Goal: Task Accomplishment & Management: Use online tool/utility

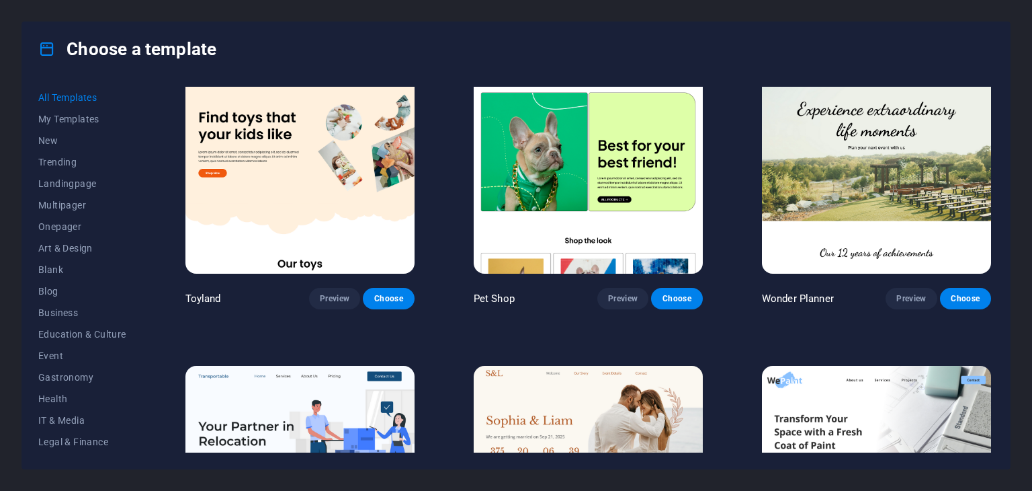
scroll to position [949, 0]
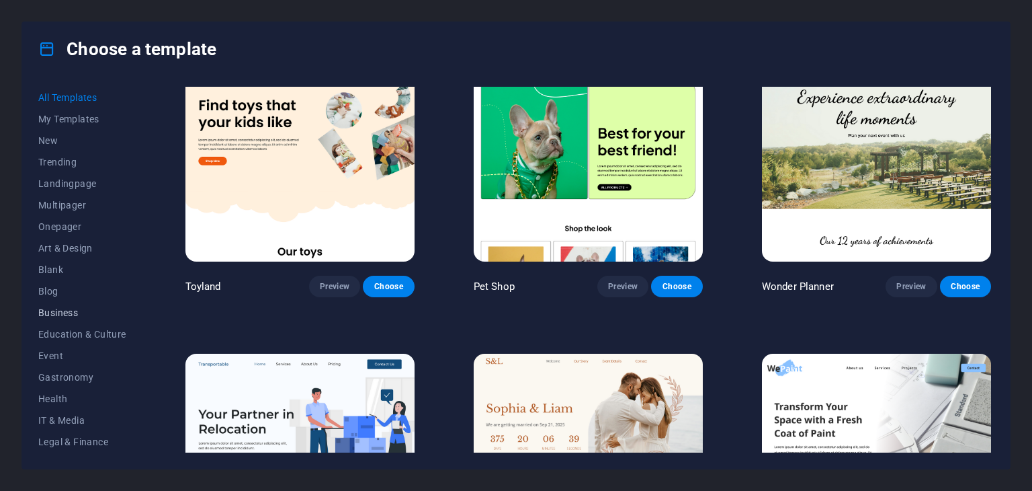
click at [59, 309] on span "Business" at bounding box center [82, 312] width 88 height 11
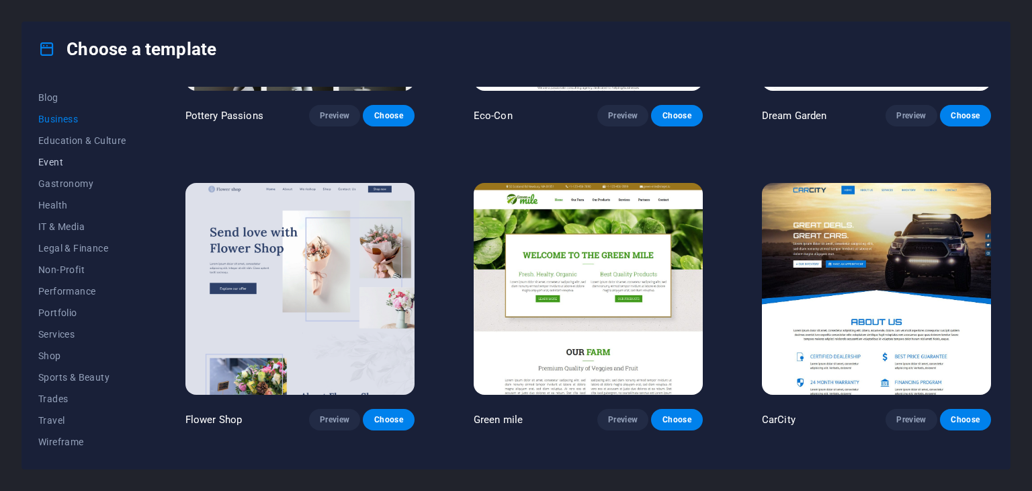
scroll to position [193, 0]
click at [54, 353] on span "Shop" at bounding box center [82, 356] width 88 height 11
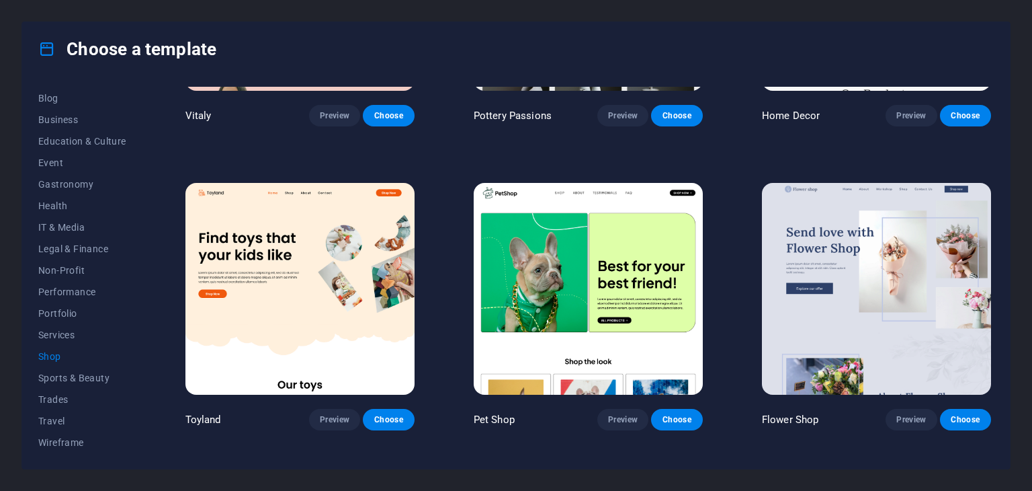
click at [35, 356] on div "All Templates My Templates New Trending Landingpage Multipager Onepager Art & D…" at bounding box center [516, 272] width 988 height 393
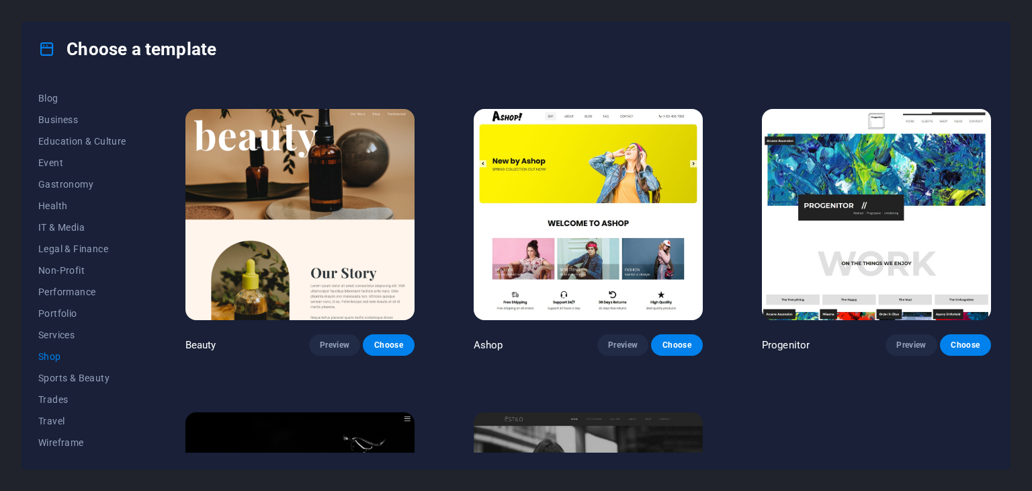
scroll to position [586, 0]
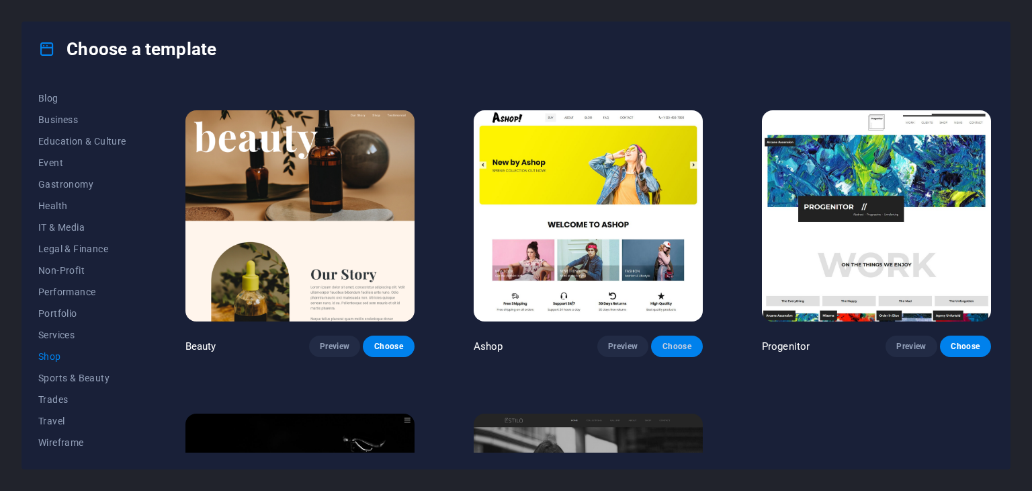
click at [664, 341] on span "Choose" at bounding box center [677, 346] width 30 height 11
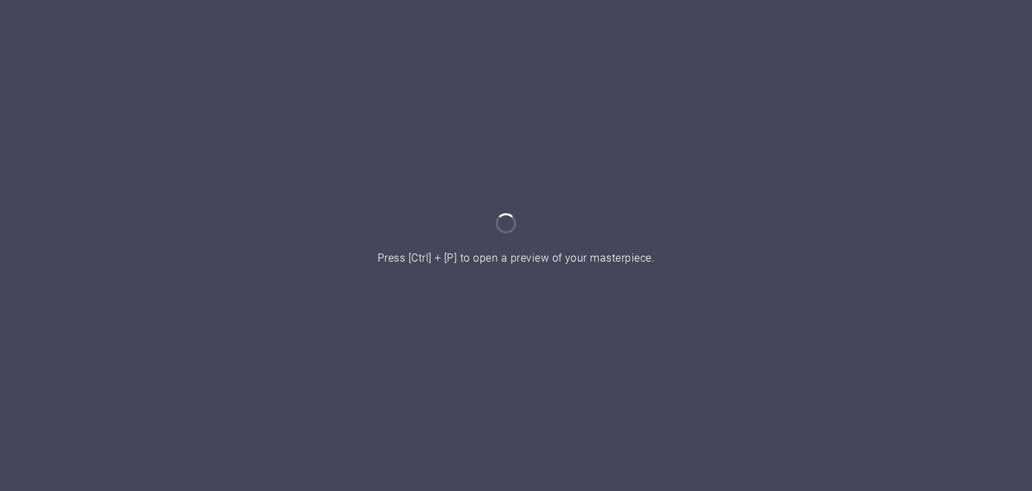
click at [428, 283] on div at bounding box center [516, 245] width 1032 height 491
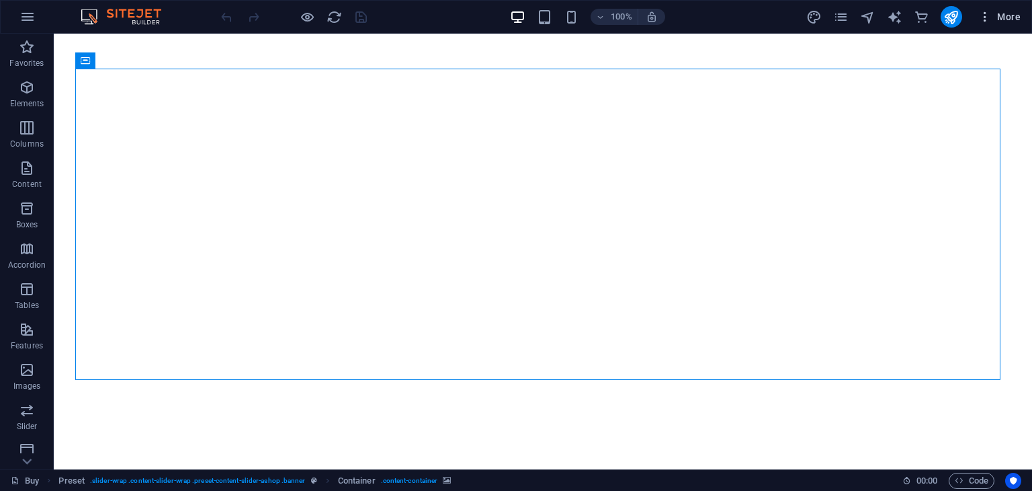
click at [1005, 15] on span "More" at bounding box center [1000, 16] width 42 height 13
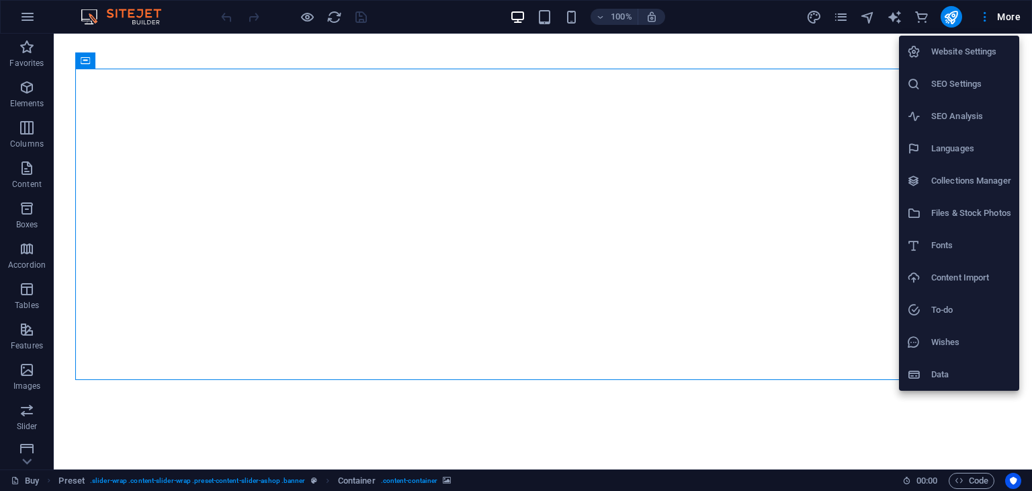
click at [514, 130] on div at bounding box center [516, 245] width 1032 height 491
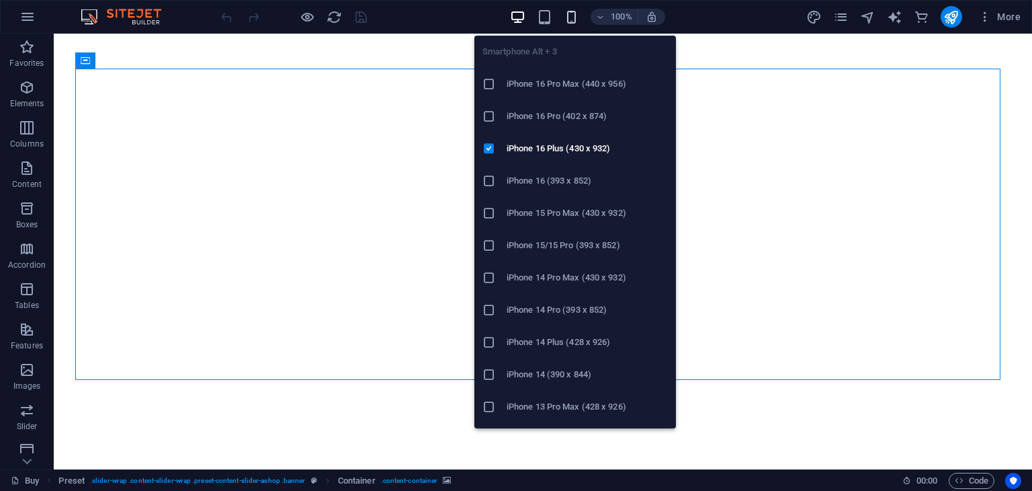
click at [570, 18] on icon "button" at bounding box center [571, 16] width 15 height 15
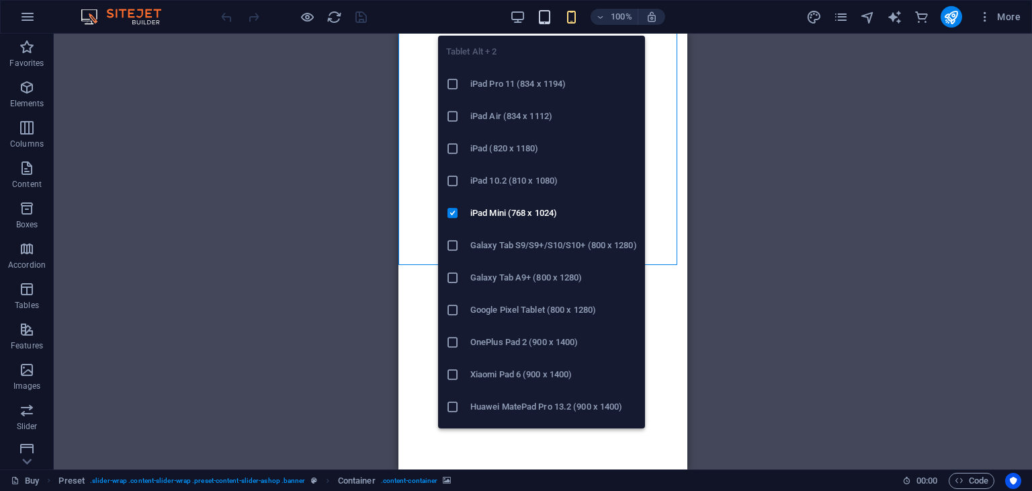
click at [542, 15] on icon "button" at bounding box center [544, 16] width 15 height 15
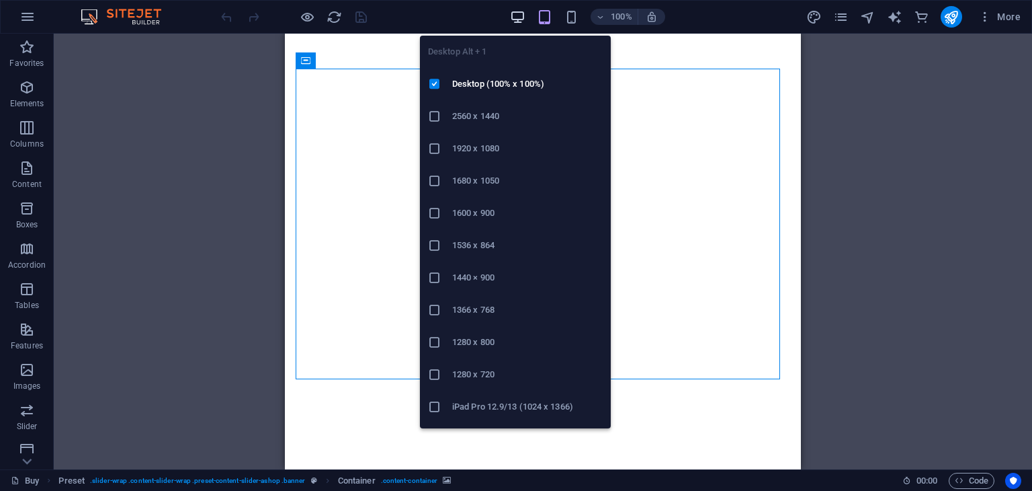
click at [515, 15] on icon "button" at bounding box center [517, 16] width 15 height 15
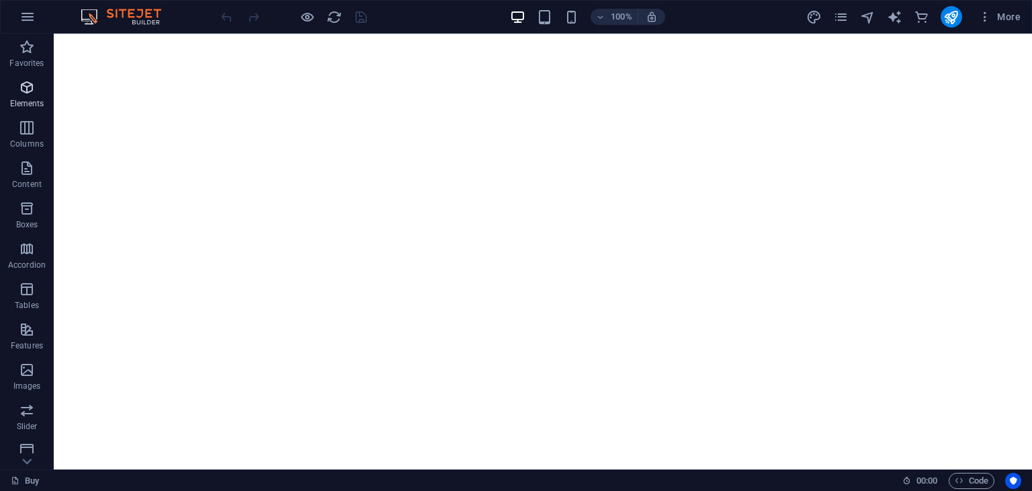
click at [46, 93] on span "Elements" at bounding box center [27, 95] width 54 height 32
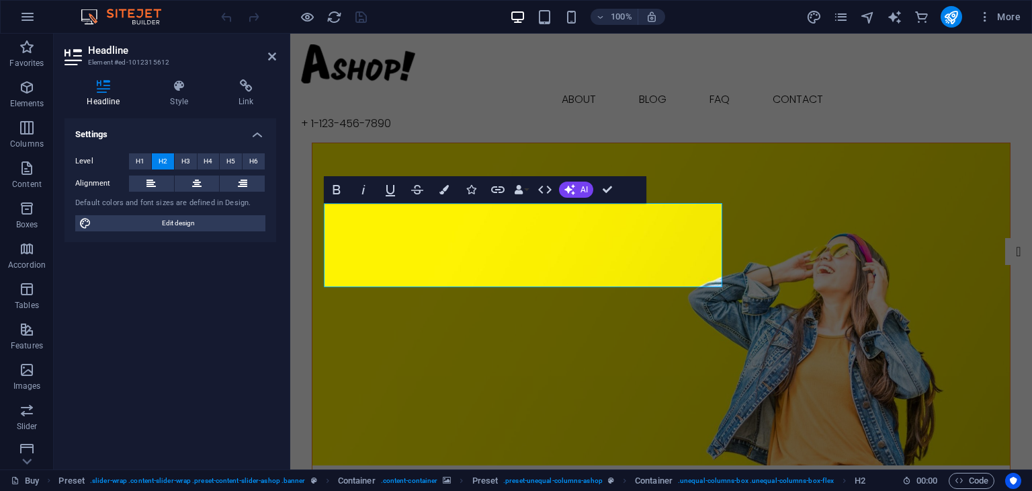
click at [786, 159] on figure at bounding box center [662, 304] width 698 height 322
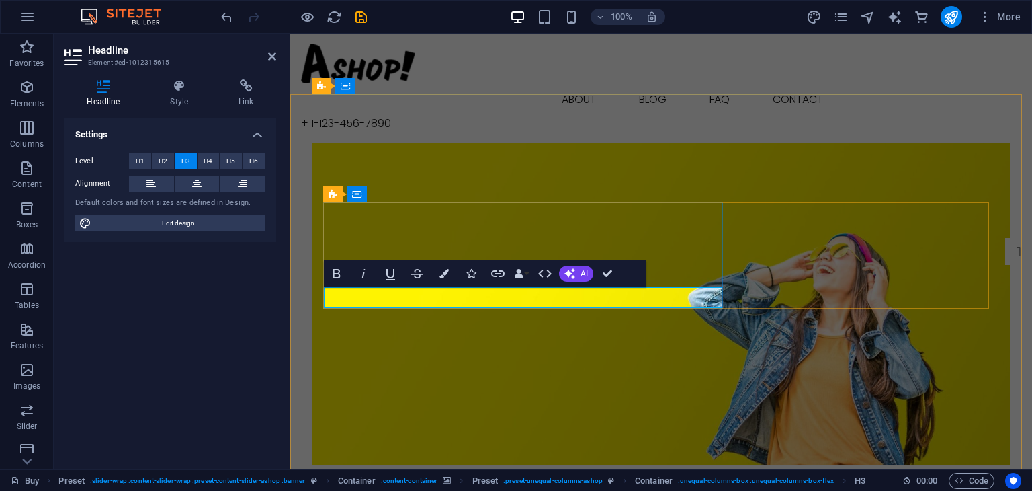
click at [551, 372] on figure at bounding box center [662, 304] width 698 height 322
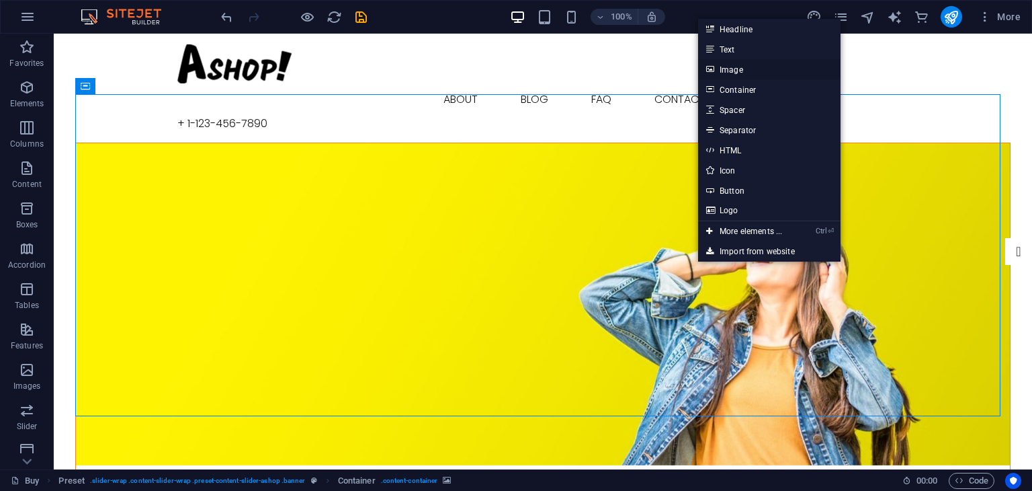
click at [725, 65] on link "Image" at bounding box center [769, 69] width 142 height 20
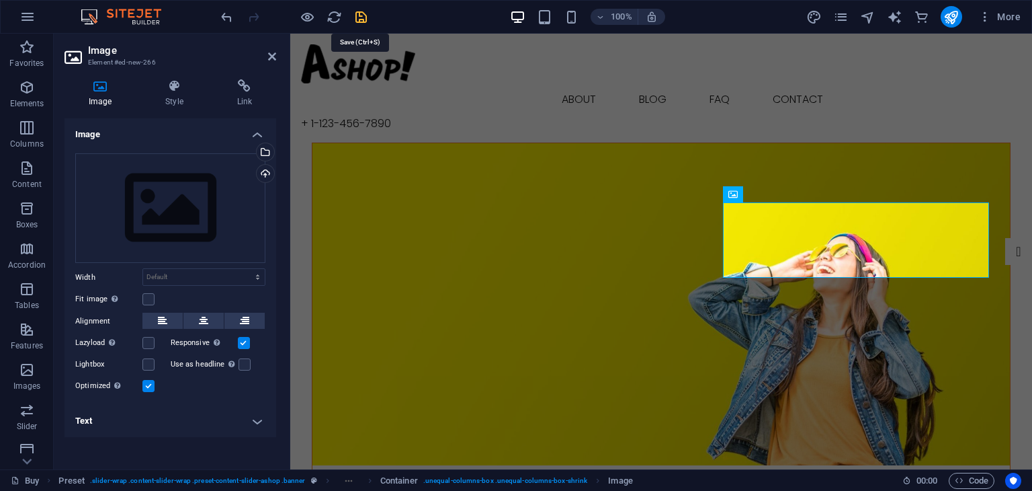
click at [358, 12] on icon "save" at bounding box center [361, 16] width 15 height 15
checkbox input "false"
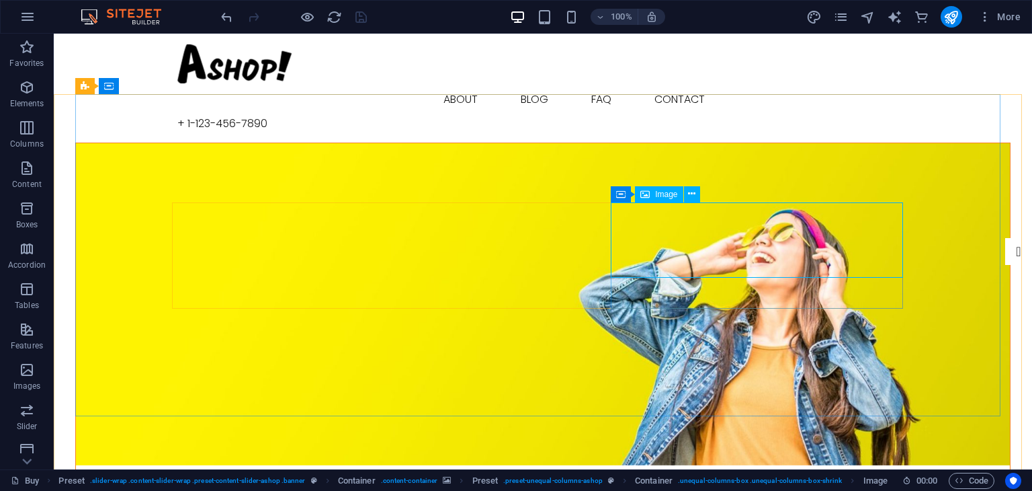
click at [657, 194] on span "Image" at bounding box center [666, 194] width 22 height 8
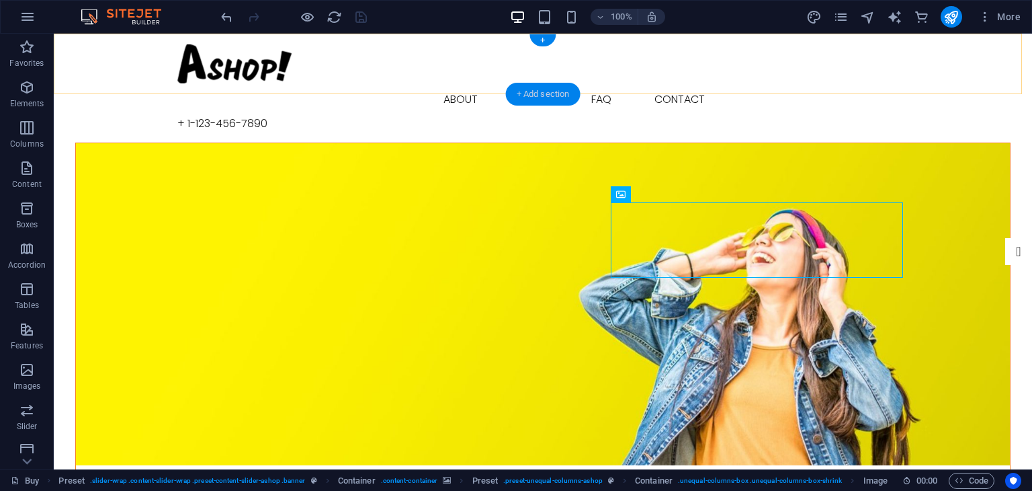
click at [543, 88] on div "+ Add section" at bounding box center [543, 94] width 75 height 23
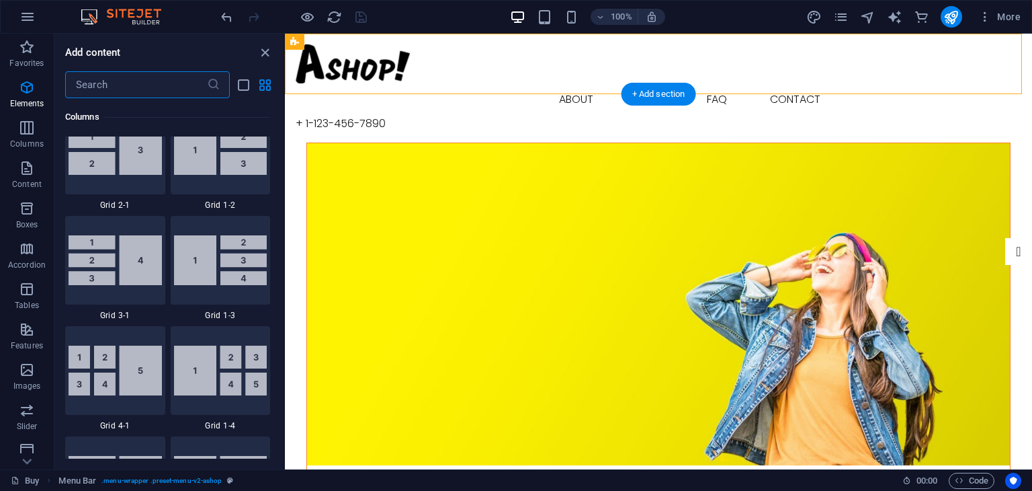
scroll to position [2352, 0]
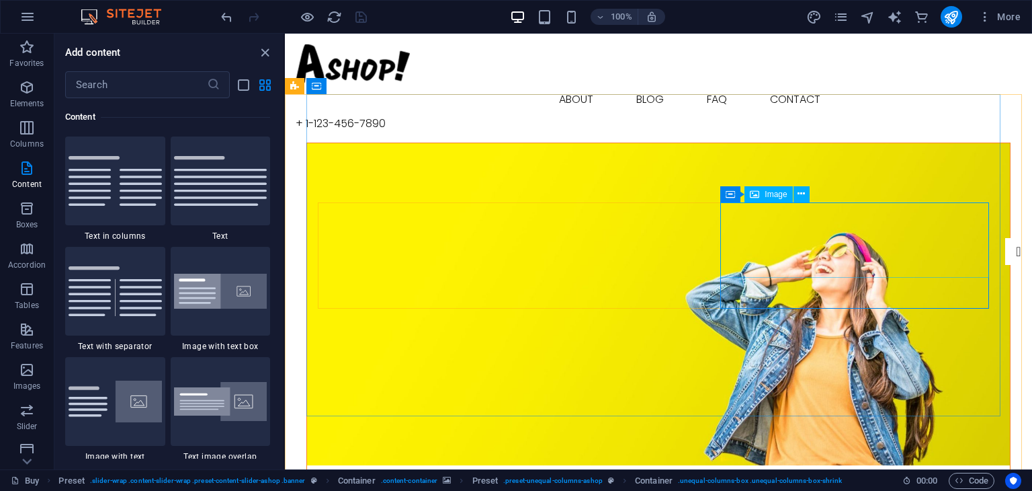
click at [774, 194] on span "Image" at bounding box center [776, 194] width 22 height 8
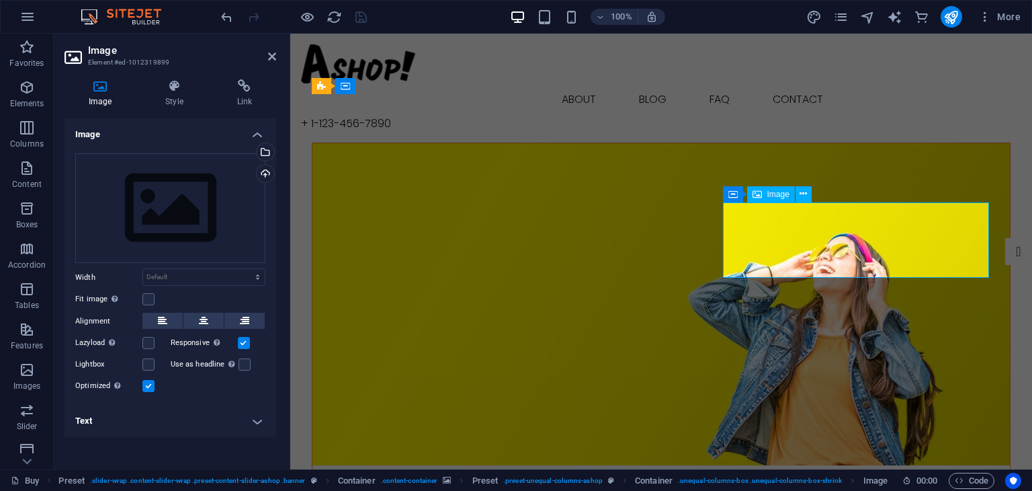
click at [774, 194] on span "Image" at bounding box center [779, 194] width 22 height 8
click at [170, 224] on div "Drag files here, click to choose files or select files from Files or our free s…" at bounding box center [170, 208] width 190 height 110
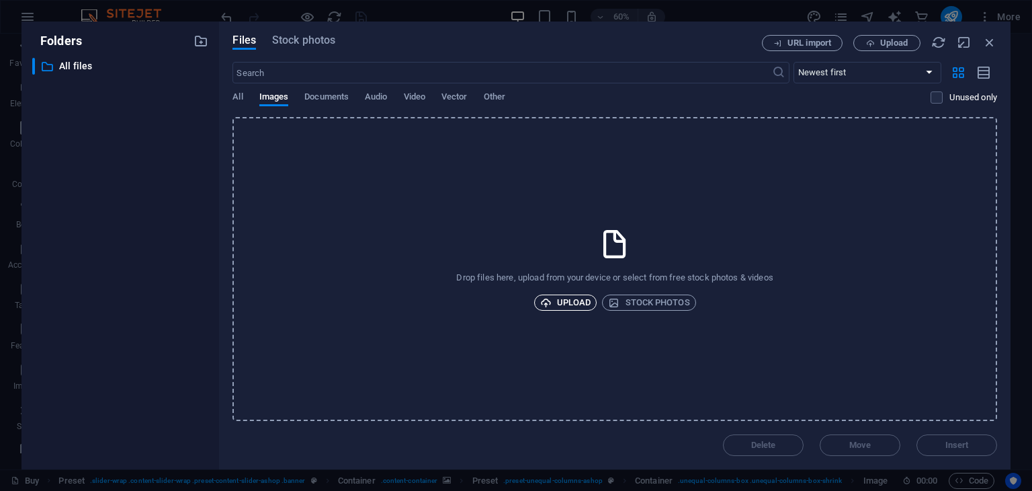
click at [569, 298] on span "Upload" at bounding box center [565, 302] width 51 height 16
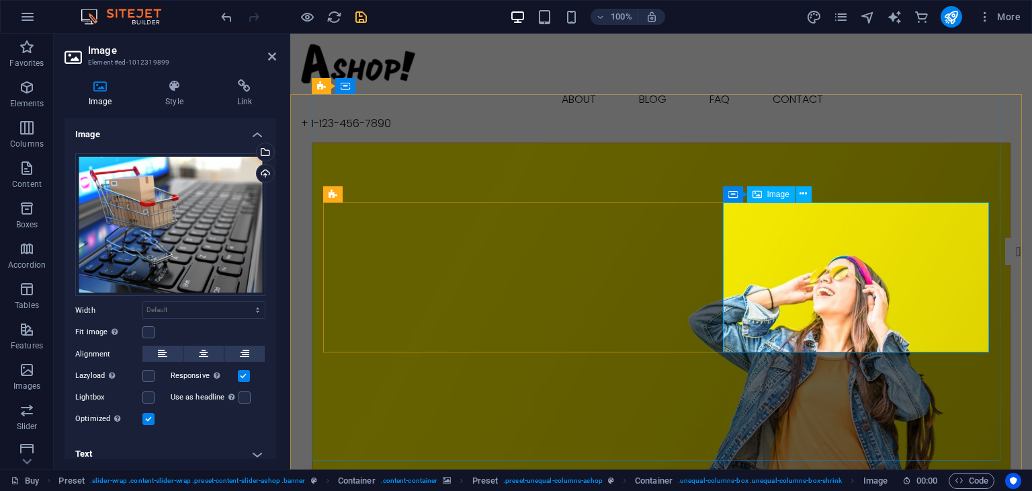
click at [804, 167] on figure at bounding box center [662, 326] width 698 height 366
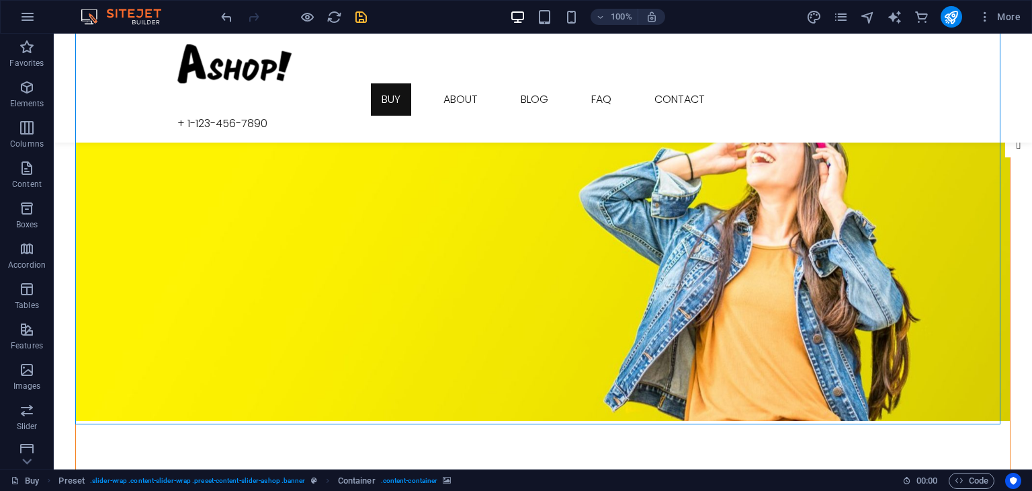
scroll to position [202, 0]
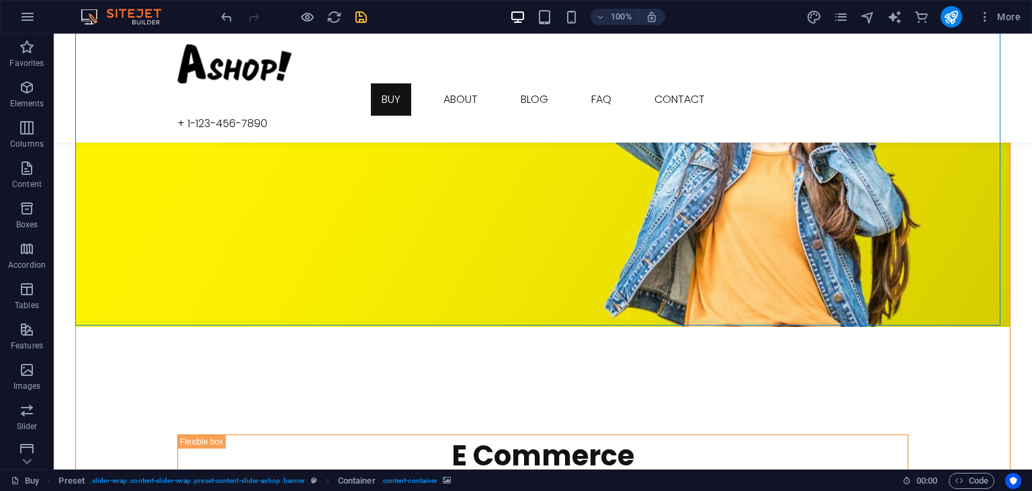
click at [823, 294] on figure at bounding box center [543, 110] width 934 height 434
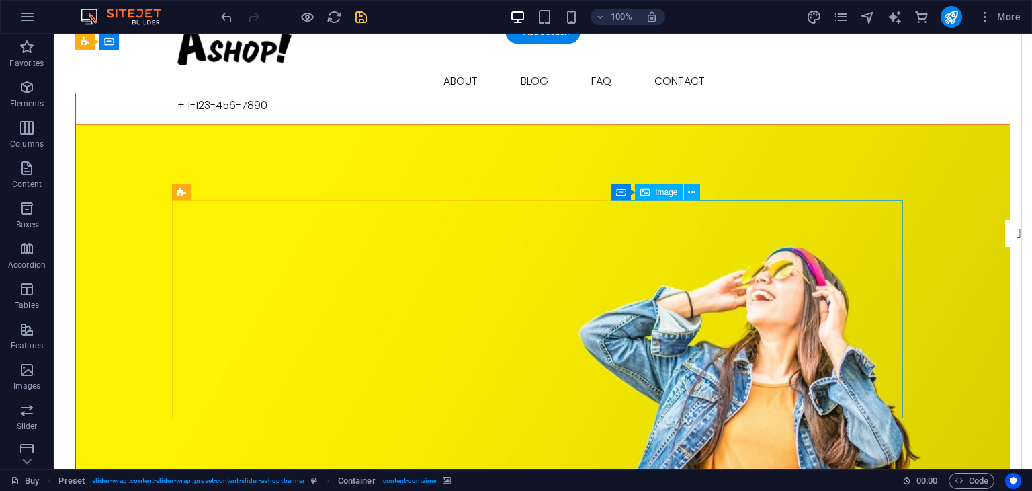
scroll to position [0, 0]
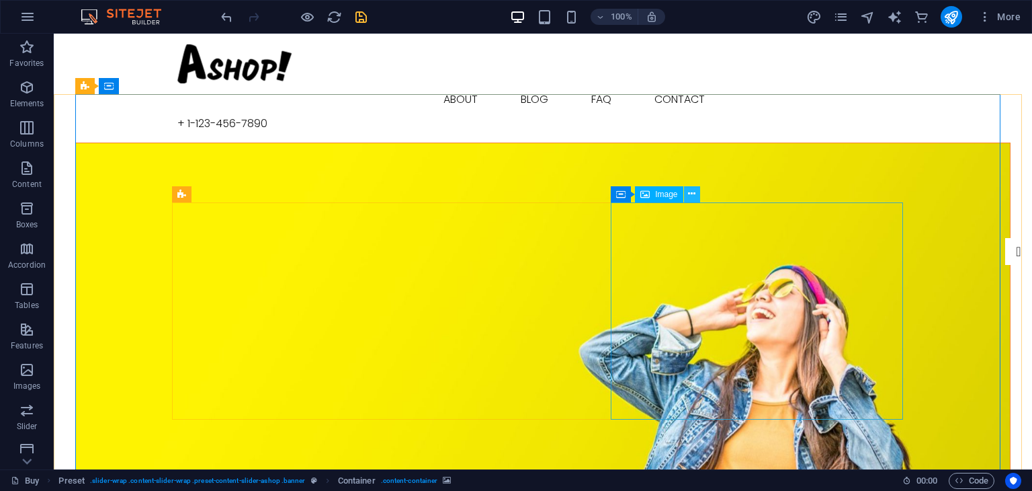
click at [694, 194] on icon at bounding box center [691, 194] width 7 height 14
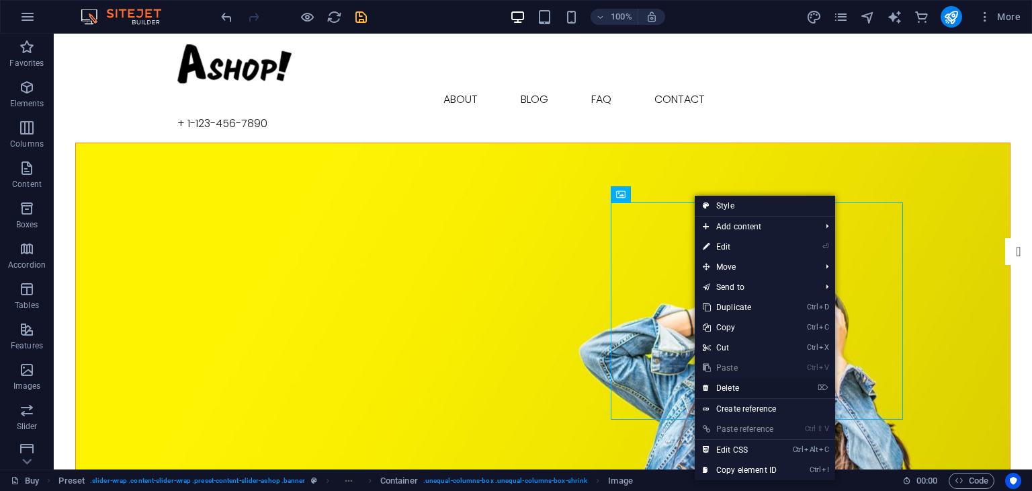
click at [764, 386] on link "⌦ Delete" at bounding box center [740, 388] width 90 height 20
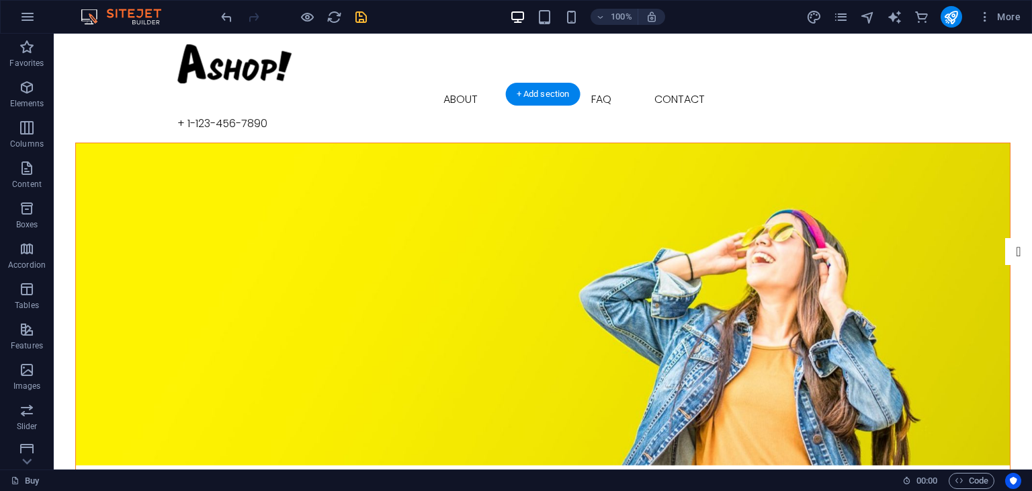
click at [788, 159] on figure at bounding box center [543, 304] width 934 height 322
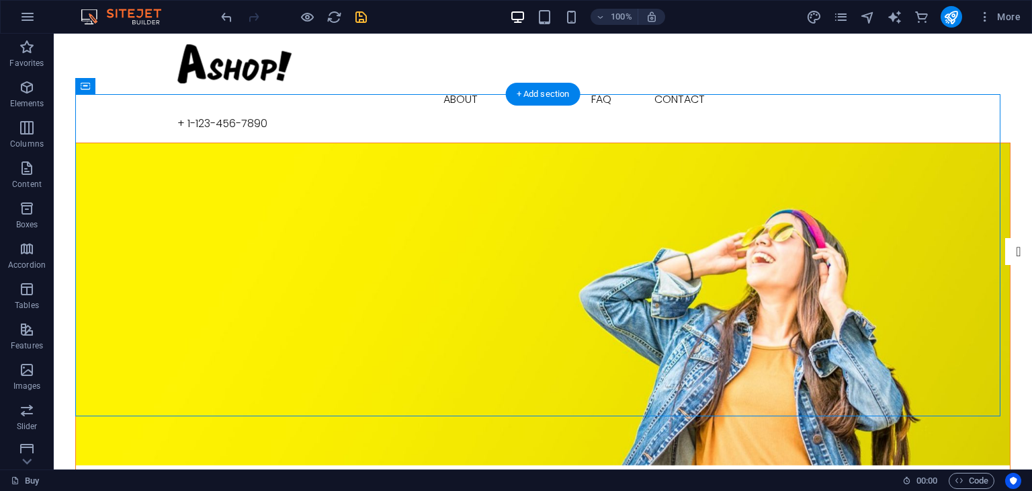
click at [788, 159] on figure at bounding box center [543, 304] width 934 height 322
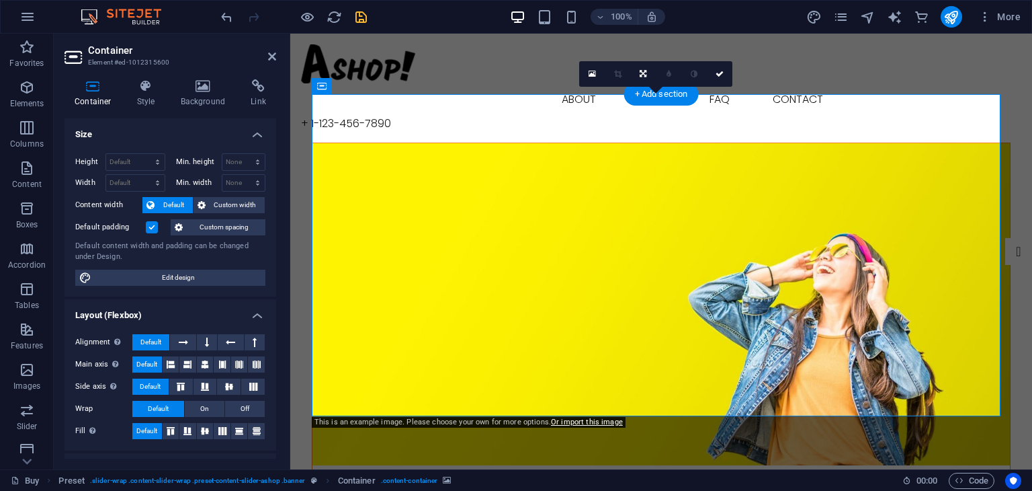
click at [706, 185] on figure at bounding box center [662, 304] width 698 height 322
click at [724, 70] on link at bounding box center [720, 74] width 26 height 26
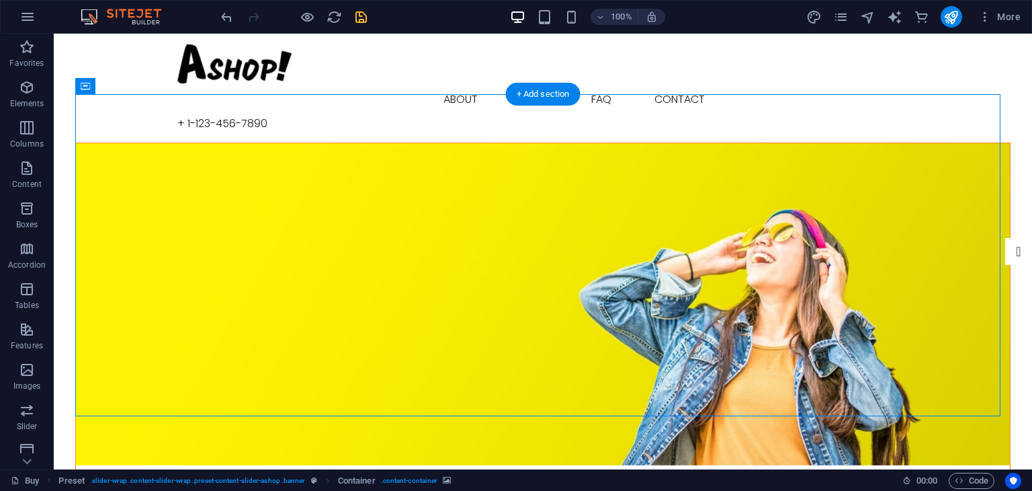
click at [592, 348] on figure at bounding box center [543, 304] width 934 height 322
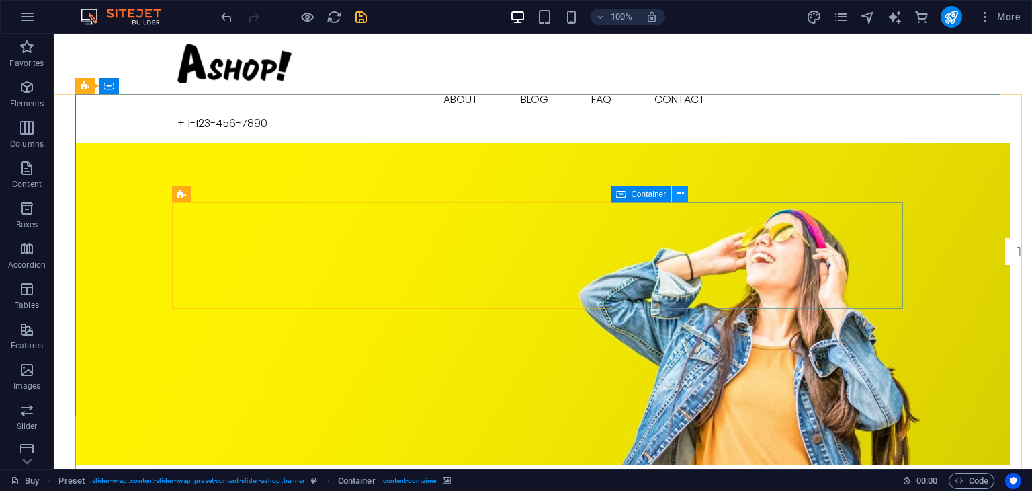
click at [682, 189] on icon at bounding box center [680, 194] width 7 height 14
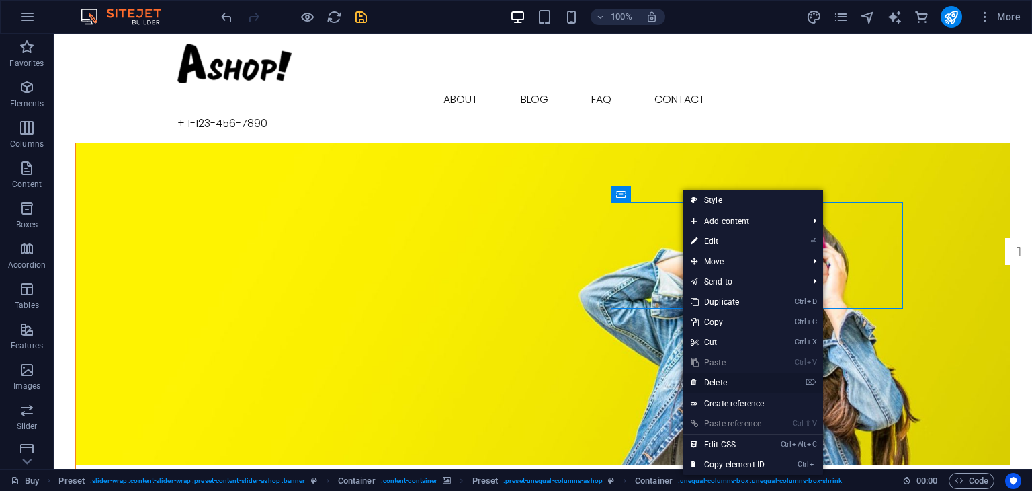
click at [709, 380] on link "⌦ Delete" at bounding box center [728, 382] width 90 height 20
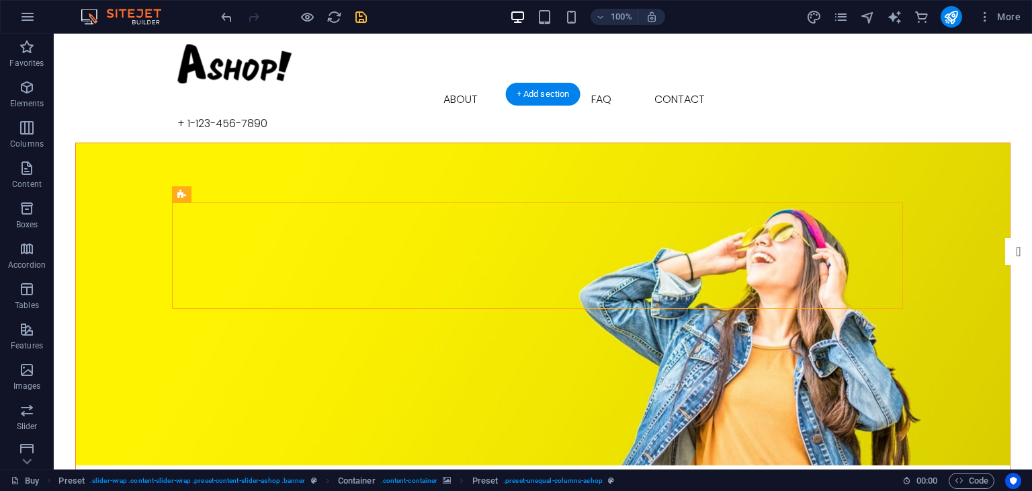
click at [758, 325] on figure at bounding box center [543, 304] width 934 height 322
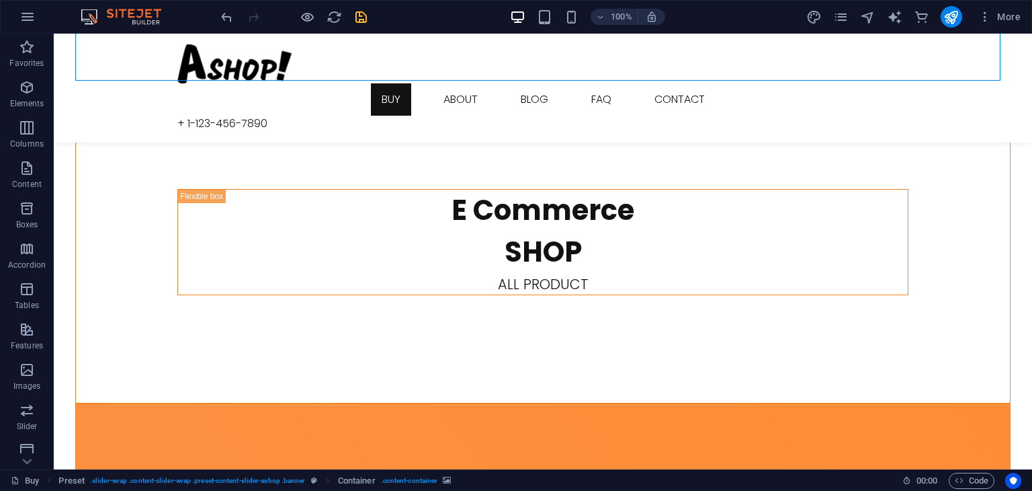
scroll to position [336, 0]
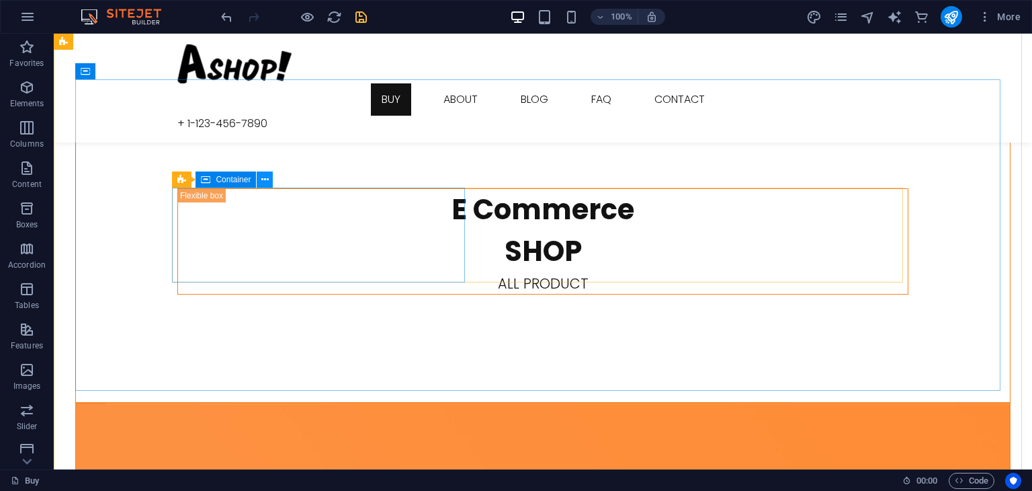
click at [263, 178] on icon at bounding box center [264, 180] width 7 height 14
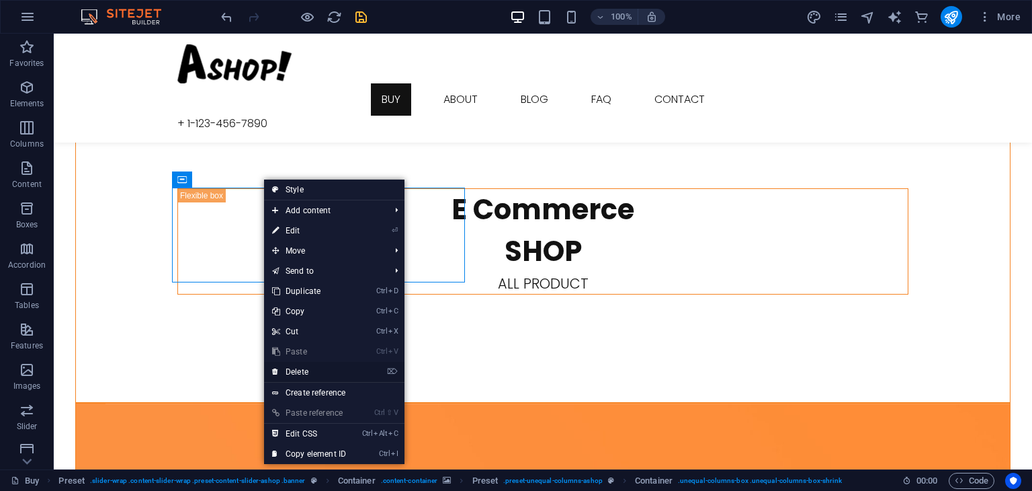
click at [304, 374] on link "⌦ Delete" at bounding box center [309, 372] width 90 height 20
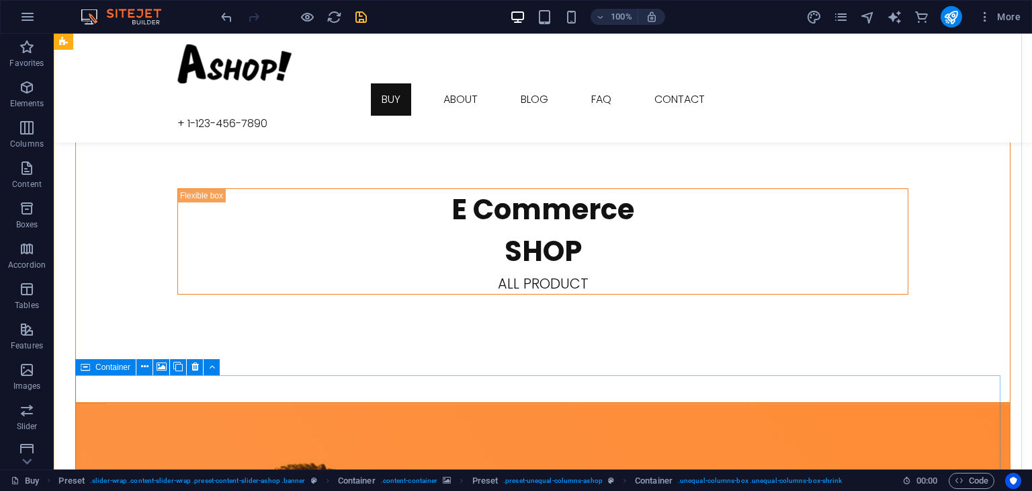
scroll to position [321, 0]
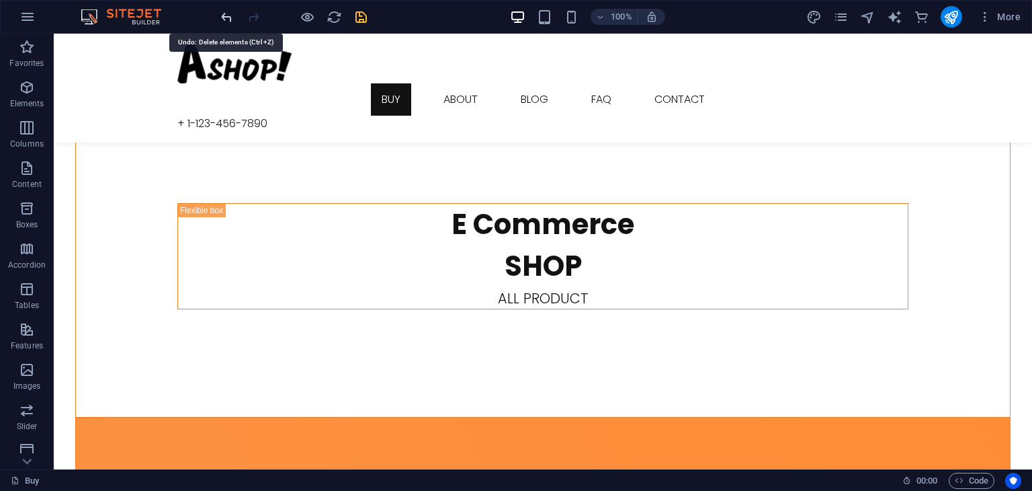
click at [227, 17] on icon "undo" at bounding box center [226, 16] width 15 height 15
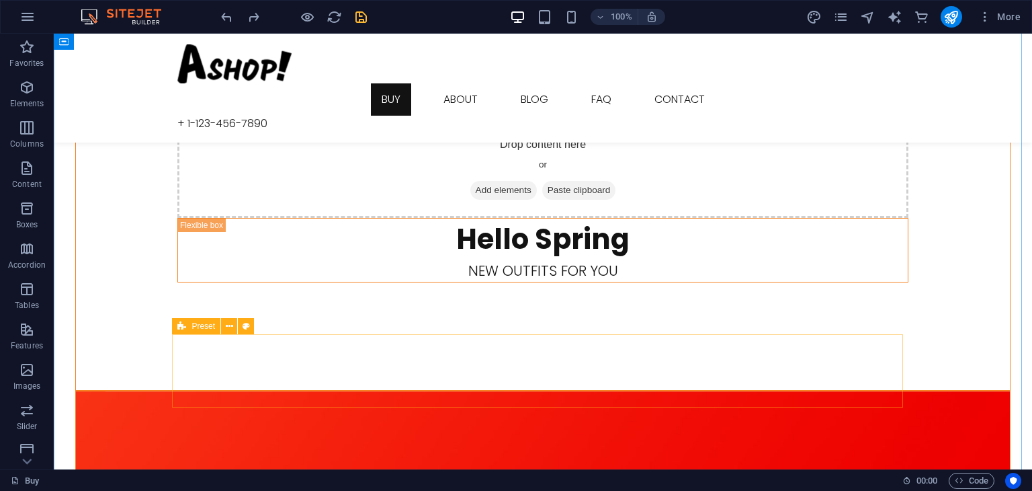
scroll to position [1027, 0]
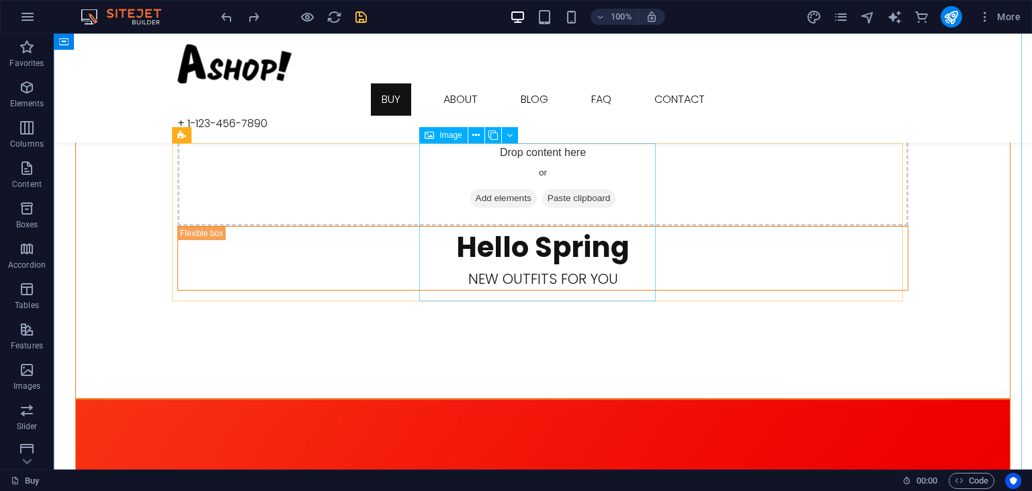
click at [444, 135] on span "Image" at bounding box center [451, 135] width 22 height 8
click at [475, 136] on icon at bounding box center [476, 135] width 7 height 14
click at [434, 136] on icon at bounding box center [429, 135] width 9 height 16
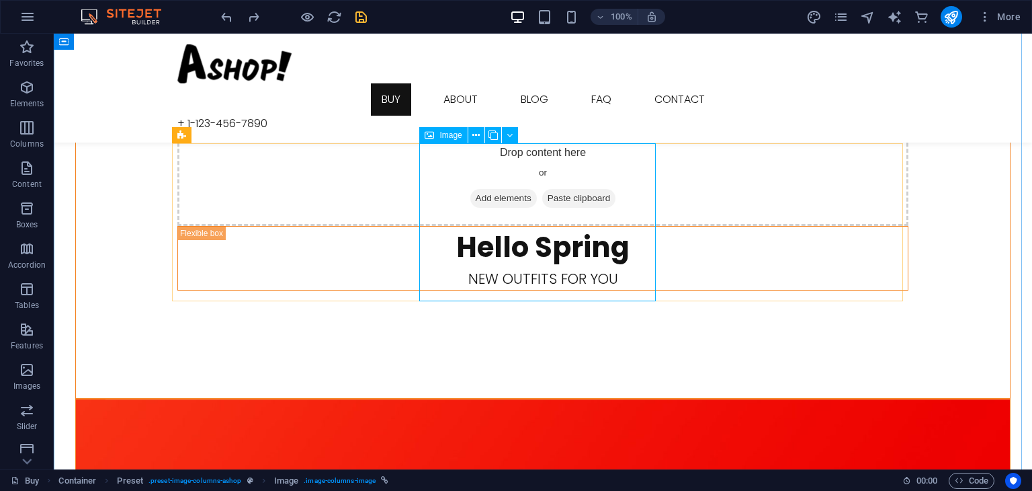
click at [434, 136] on icon at bounding box center [429, 135] width 9 height 16
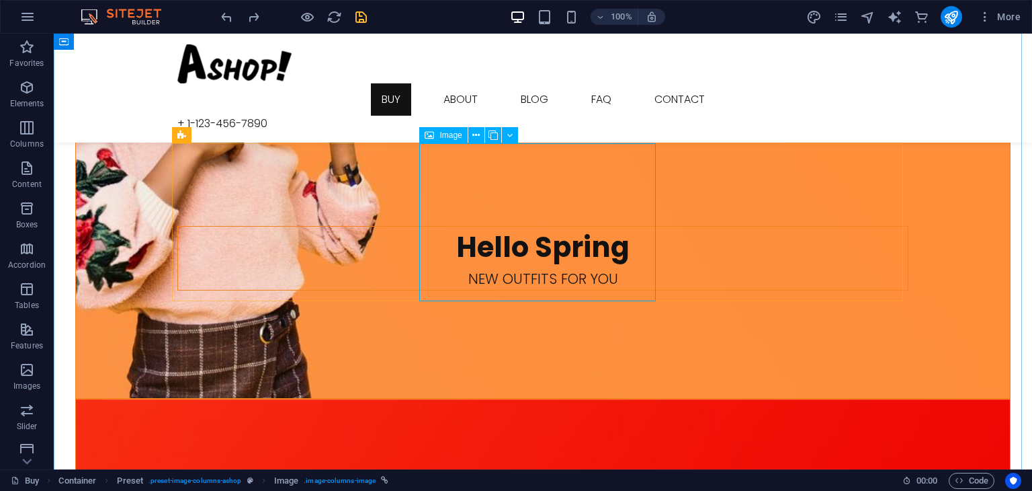
select select "%"
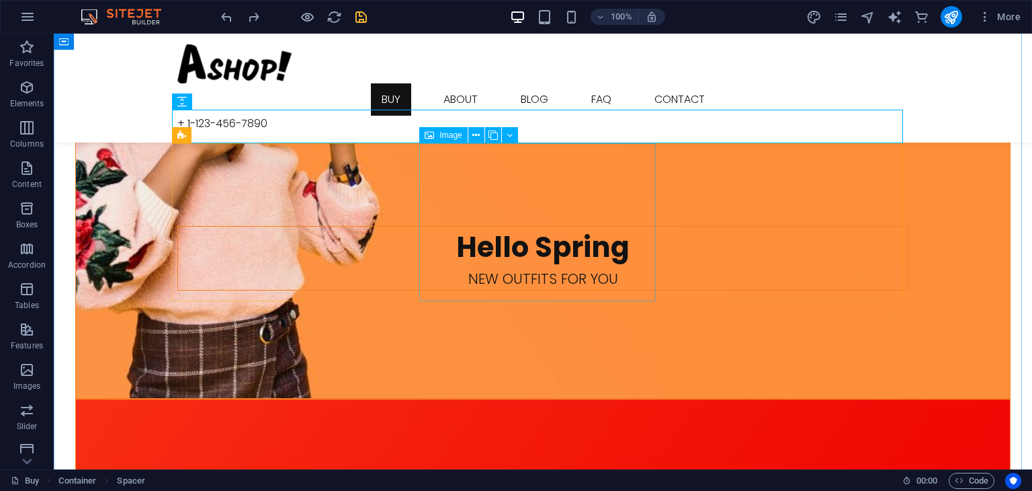
click at [438, 133] on div "Image" at bounding box center [443, 135] width 48 height 16
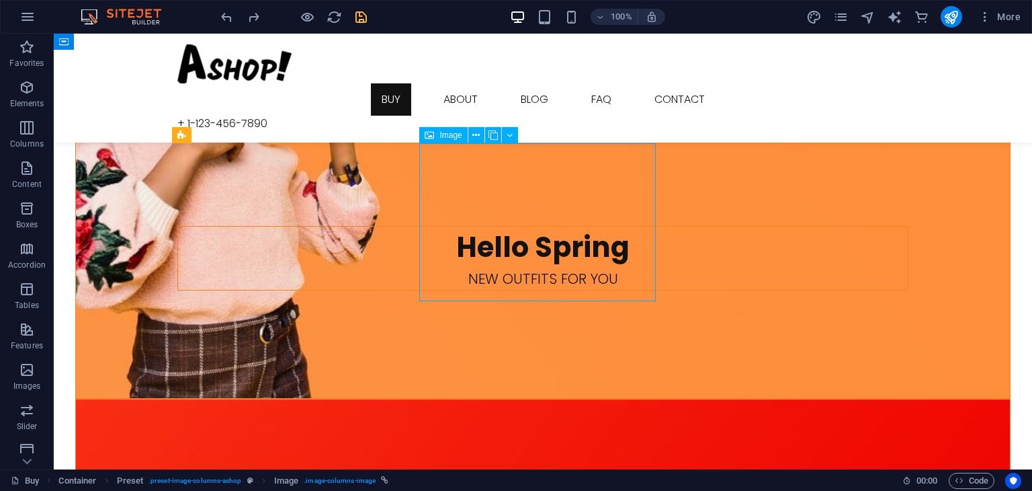
click at [438, 135] on div "Image" at bounding box center [443, 135] width 48 height 16
select select "%"
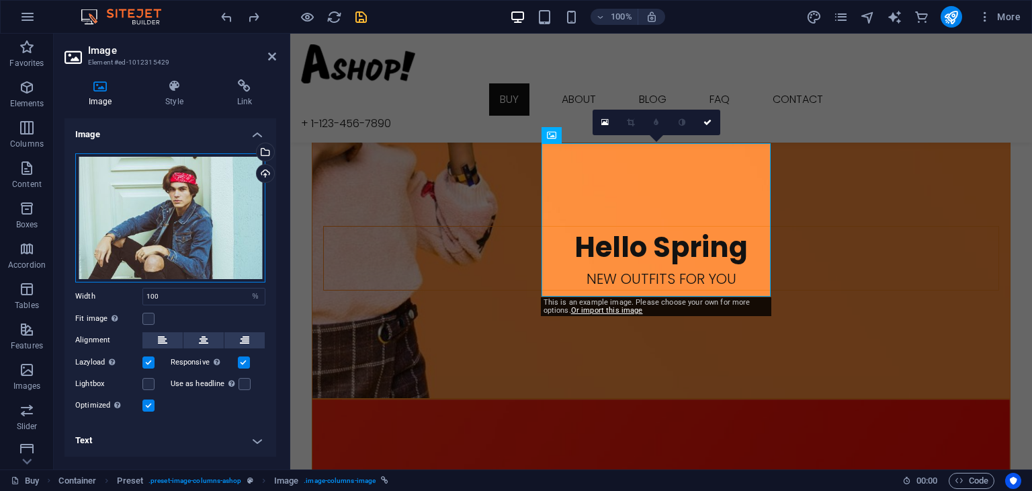
click at [196, 237] on div "Drag files here, click to choose files or select files from Files or our free s…" at bounding box center [170, 217] width 190 height 129
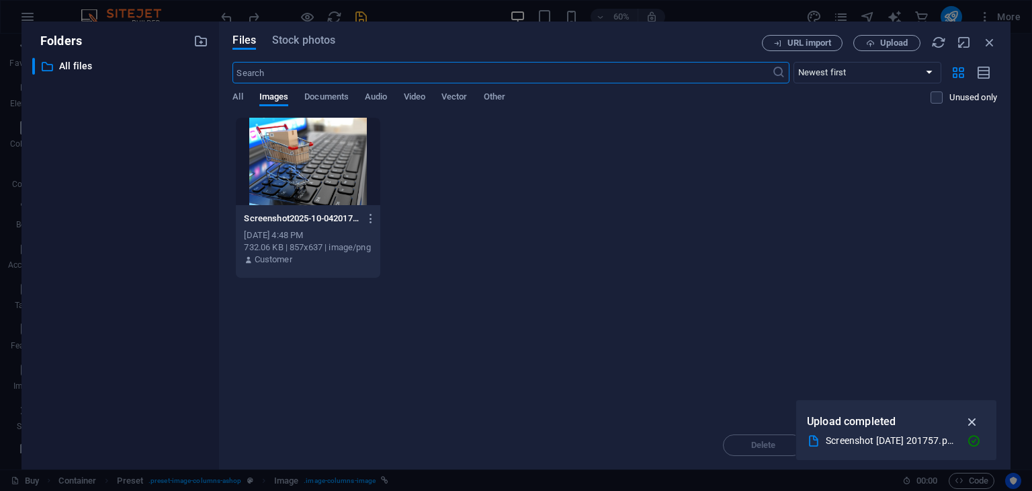
click at [969, 421] on icon "button" at bounding box center [972, 421] width 15 height 15
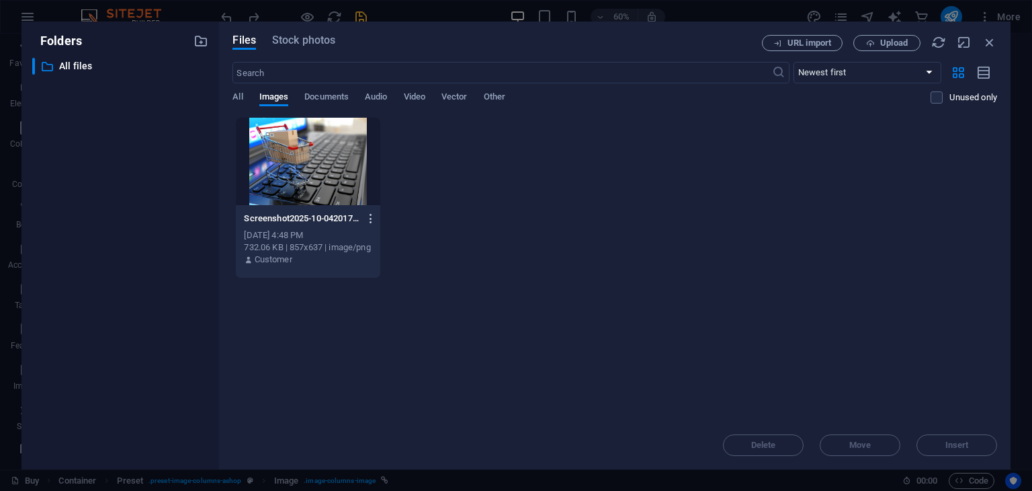
click at [369, 217] on icon "button" at bounding box center [371, 218] width 13 height 12
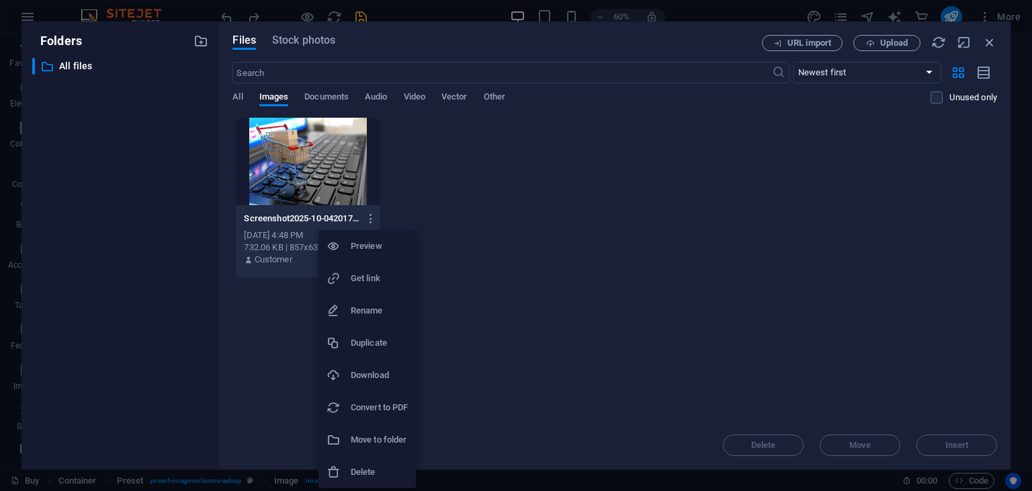
click at [360, 471] on h6 "Delete" at bounding box center [379, 472] width 57 height 16
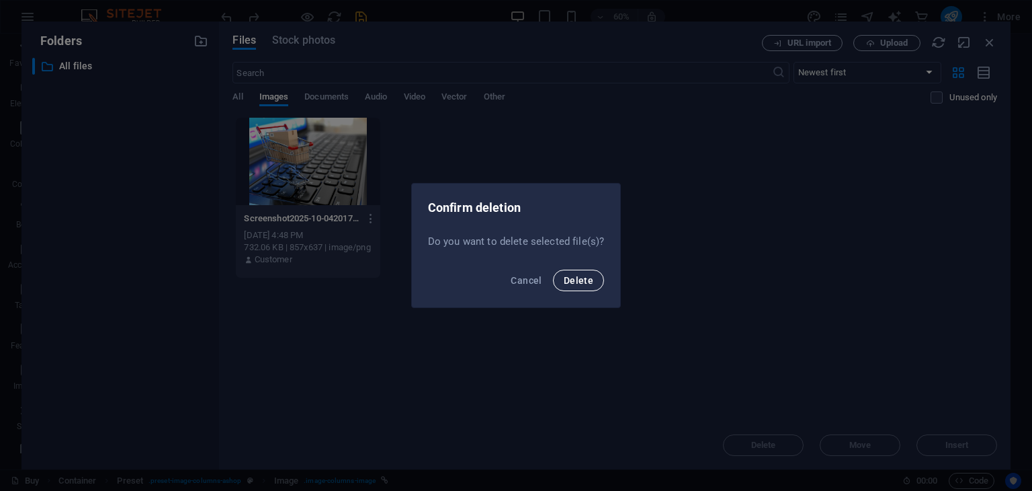
click at [589, 287] on button "Delete" at bounding box center [578, 281] width 51 height 22
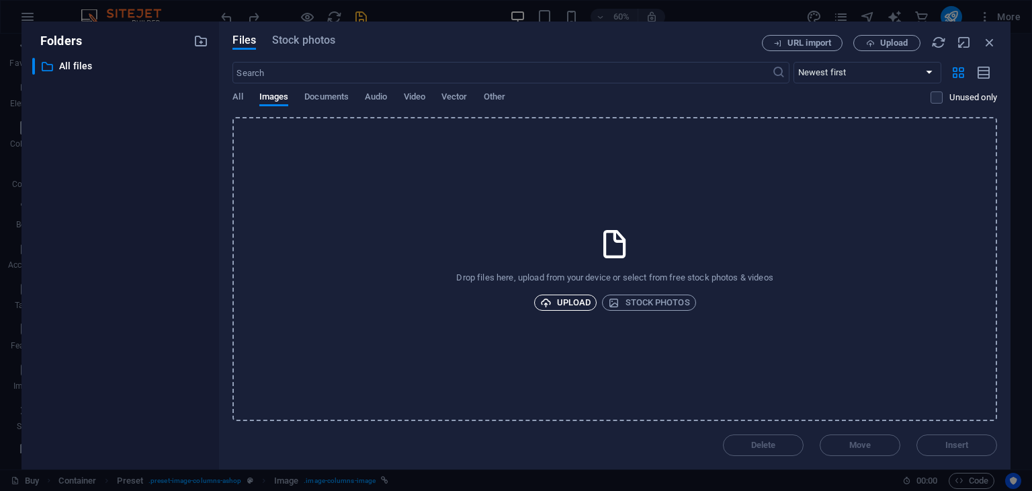
click at [575, 297] on span "Upload" at bounding box center [565, 302] width 51 height 16
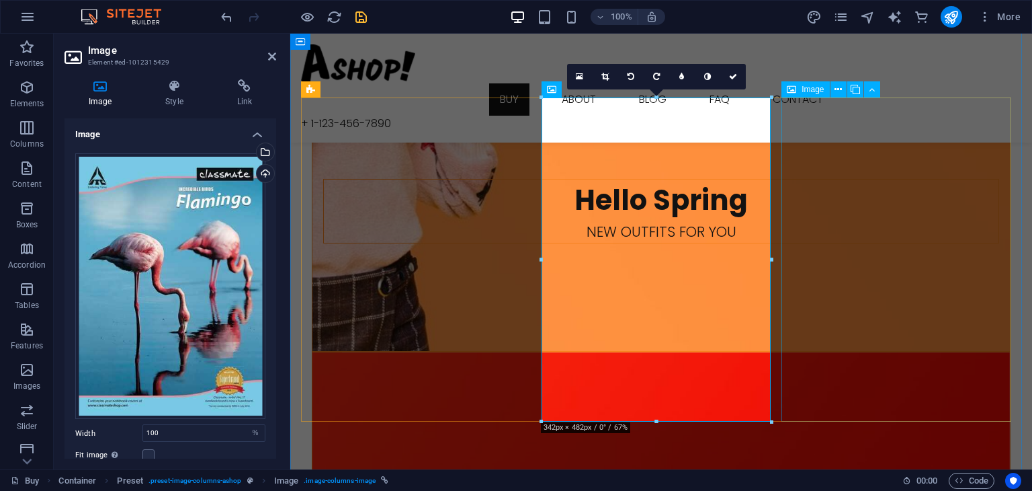
scroll to position [1072, 0]
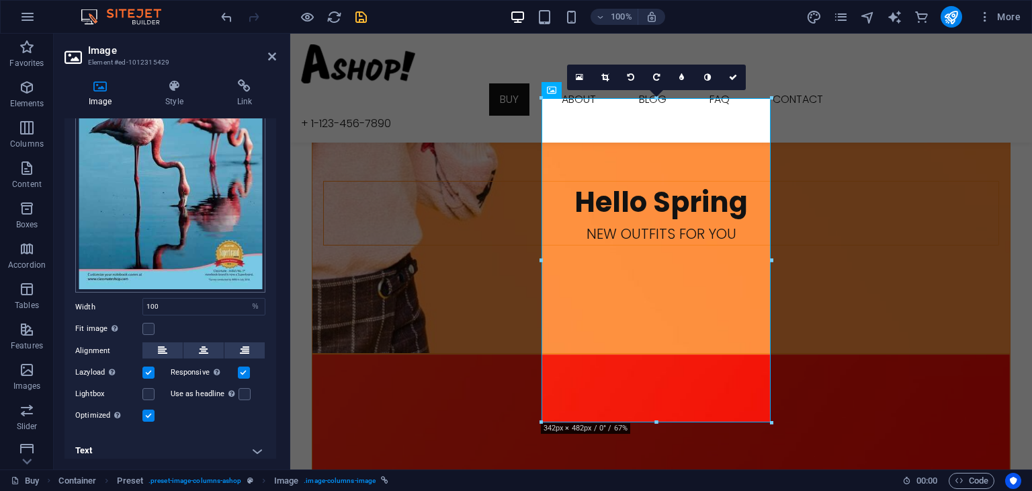
scroll to position [130, 0]
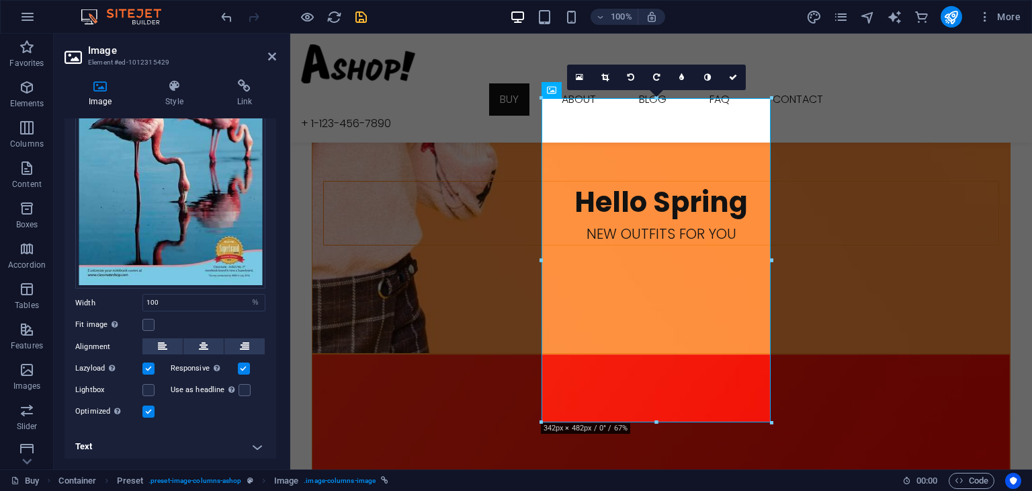
click at [135, 444] on h4 "Text" at bounding box center [171, 446] width 212 height 32
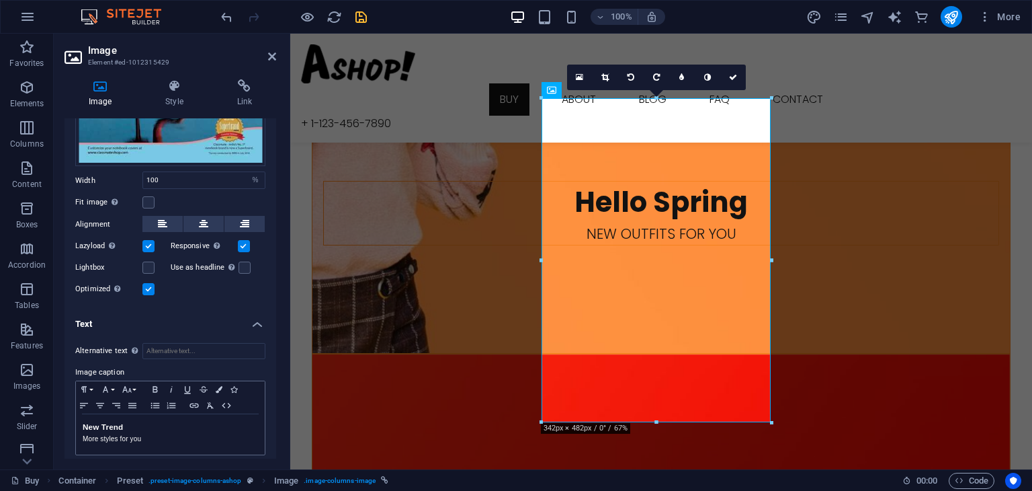
scroll to position [257, 0]
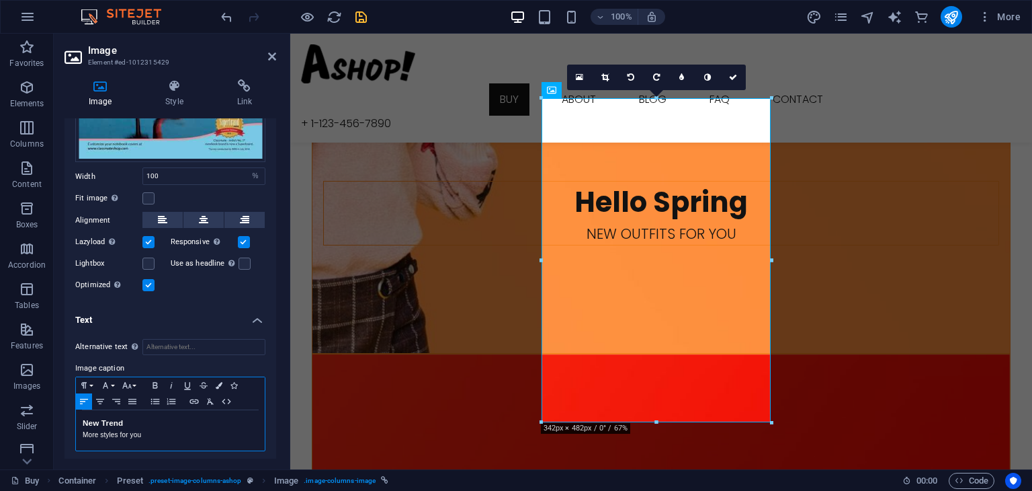
click at [148, 438] on div "New Trend More styles for you" at bounding box center [170, 430] width 189 height 40
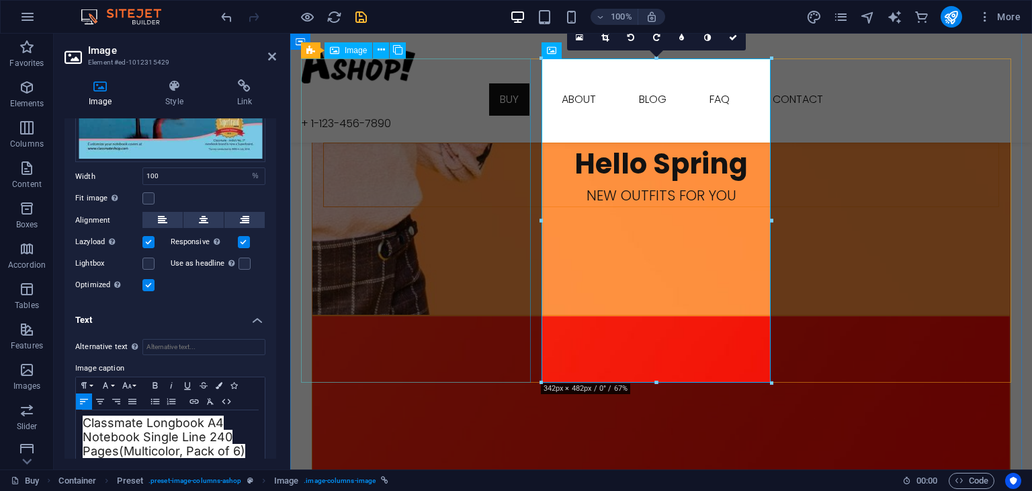
scroll to position [1112, 0]
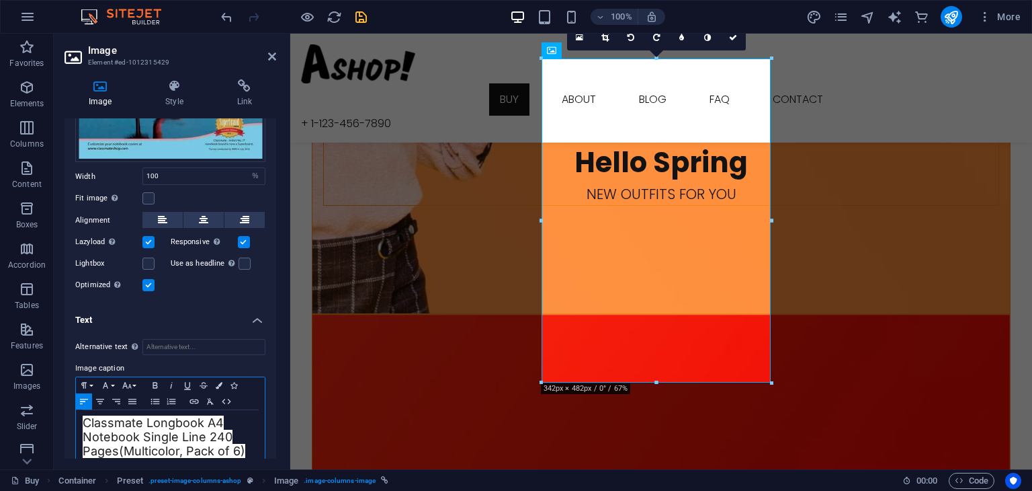
click at [245, 444] on span "(Multicolor, Pack of 6)" at bounding box center [182, 451] width 126 height 14
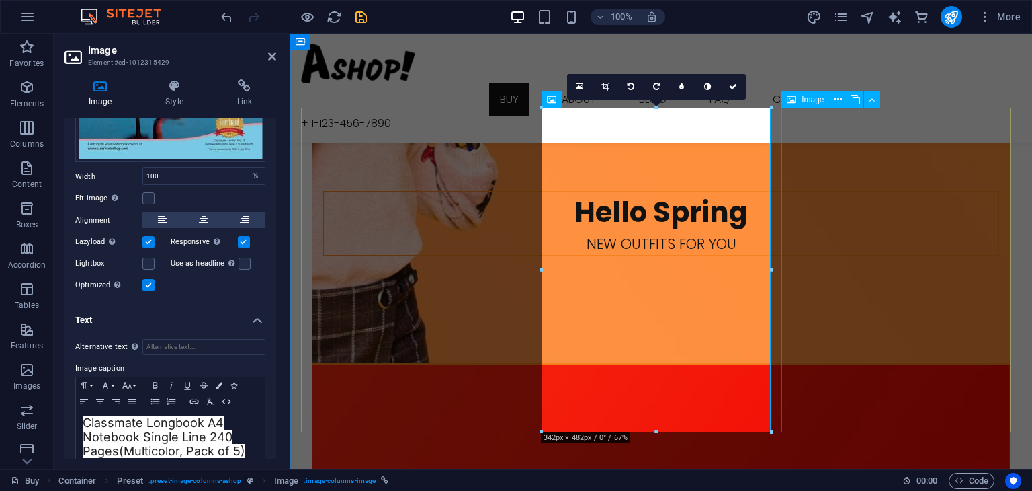
scroll to position [1061, 0]
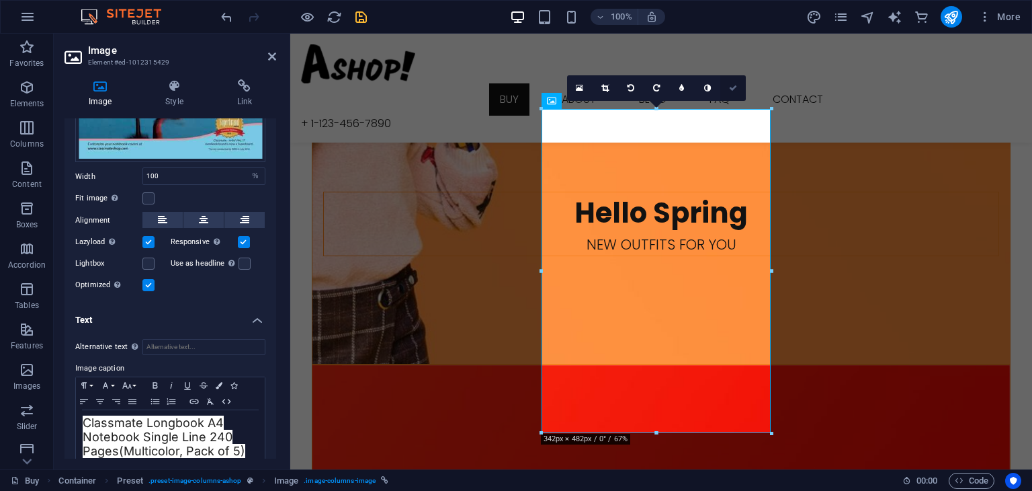
click at [741, 95] on link at bounding box center [734, 88] width 26 height 26
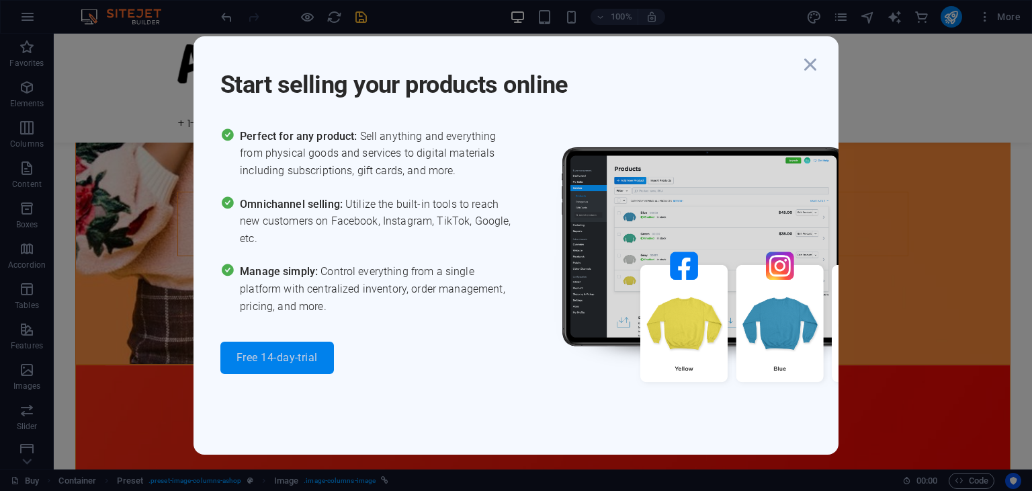
click at [282, 357] on span "Free 14-day-trial" at bounding box center [277, 357] width 81 height 11
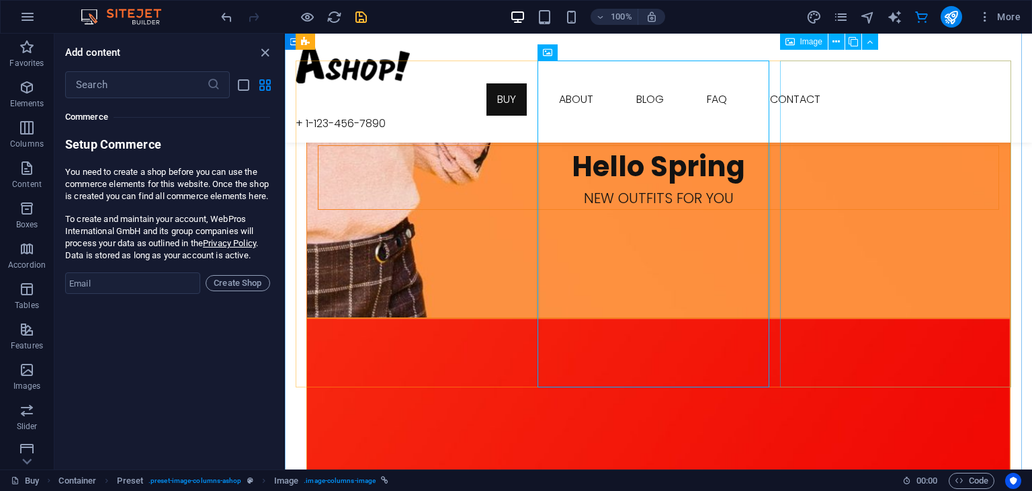
scroll to position [1105, 0]
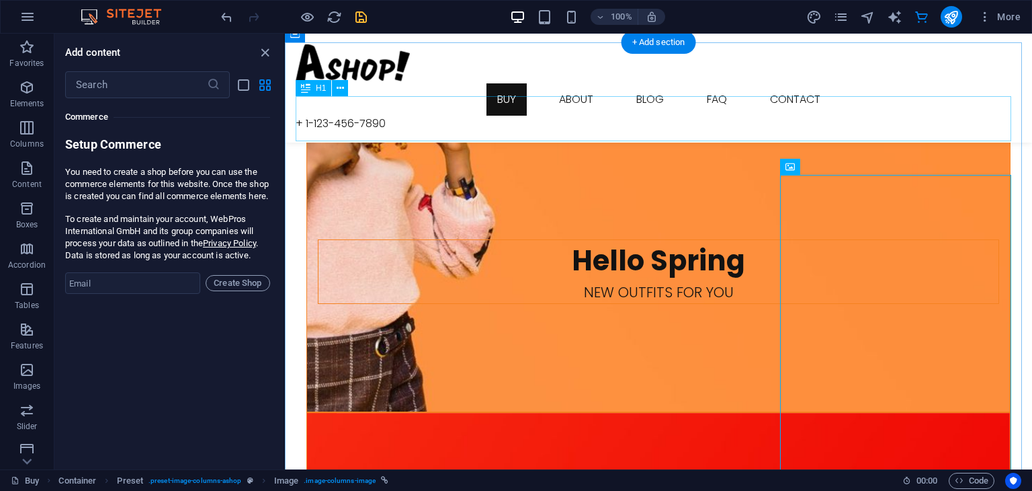
scroll to position [995, 0]
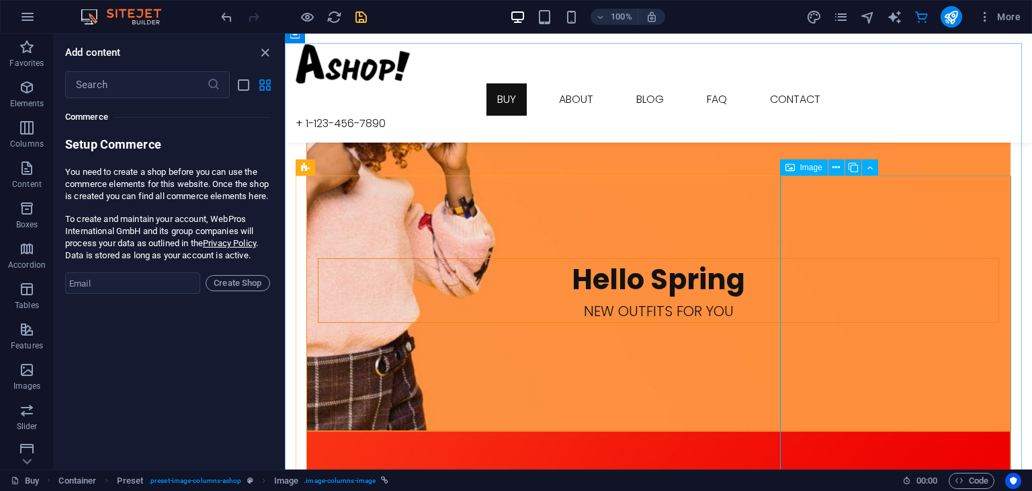
click at [801, 168] on span "Image" at bounding box center [812, 167] width 22 height 8
select select "%"
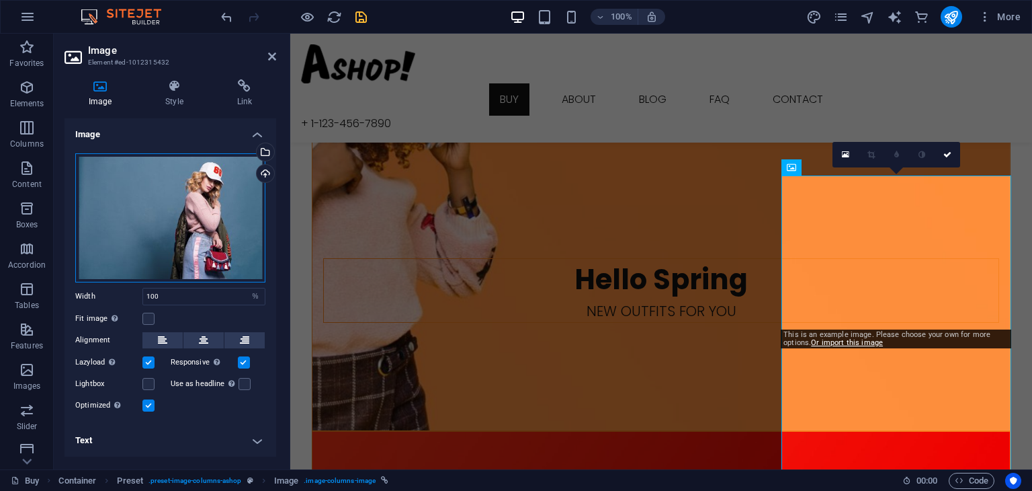
click at [194, 244] on div "Drag files here, click to choose files or select files from Files or our free s…" at bounding box center [170, 217] width 190 height 129
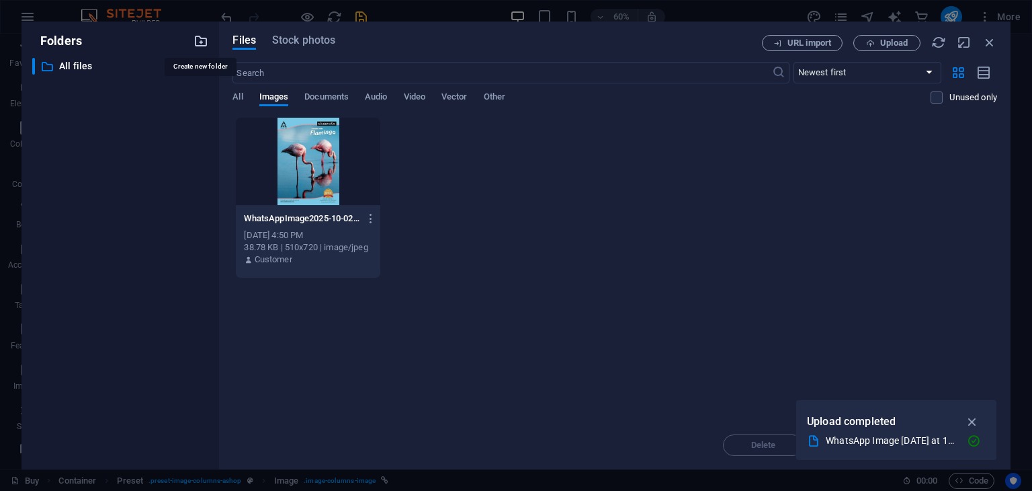
click at [197, 40] on icon "button" at bounding box center [201, 41] width 15 height 15
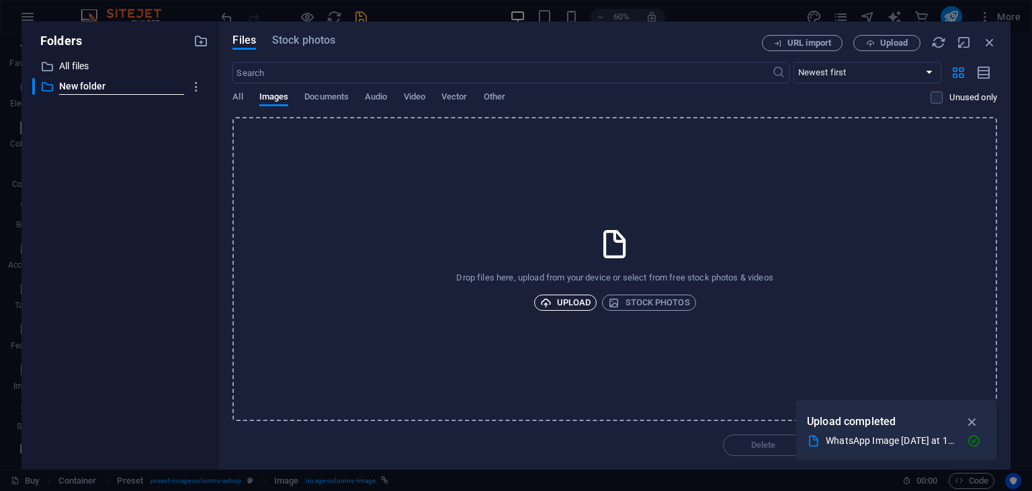
click at [551, 303] on icon "button" at bounding box center [545, 302] width 11 height 11
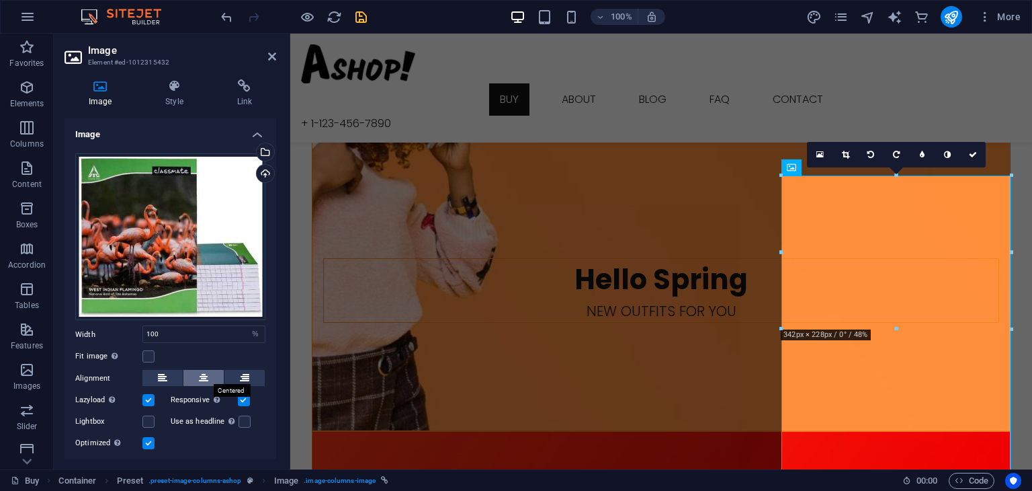
scroll to position [33, 0]
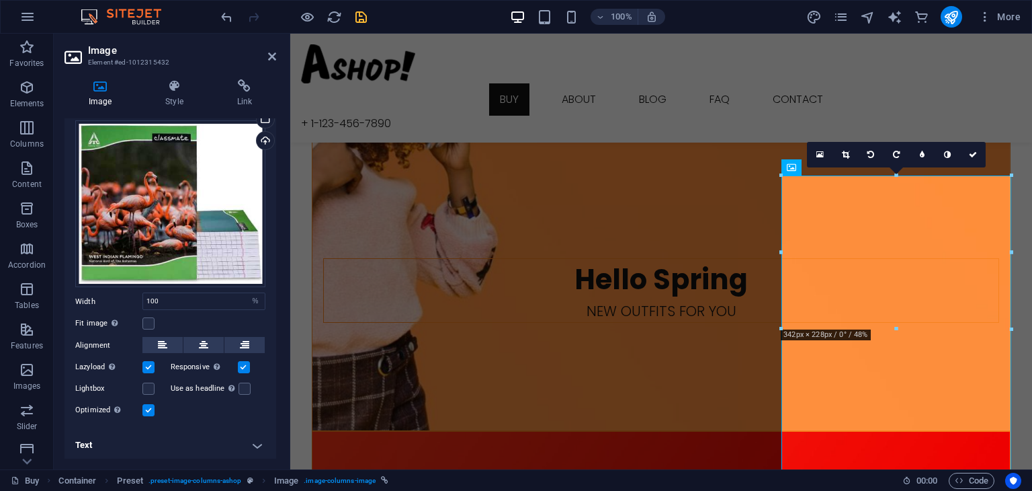
click at [145, 442] on h4 "Text" at bounding box center [171, 445] width 212 height 32
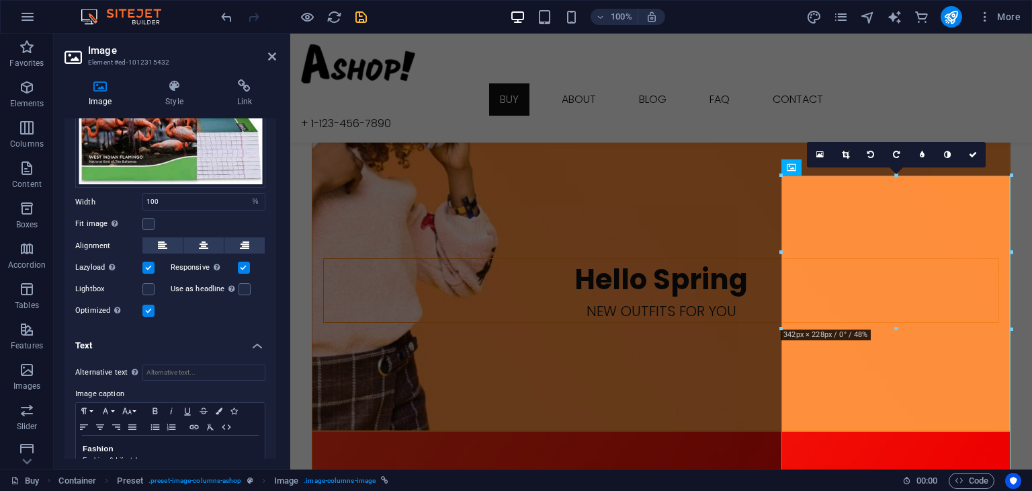
scroll to position [142, 0]
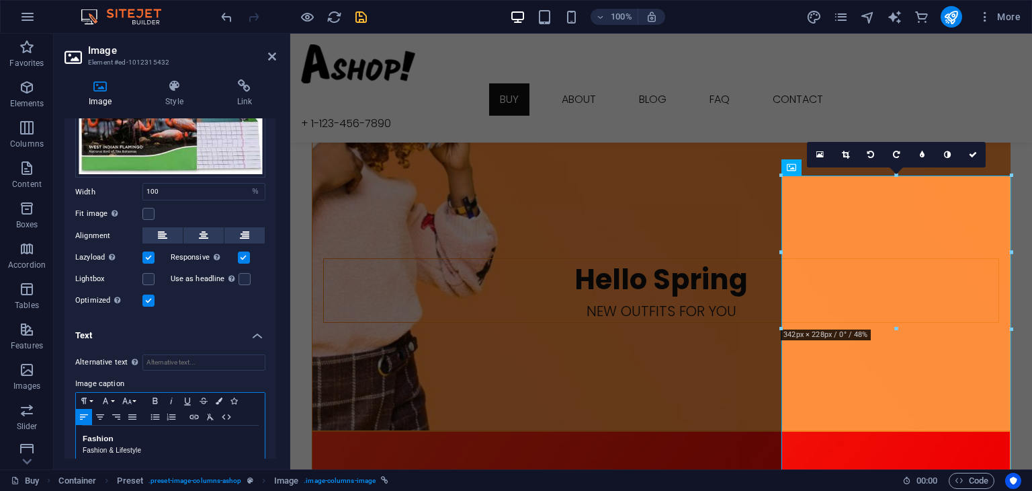
click at [145, 444] on p "Fashion & Lifestyle" at bounding box center [170, 450] width 175 height 12
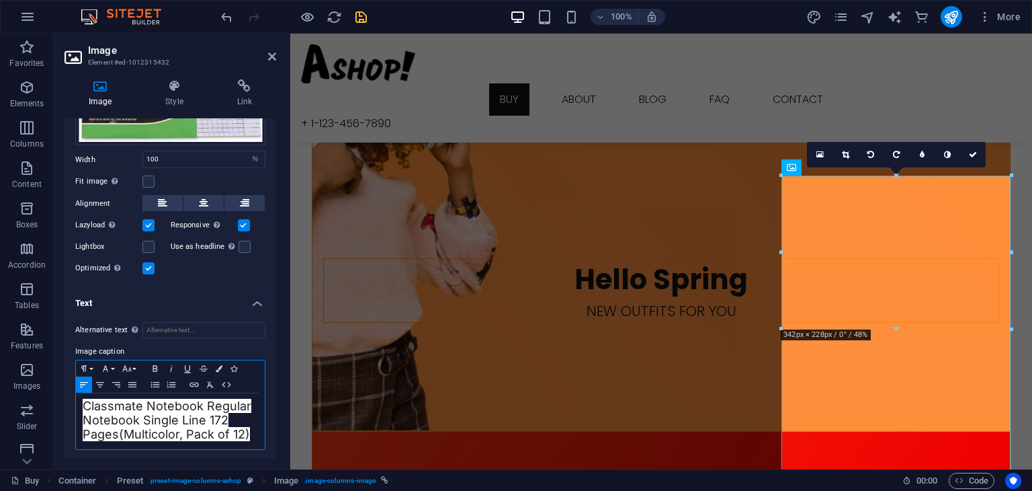
click at [250, 432] on span "(Multicolor, Pack of 12)" at bounding box center [184, 434] width 131 height 14
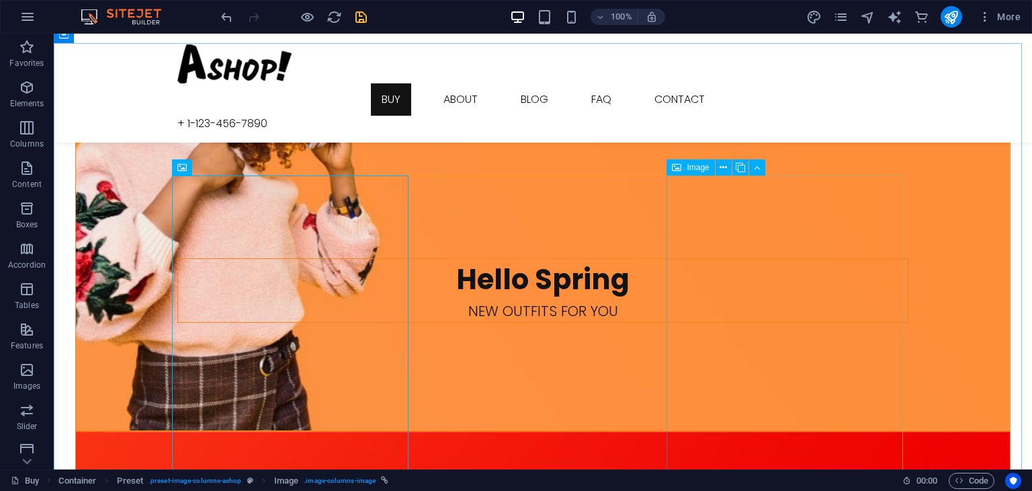
click at [690, 163] on span "Image" at bounding box center [698, 167] width 22 height 8
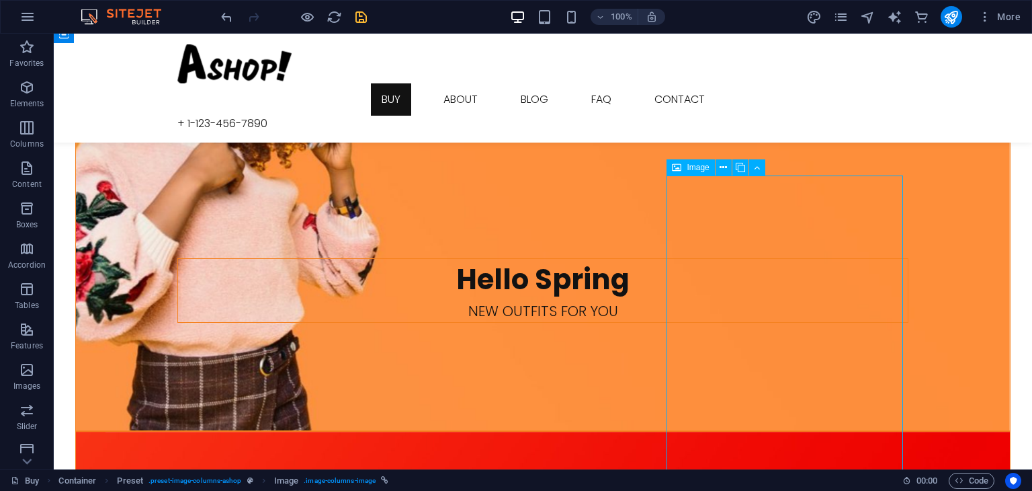
click at [690, 165] on span "Image" at bounding box center [698, 167] width 22 height 8
select select "%"
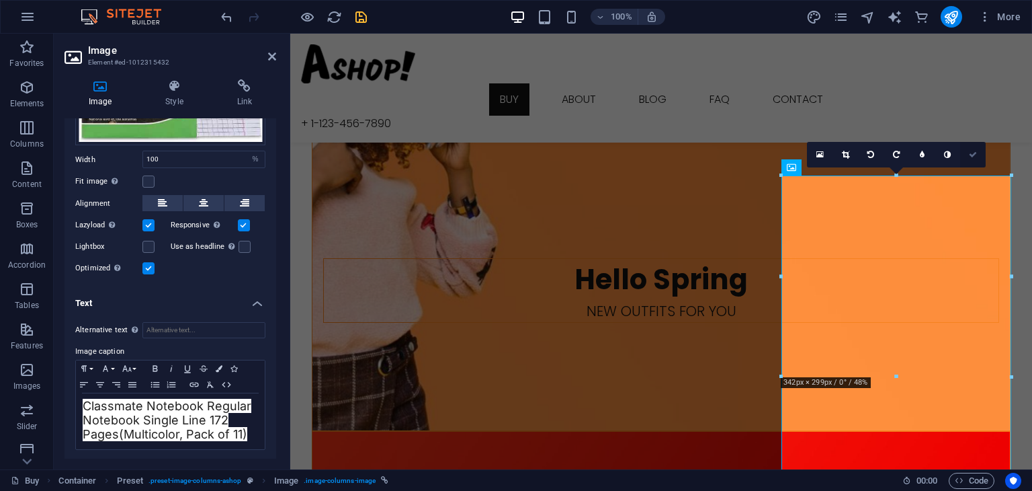
click at [980, 154] on link at bounding box center [974, 155] width 26 height 26
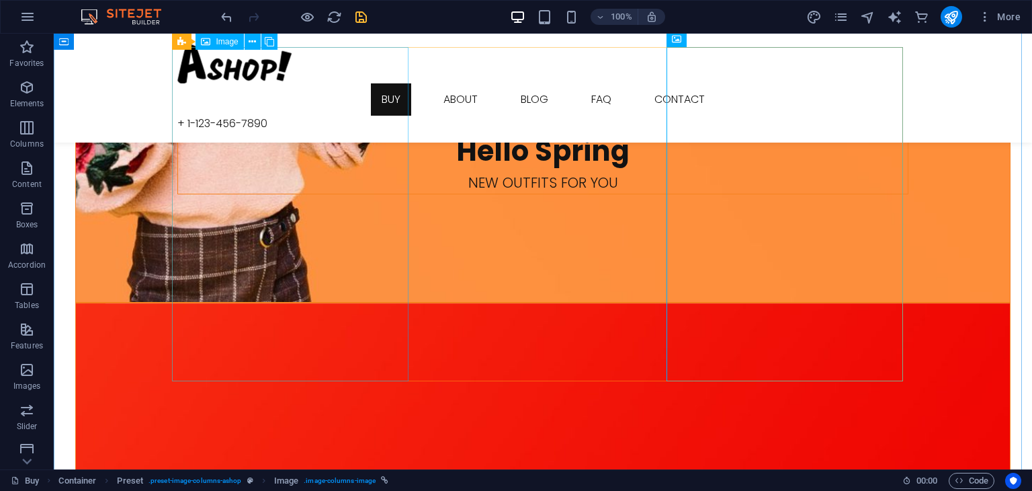
scroll to position [1042, 0]
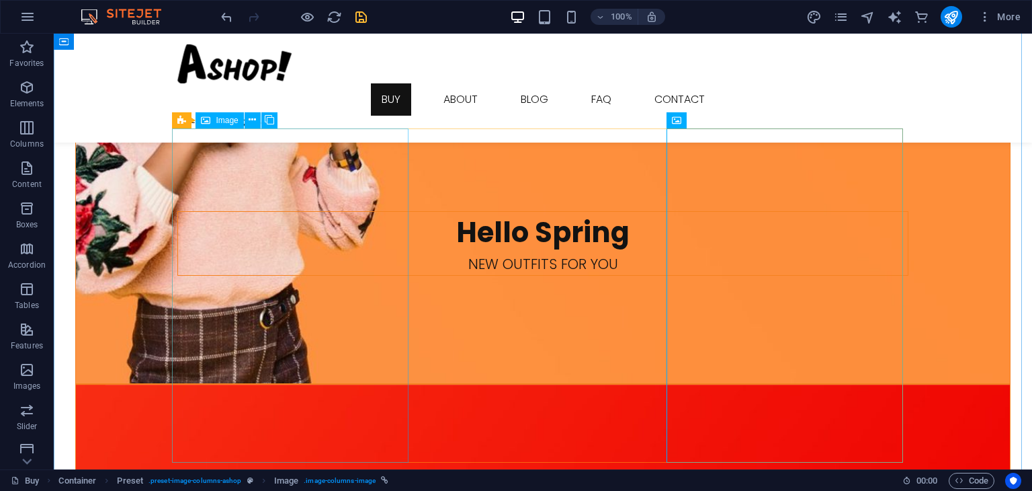
click at [218, 123] on span "Image" at bounding box center [227, 120] width 22 height 8
select select "%"
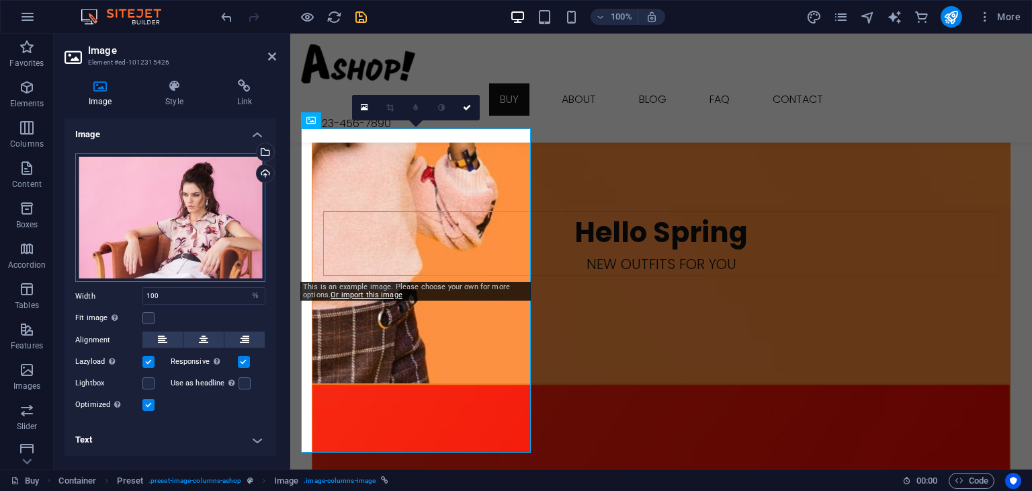
click at [210, 247] on div "Drag files here, click to choose files or select files from Files or our free s…" at bounding box center [170, 217] width 190 height 129
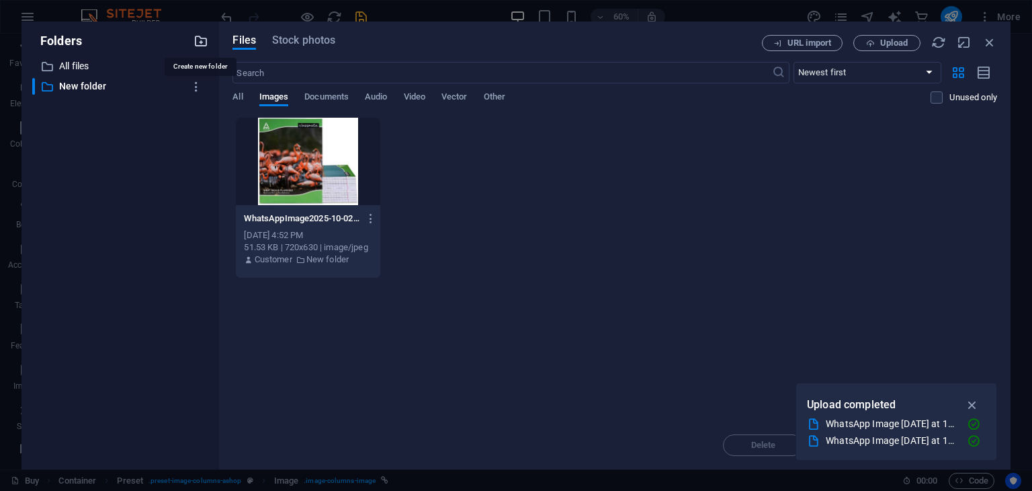
click at [201, 40] on icon "button" at bounding box center [201, 41] width 15 height 15
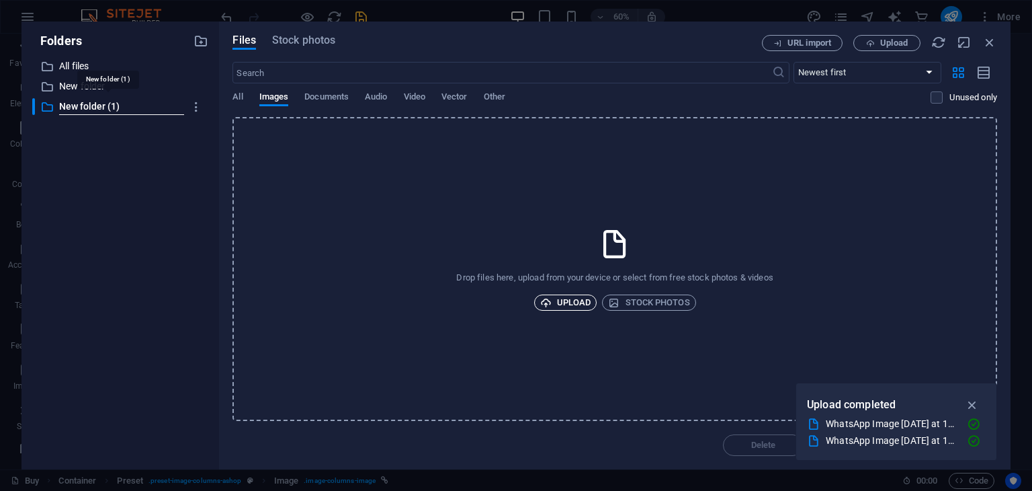
click at [572, 299] on span "Upload" at bounding box center [565, 302] width 51 height 16
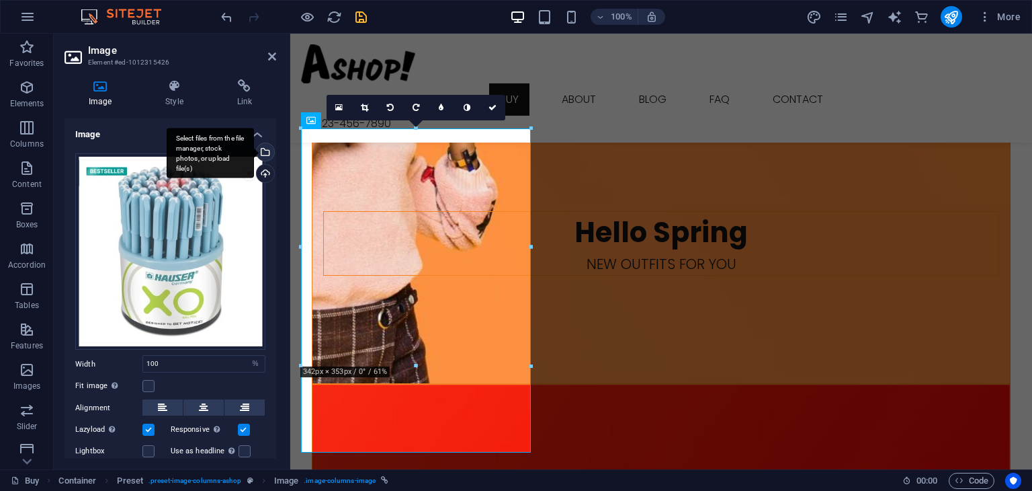
click at [264, 146] on div "Select files from the file manager, stock photos, or upload file(s)" at bounding box center [264, 153] width 20 height 20
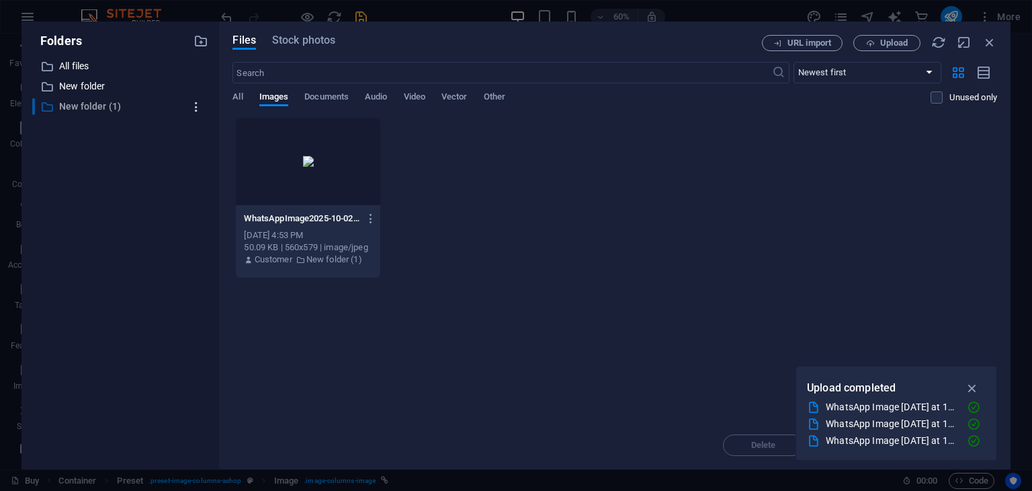
click at [196, 104] on icon "button" at bounding box center [197, 106] width 14 height 13
click at [193, 194] on li "Delete" at bounding box center [196, 206] width 79 height 32
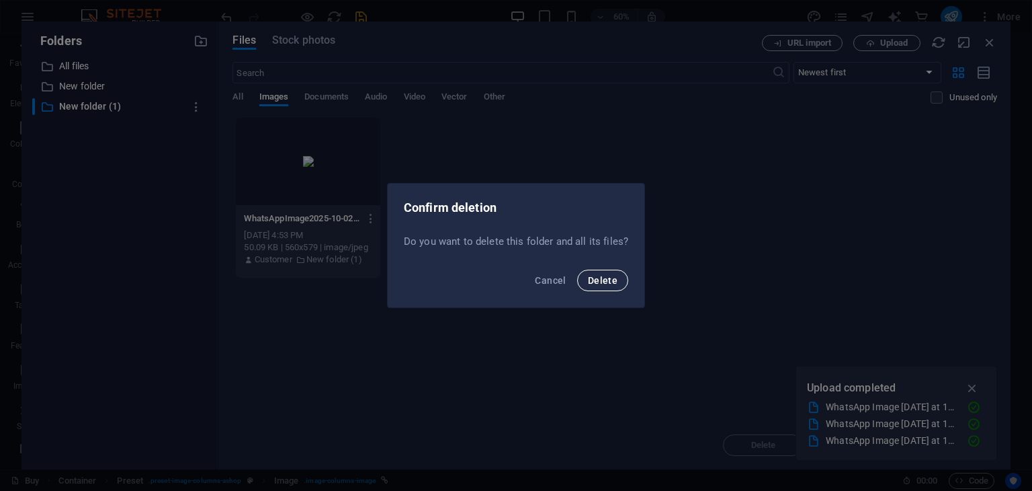
click at [591, 276] on span "Delete" at bounding box center [603, 280] width 30 height 11
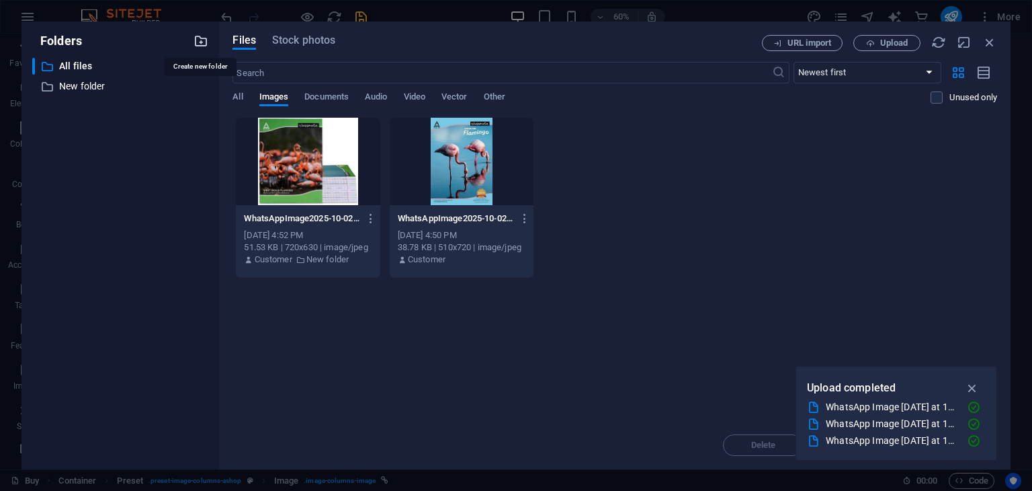
click at [202, 42] on icon "button" at bounding box center [201, 41] width 15 height 15
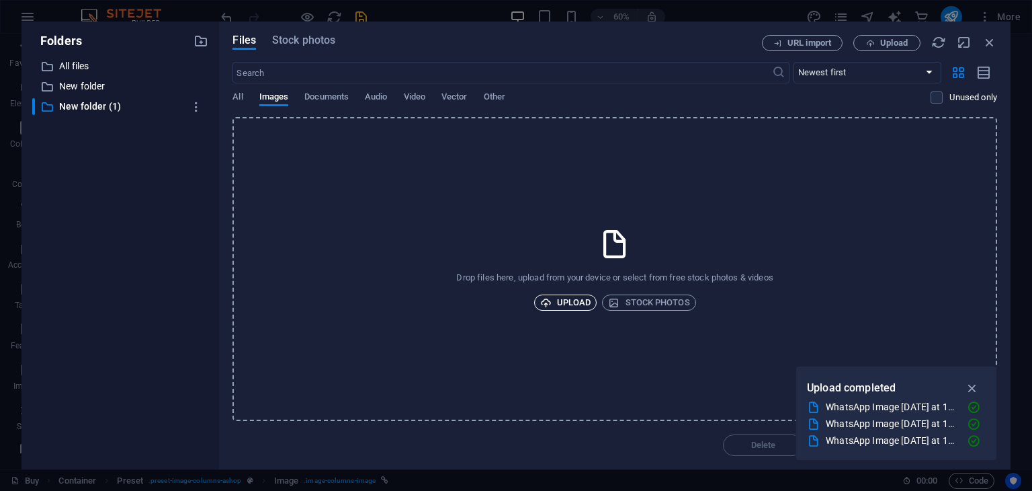
click at [552, 297] on span "Upload" at bounding box center [565, 302] width 51 height 16
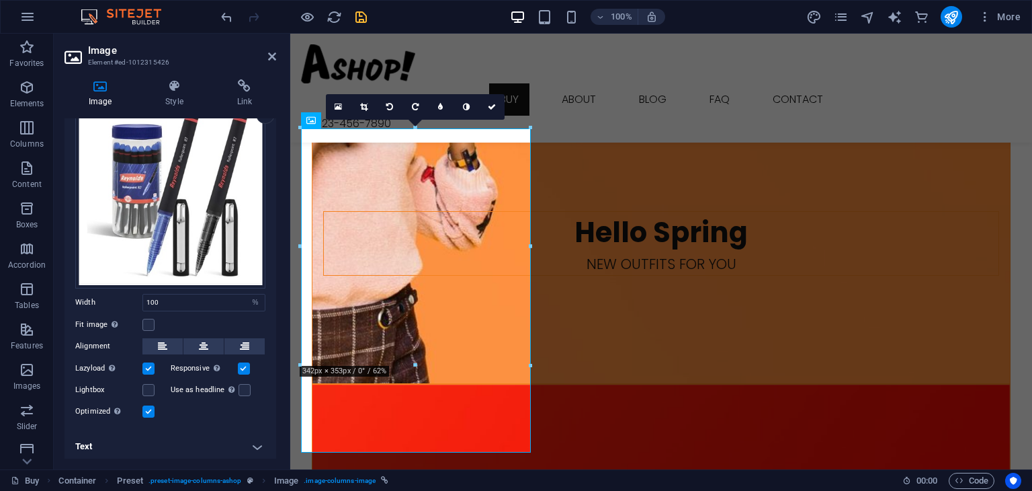
scroll to position [60, 0]
click at [180, 440] on h4 "Text" at bounding box center [171, 446] width 212 height 32
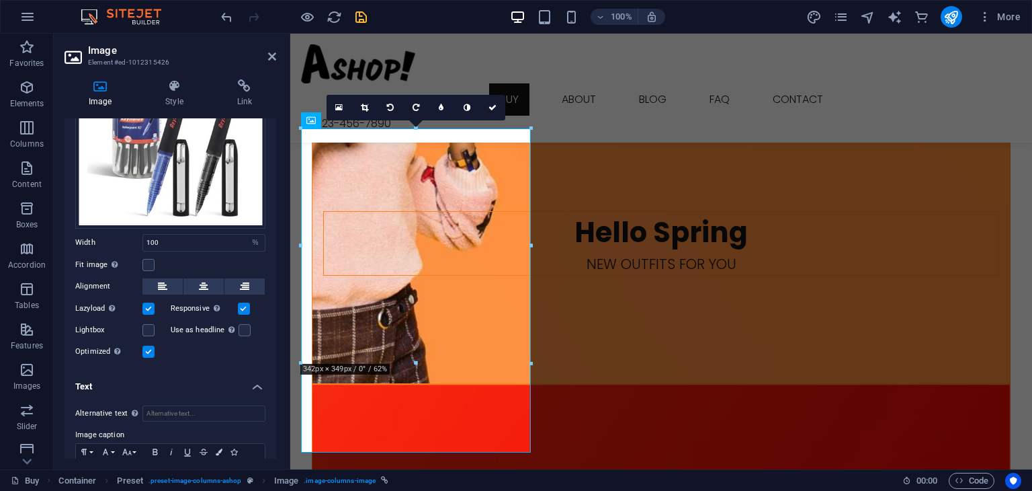
scroll to position [186, 0]
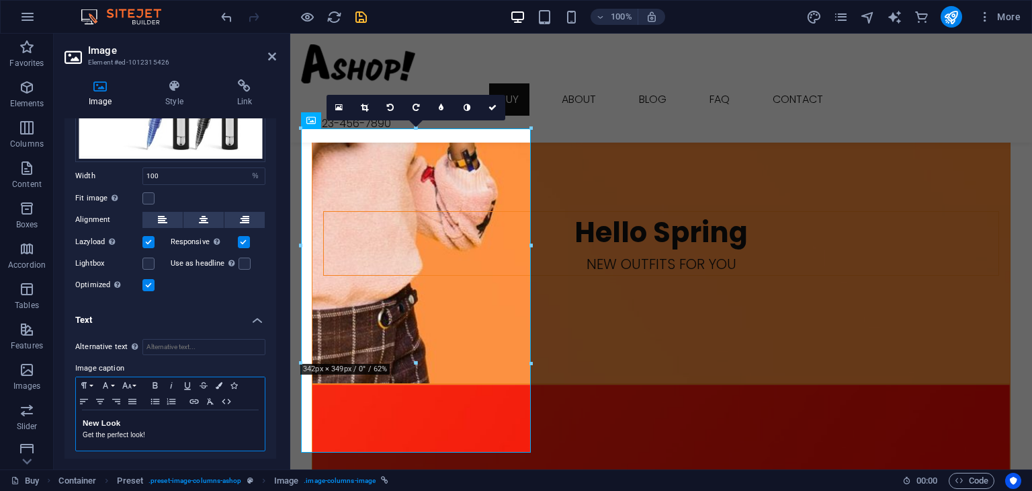
click at [180, 429] on p "Get the perfect look!" at bounding box center [170, 435] width 175 height 12
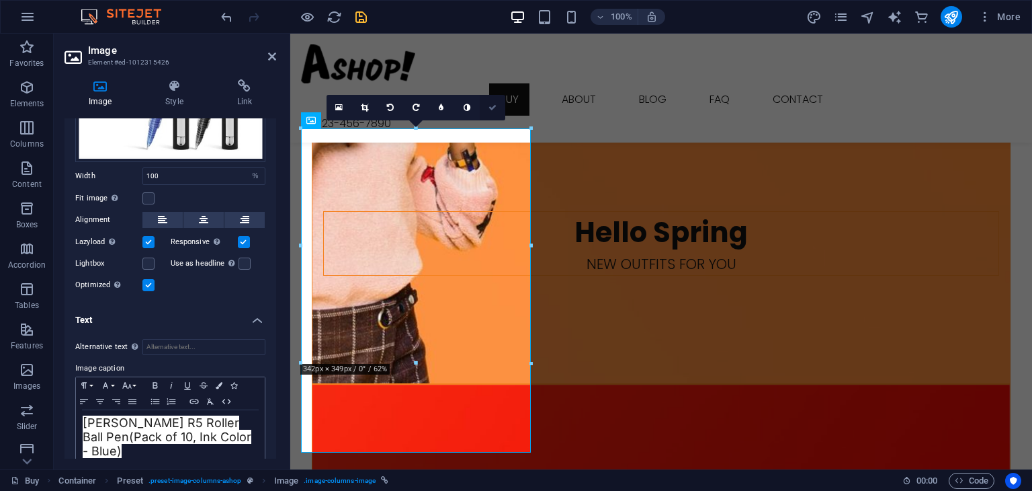
click at [489, 109] on icon at bounding box center [493, 108] width 8 height 8
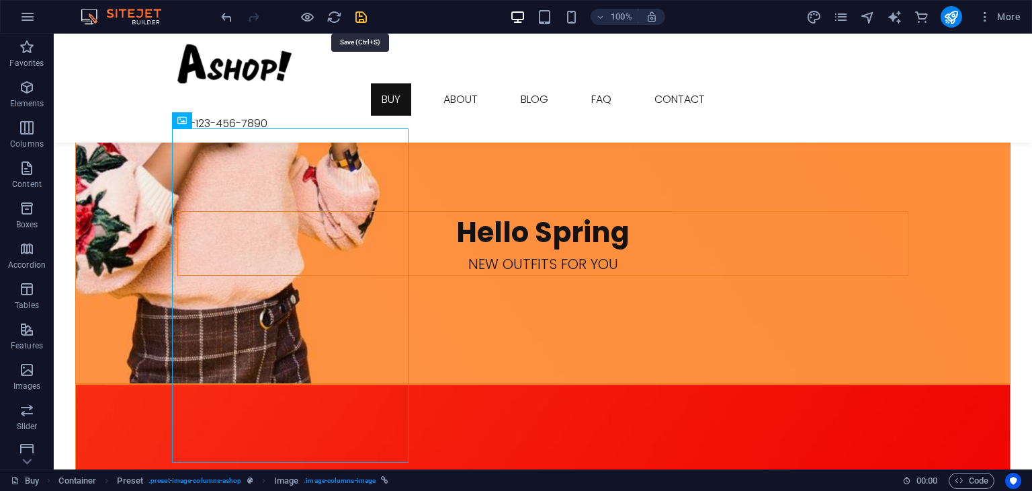
click at [360, 13] on icon "save" at bounding box center [361, 16] width 15 height 15
checkbox input "false"
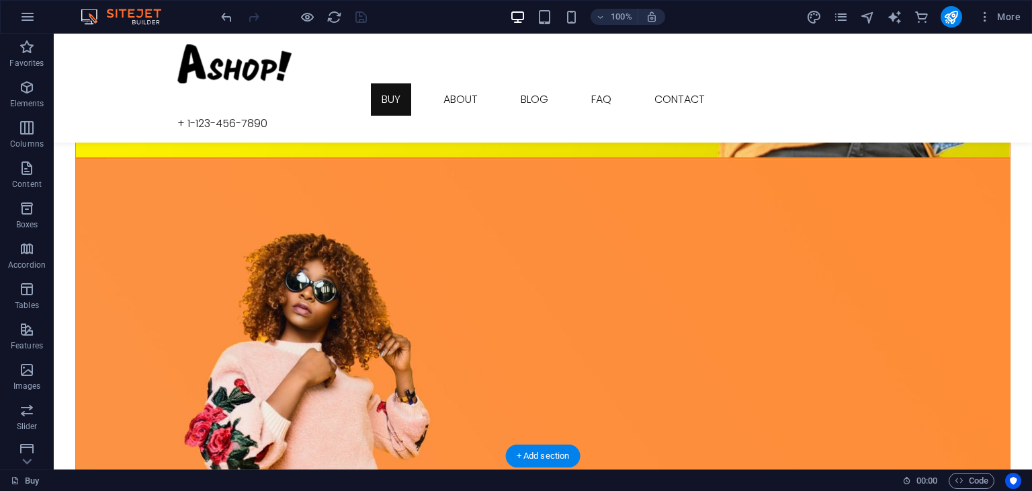
scroll to position [581, 0]
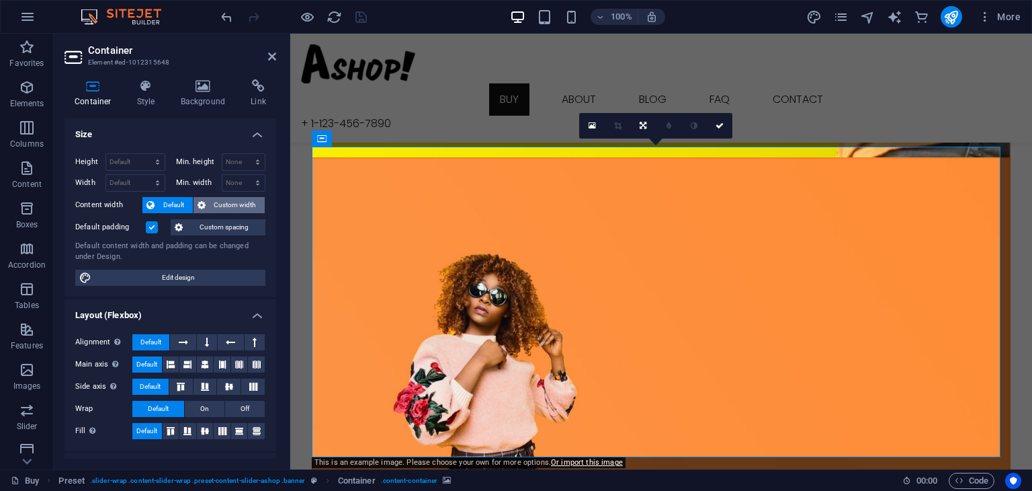
click at [222, 202] on span "Custom width" at bounding box center [236, 205] width 52 height 16
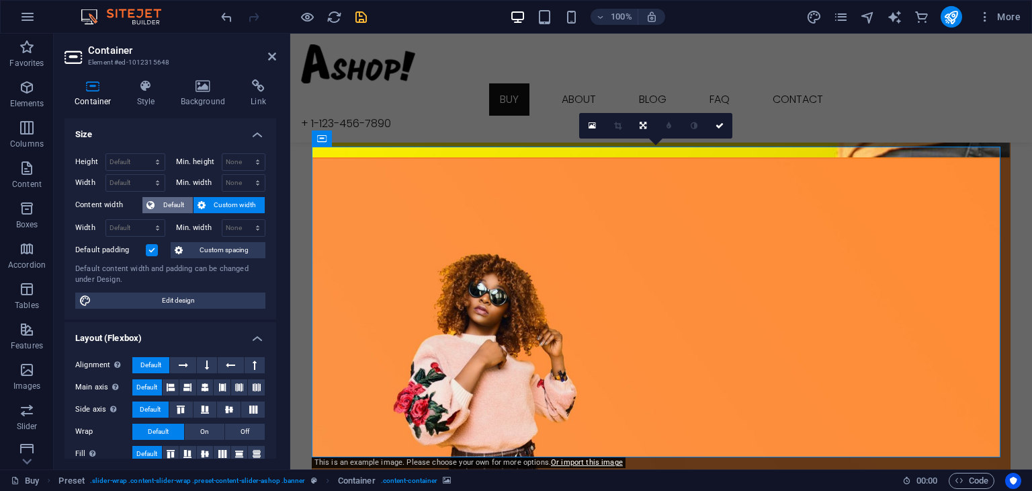
click at [172, 200] on span "Default" at bounding box center [174, 205] width 30 height 16
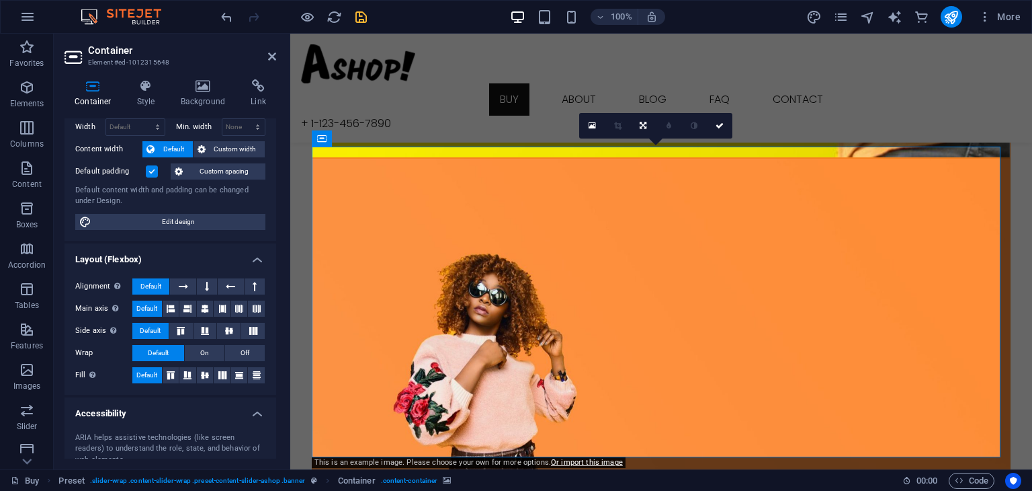
scroll to position [52, 0]
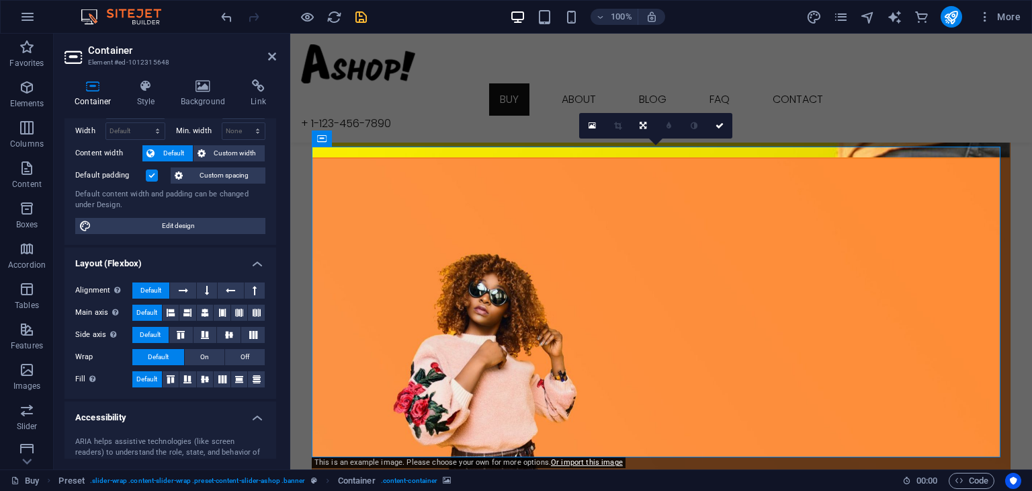
click at [161, 229] on span "Edit design" at bounding box center [178, 226] width 166 height 16
select select "rem"
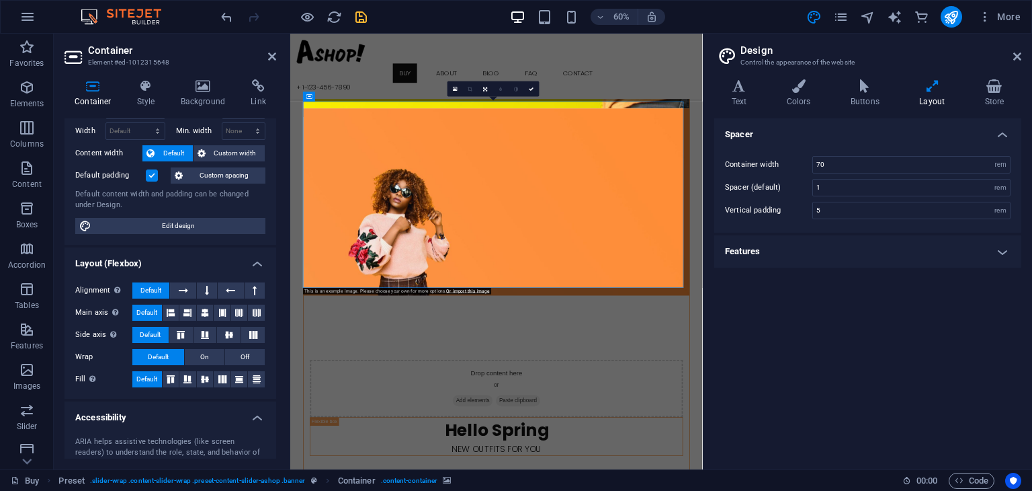
scroll to position [0, 0]
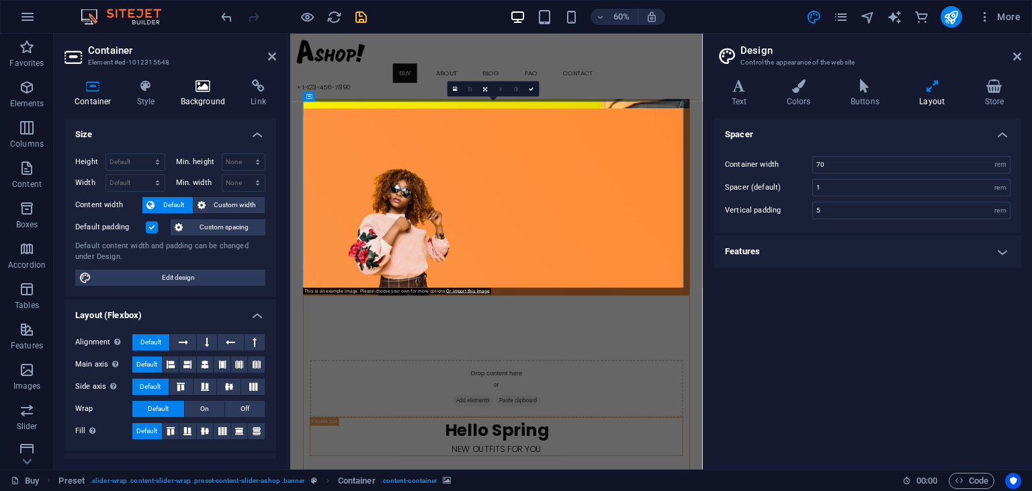
click at [209, 94] on h4 "Background" at bounding box center [206, 93] width 71 height 28
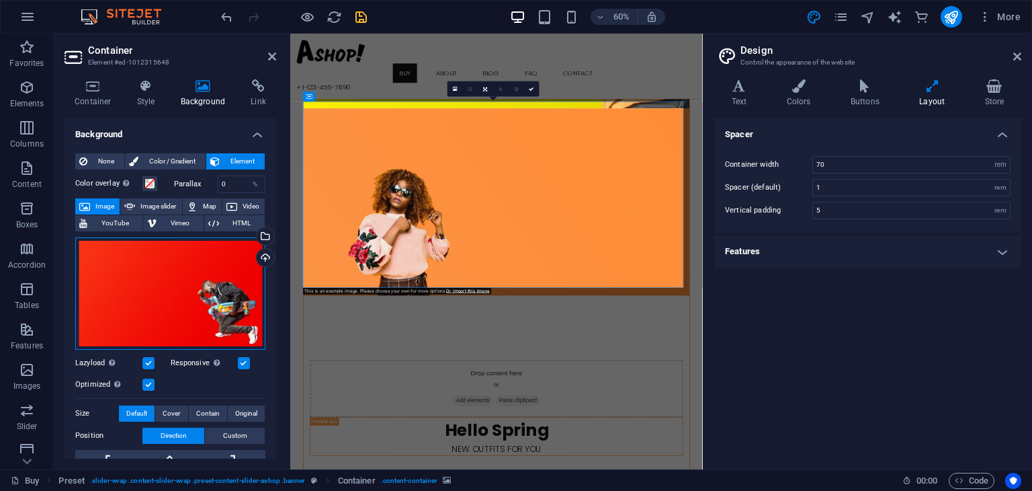
click at [153, 326] on div "Drag files here, click to choose files or select files from Files or our free s…" at bounding box center [170, 293] width 190 height 112
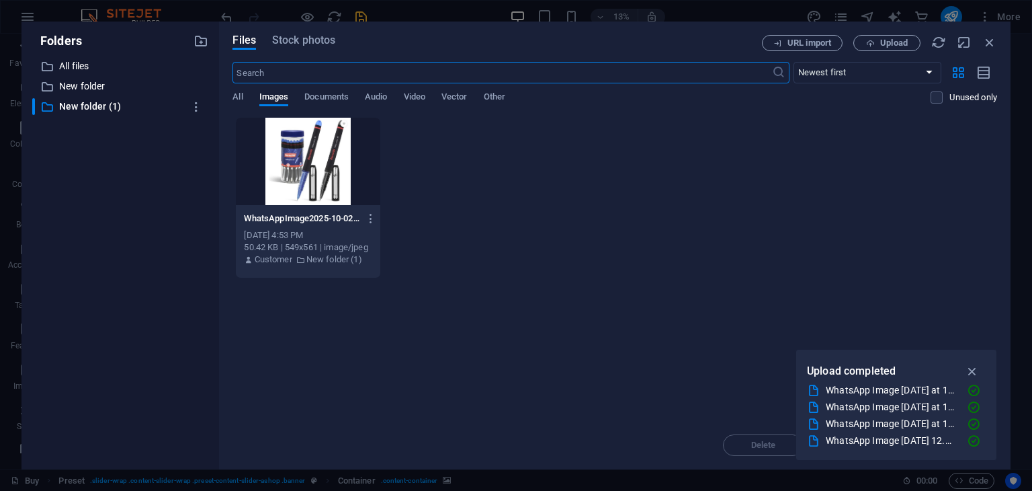
click at [199, 31] on div "Folders ​ All files All files ​ New folder New folder ​ New folder (1) New fold…" at bounding box center [121, 246] width 198 height 448
click at [199, 48] on div "Folders" at bounding box center [120, 40] width 176 height 17
click at [206, 36] on icon "button" at bounding box center [201, 41] width 15 height 15
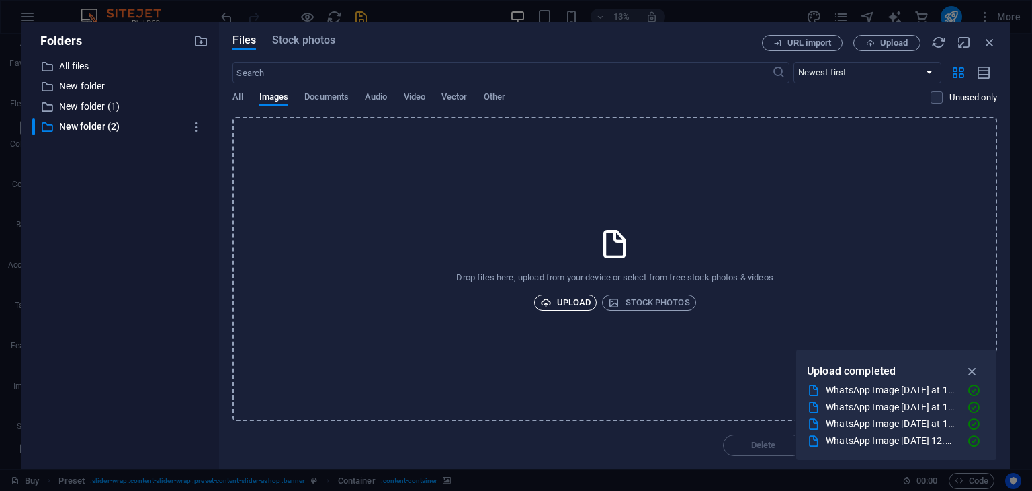
click at [563, 302] on span "Upload" at bounding box center [565, 302] width 51 height 16
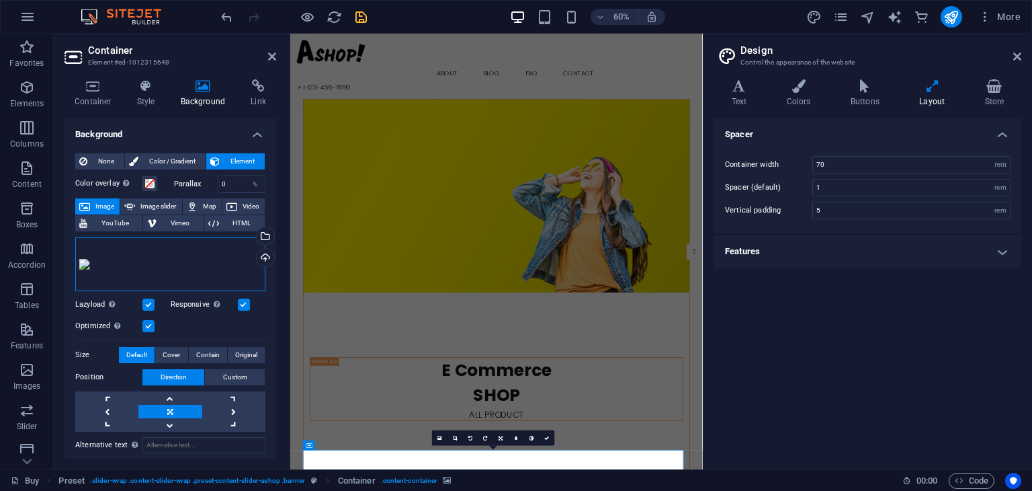
click at [202, 291] on div "Drag files here, click to choose files or select files from Files or our free s…" at bounding box center [170, 264] width 190 height 54
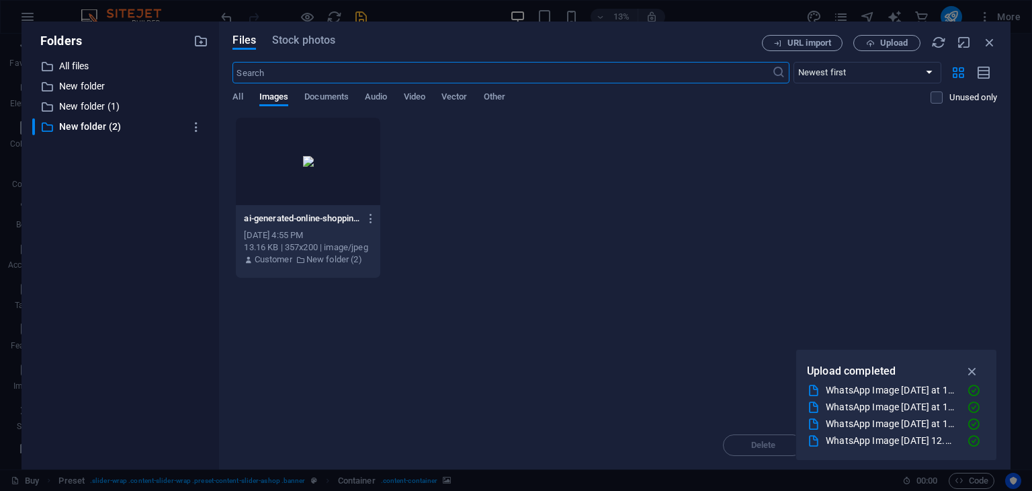
click at [309, 179] on div at bounding box center [308, 161] width 144 height 87
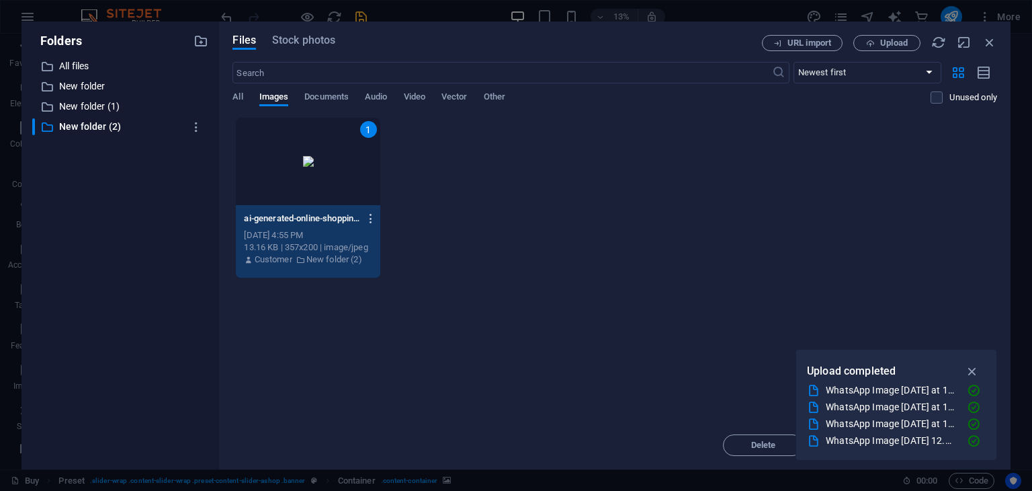
click at [374, 222] on icon "button" at bounding box center [371, 218] width 13 height 12
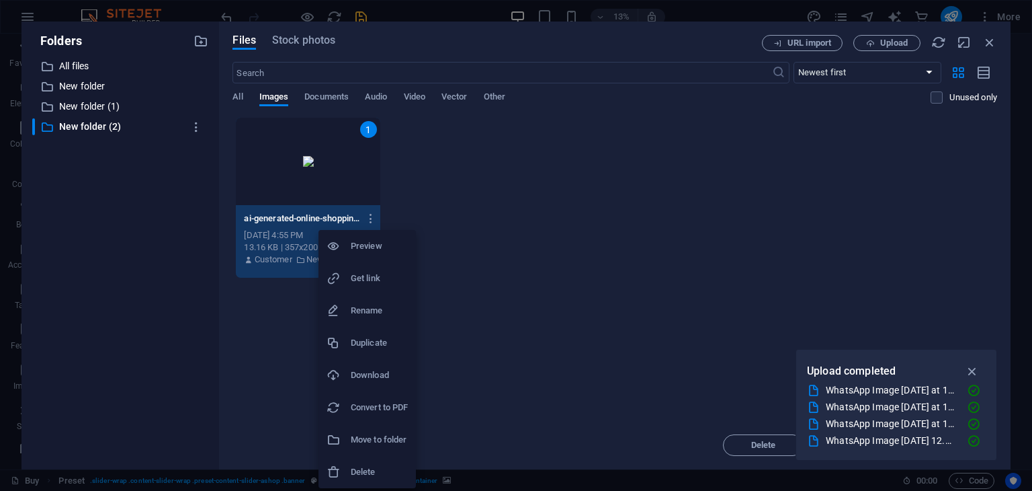
click at [333, 479] on li "Delete" at bounding box center [367, 472] width 97 height 32
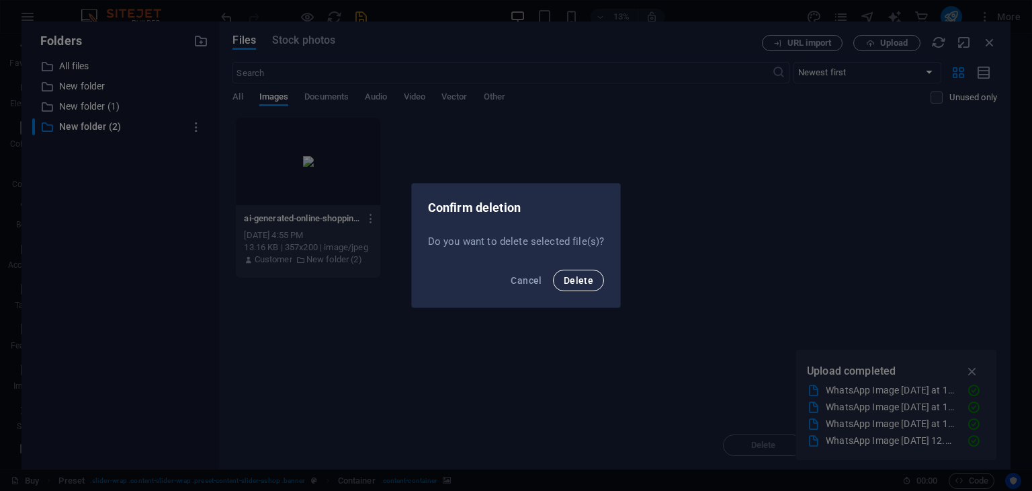
click at [561, 279] on button "Delete" at bounding box center [578, 281] width 51 height 22
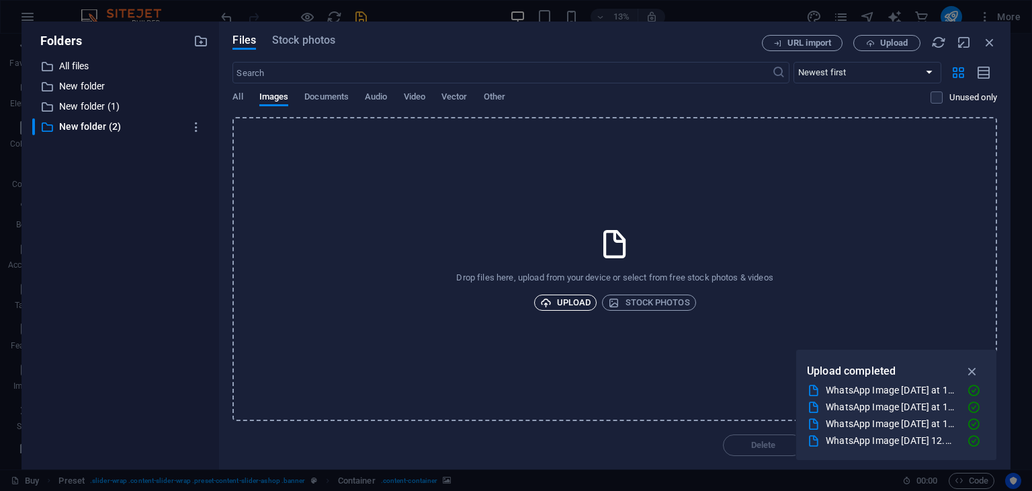
click at [565, 299] on span "Upload" at bounding box center [565, 302] width 51 height 16
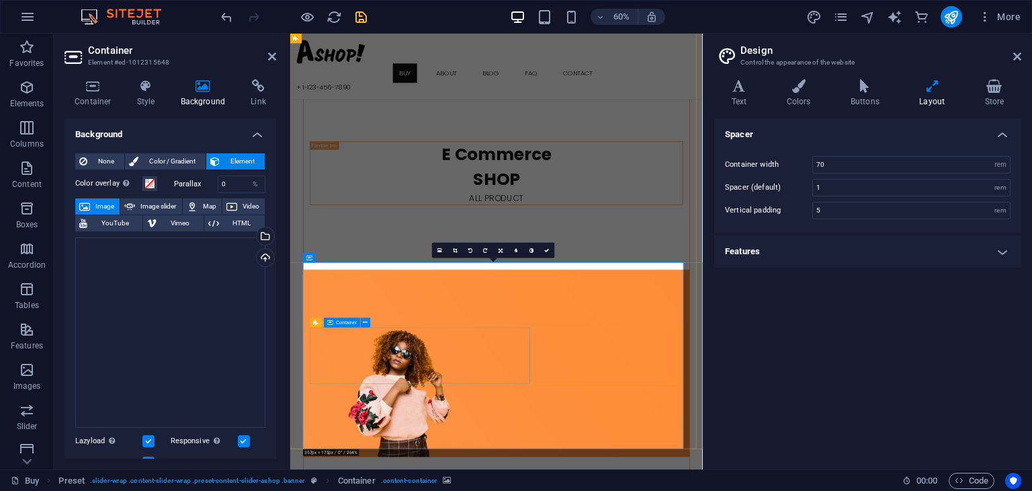
scroll to position [312, 0]
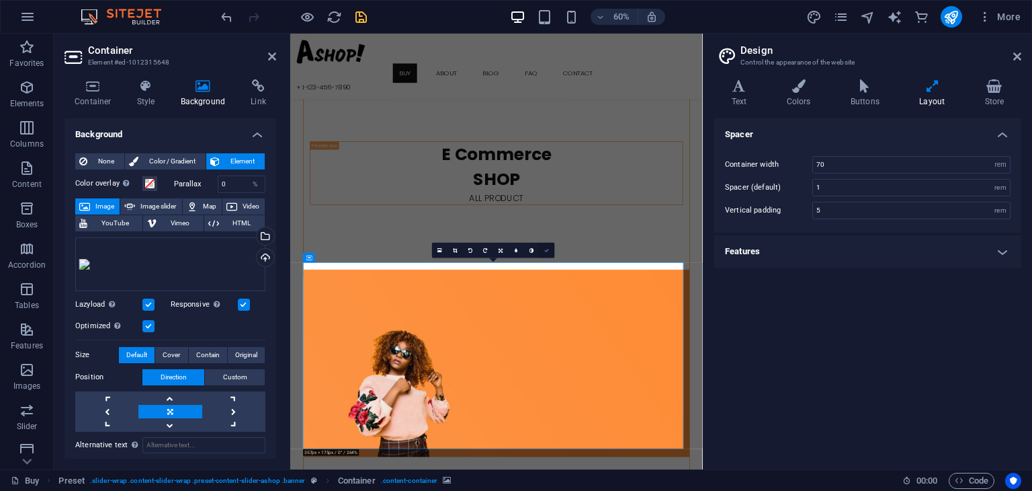
click at [550, 251] on link at bounding box center [547, 250] width 15 height 15
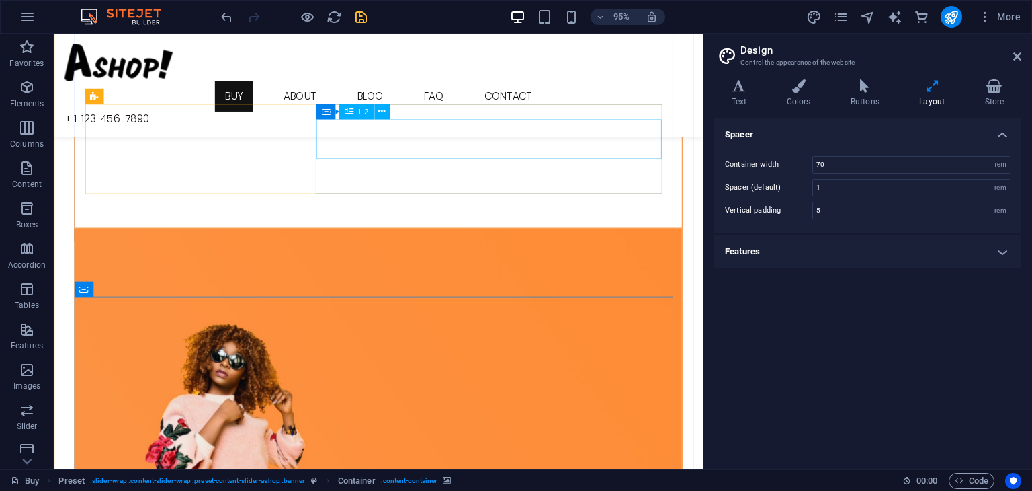
scroll to position [502, 0]
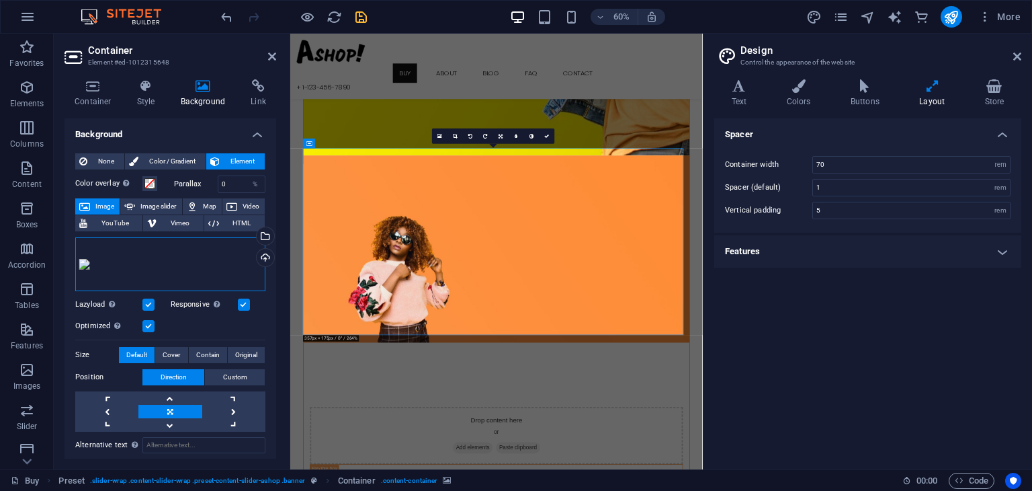
click at [167, 278] on div "Drag files here, click to choose files or select files from Files or our free s…" at bounding box center [170, 264] width 190 height 54
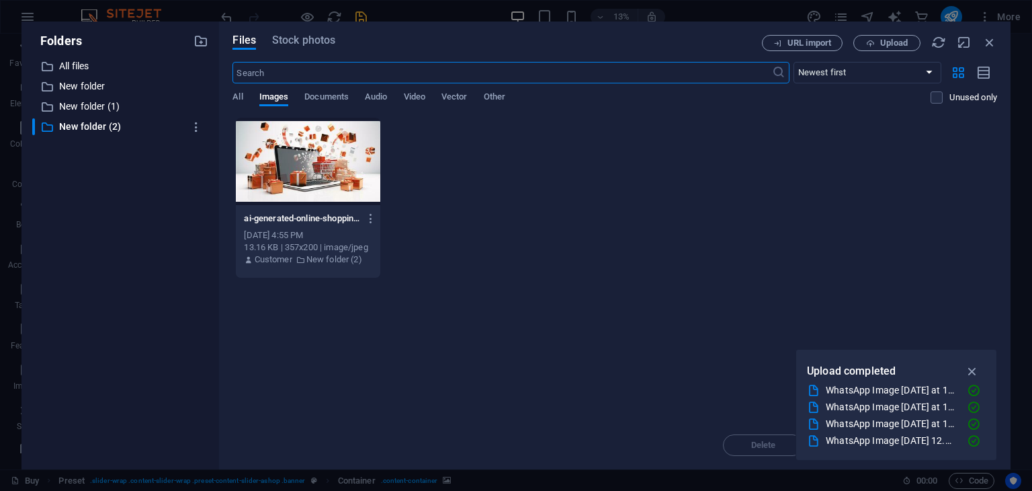
scroll to position [0, 0]
click at [368, 221] on icon "button" at bounding box center [371, 218] width 13 height 12
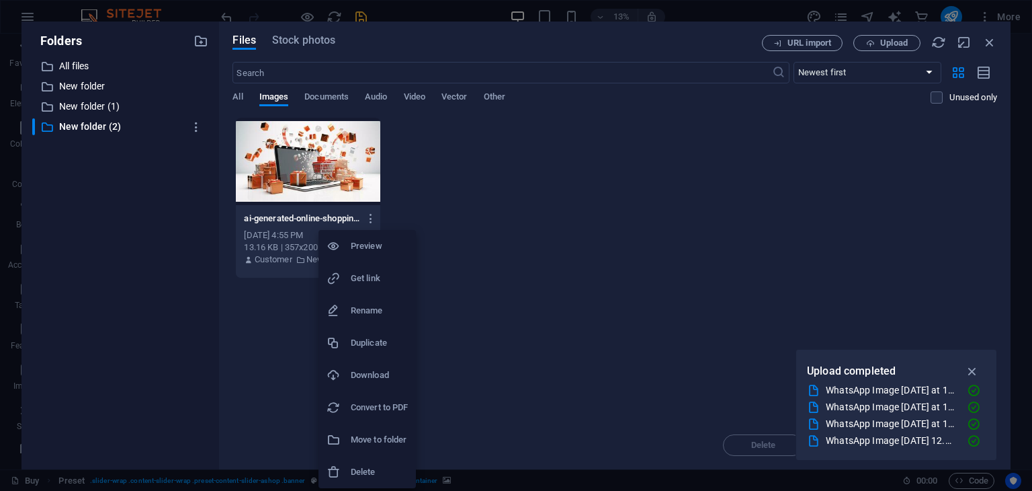
click at [343, 470] on div at bounding box center [339, 471] width 24 height 13
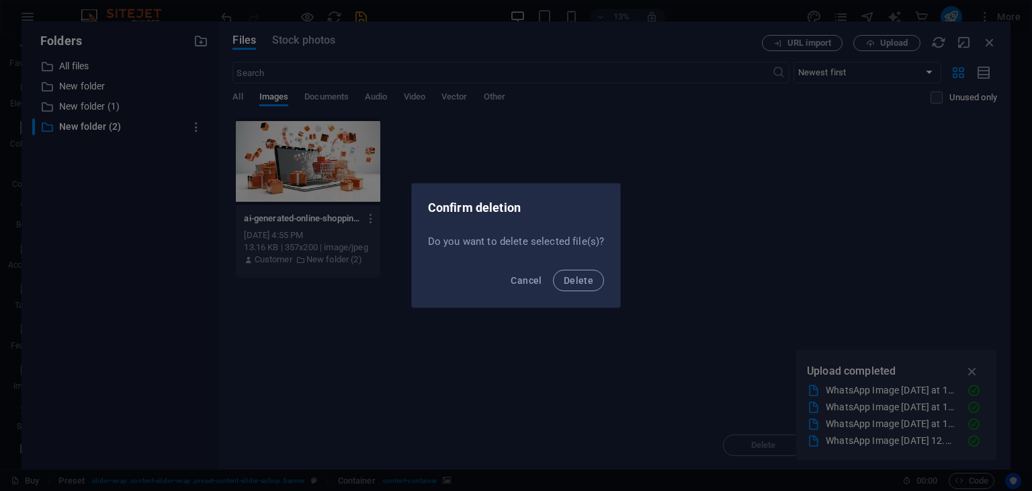
click at [594, 291] on div "Cancel Delete" at bounding box center [516, 284] width 209 height 46
click at [581, 276] on span "Delete" at bounding box center [579, 280] width 30 height 11
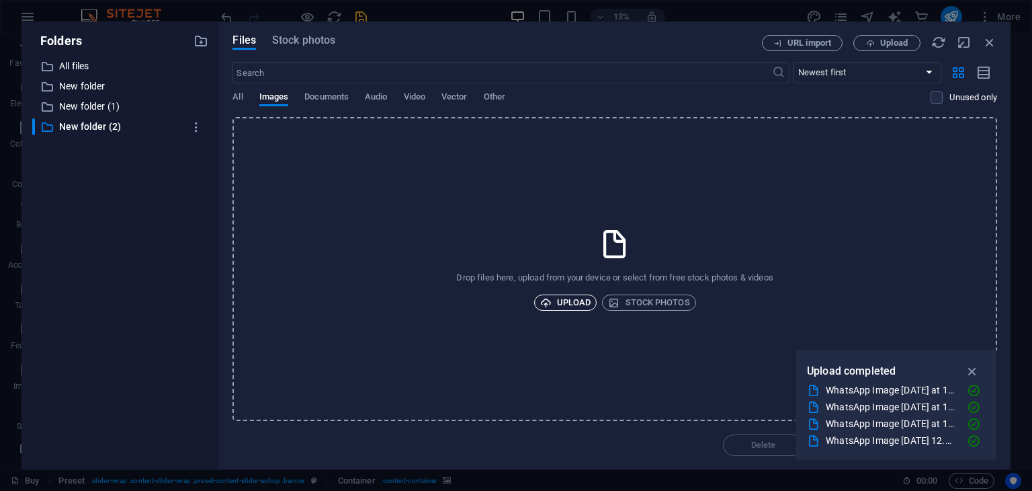
click at [575, 303] on span "Upload" at bounding box center [565, 302] width 51 height 16
click at [972, 366] on icon "button" at bounding box center [972, 371] width 15 height 15
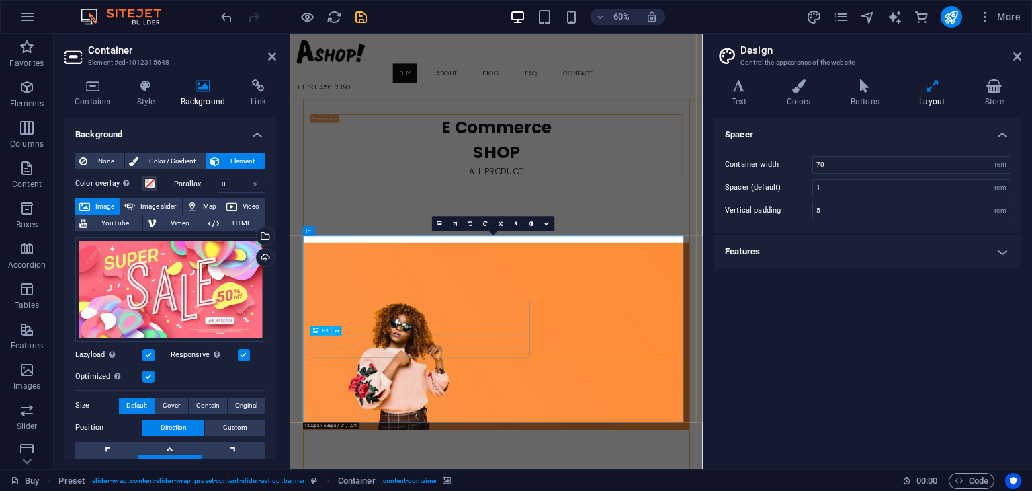
scroll to position [357, 0]
click at [548, 222] on icon at bounding box center [546, 223] width 5 height 5
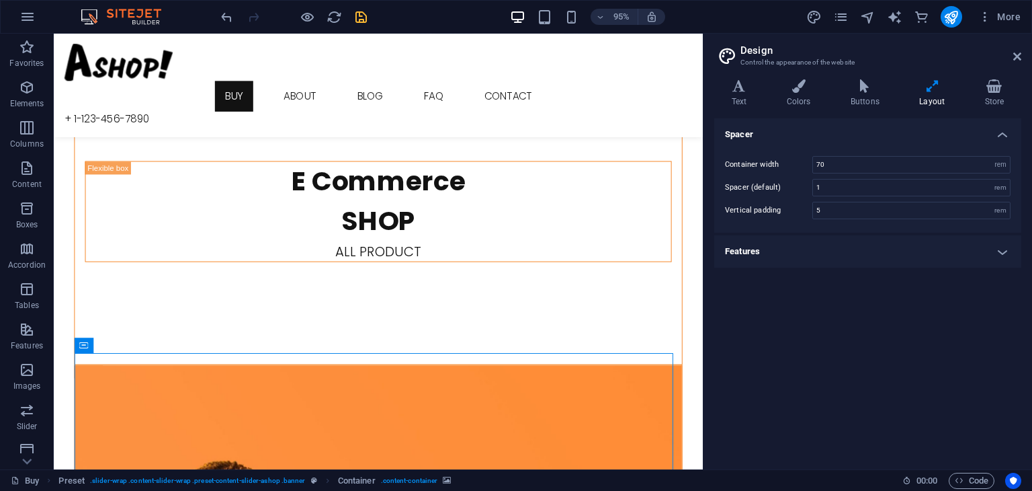
click at [1016, 48] on h2 "Design" at bounding box center [881, 50] width 281 height 12
click at [1016, 56] on icon at bounding box center [1018, 56] width 8 height 11
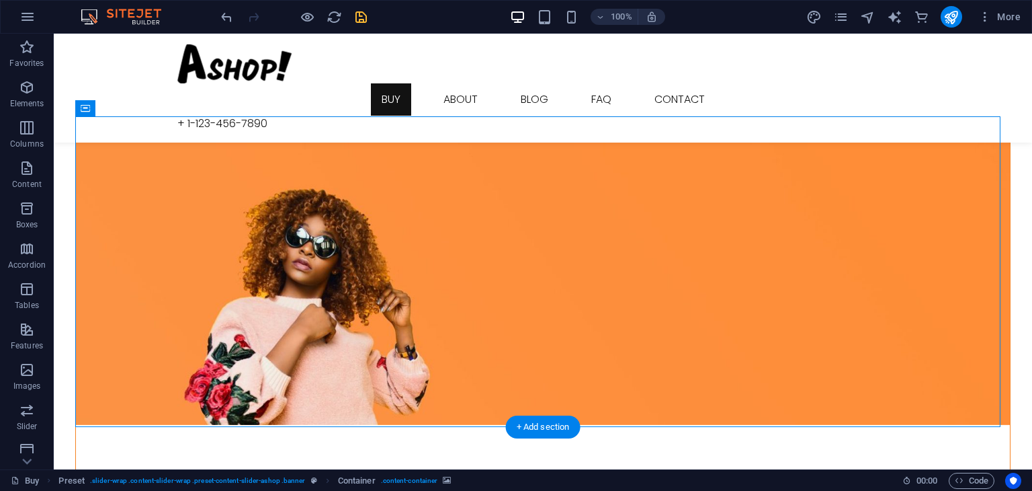
scroll to position [628, 0]
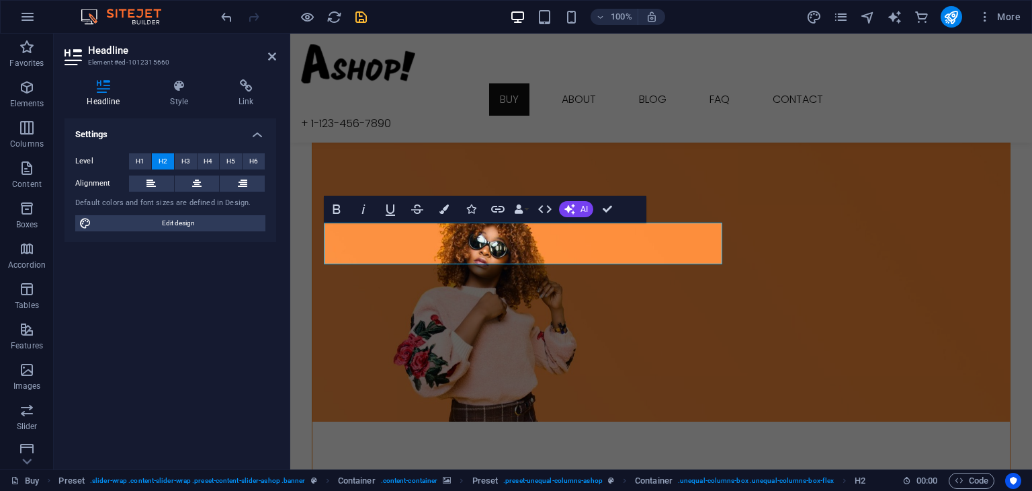
click at [624, 216] on div "Bold Italic Underline Strikethrough Colors Icons Link Data Bindings Company Fir…" at bounding box center [485, 209] width 323 height 27
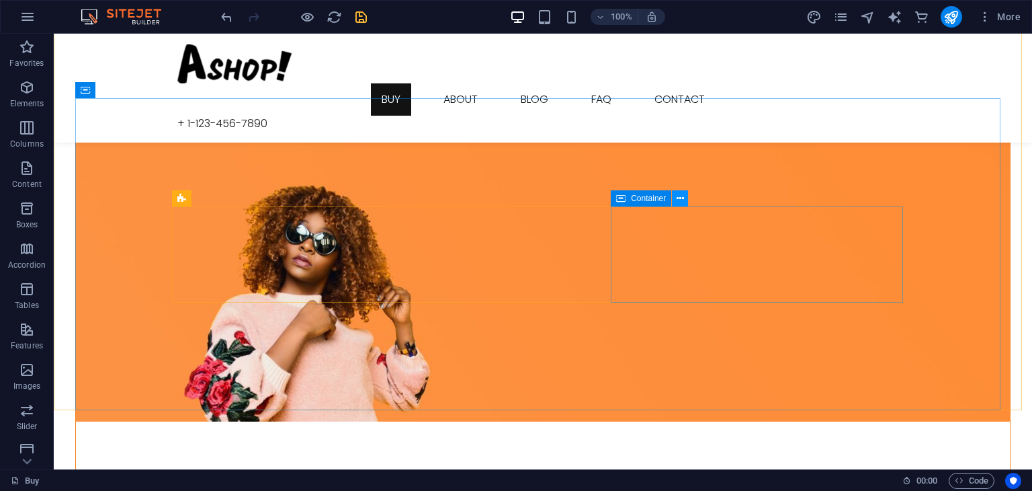
click at [678, 201] on icon at bounding box center [680, 199] width 7 height 14
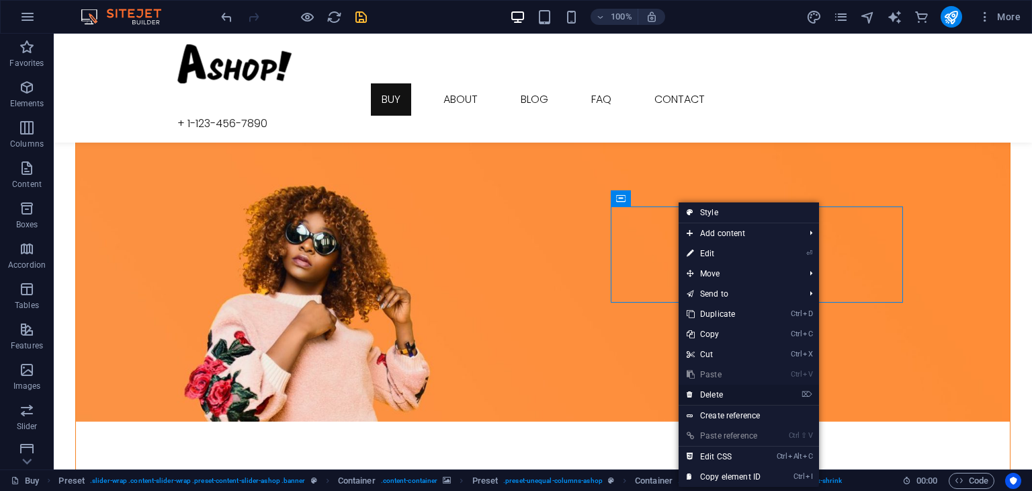
click at [734, 391] on link "⌦ Delete" at bounding box center [724, 394] width 90 height 20
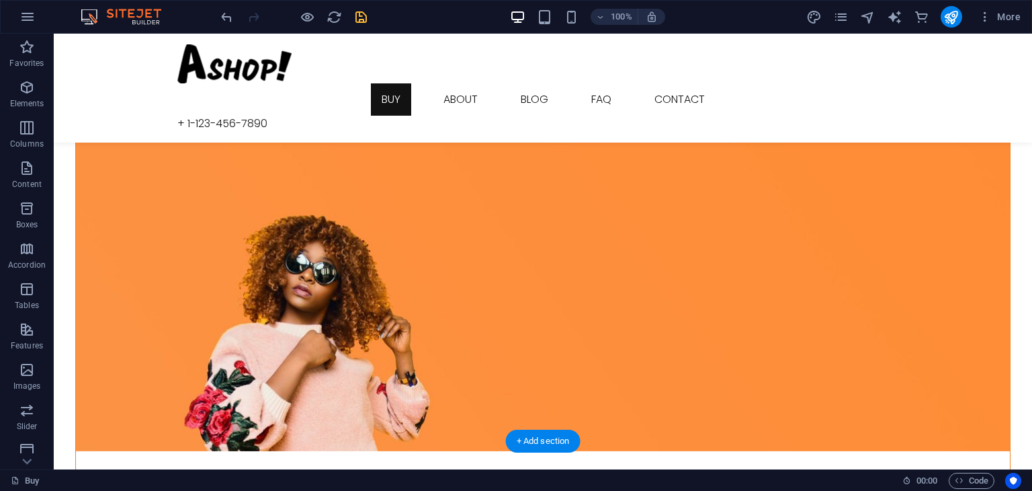
scroll to position [598, 0]
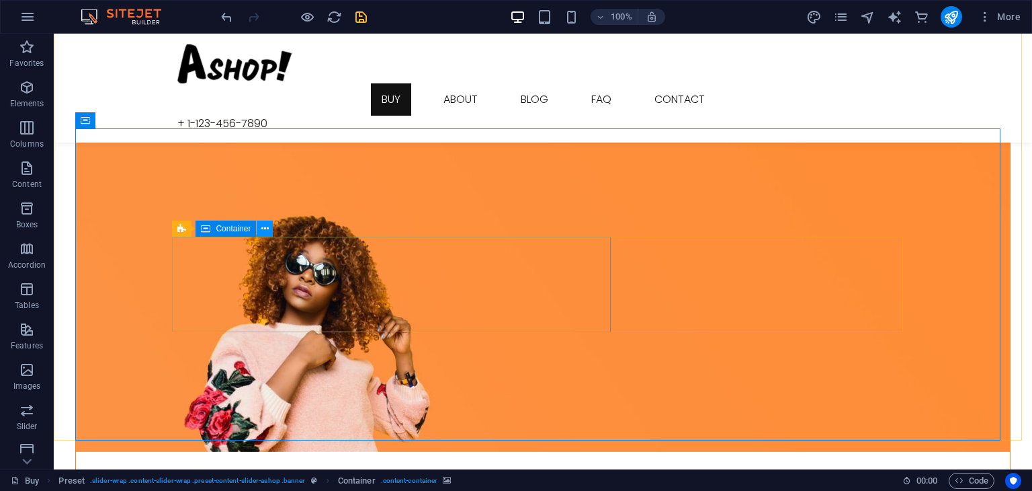
click at [263, 227] on icon at bounding box center [264, 229] width 7 height 14
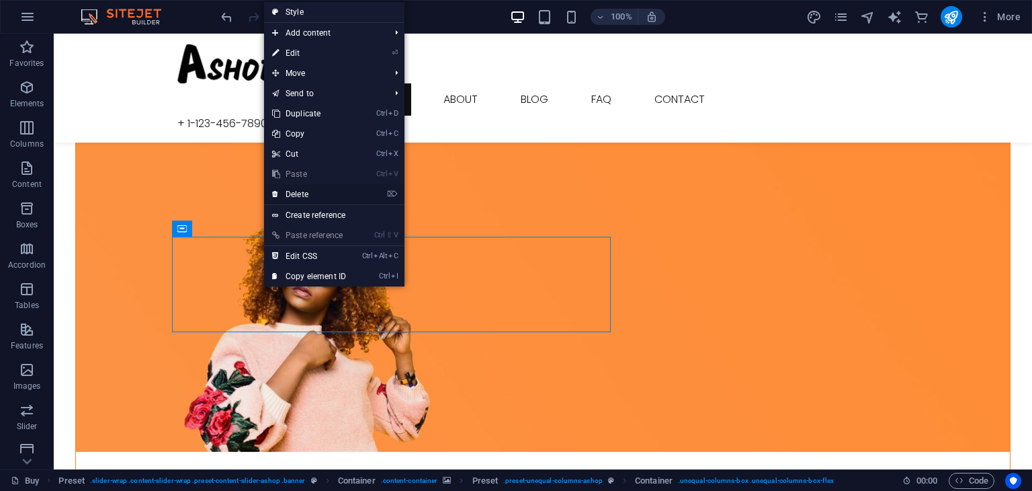
click at [349, 188] on link "⌦ Delete" at bounding box center [309, 194] width 90 height 20
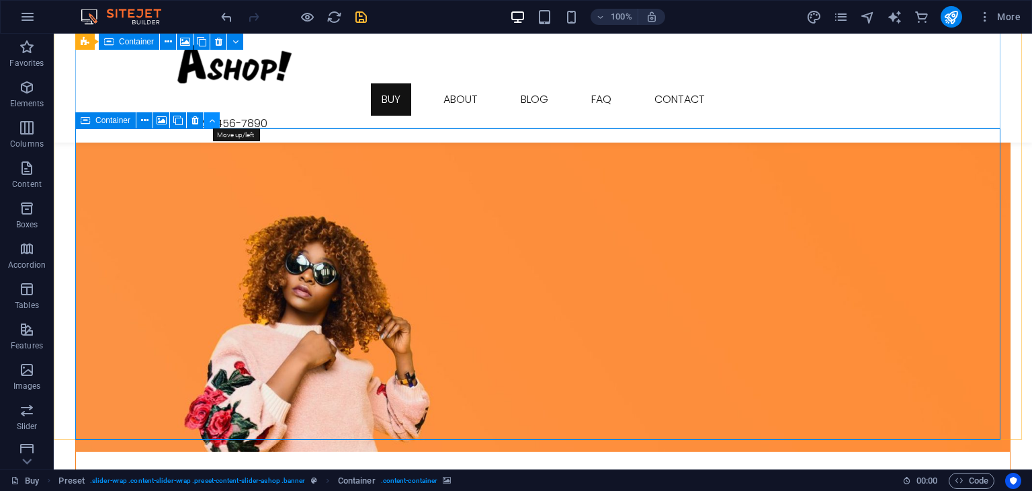
click at [210, 116] on icon at bounding box center [212, 121] width 6 height 14
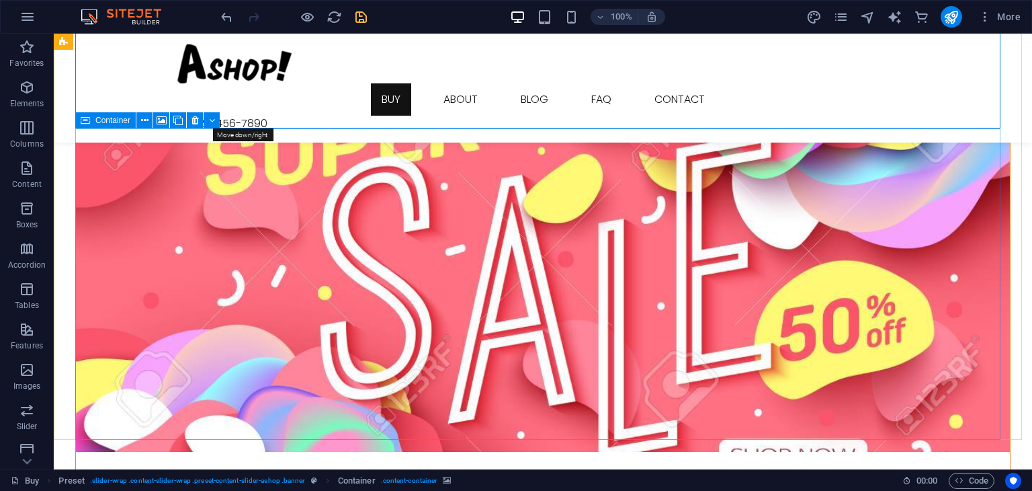
click at [210, 116] on icon at bounding box center [212, 121] width 6 height 14
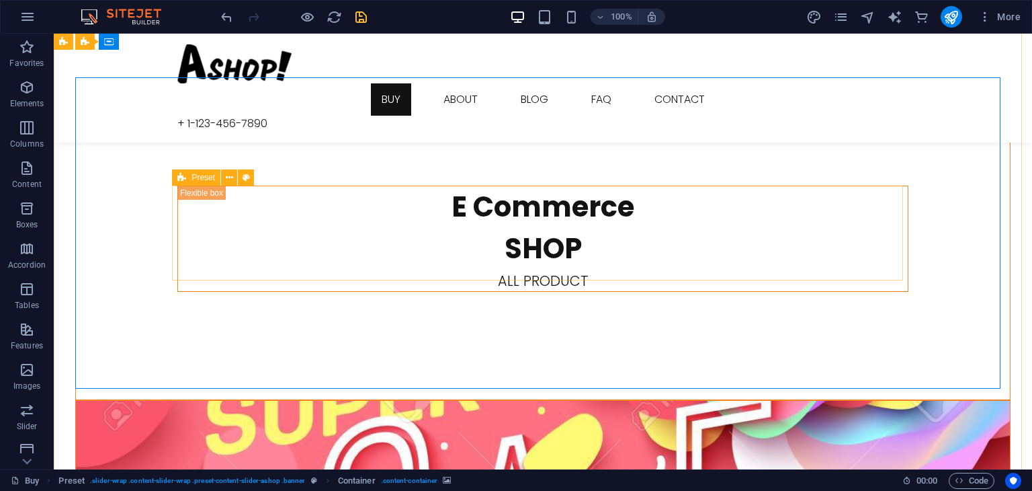
scroll to position [325, 0]
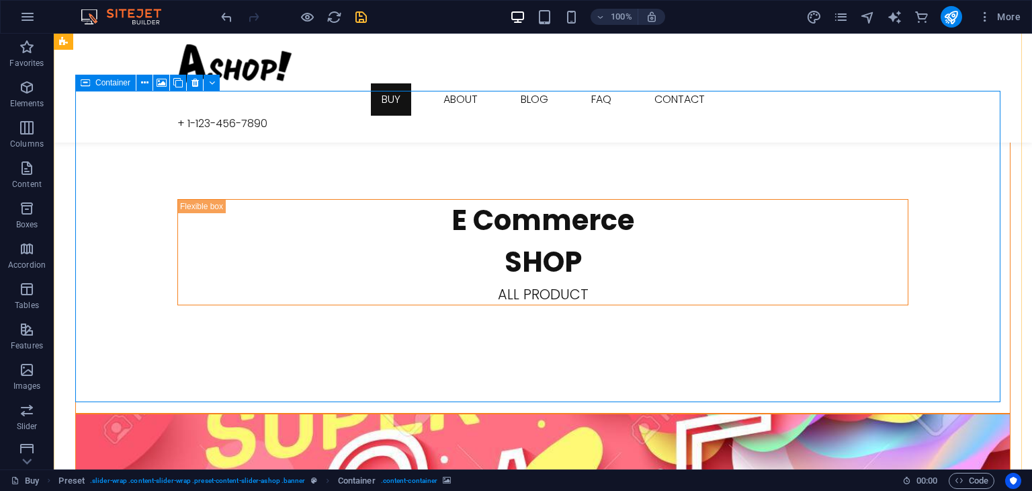
click at [128, 86] on span "Container" at bounding box center [112, 83] width 35 height 8
click at [149, 81] on button at bounding box center [144, 83] width 16 height 16
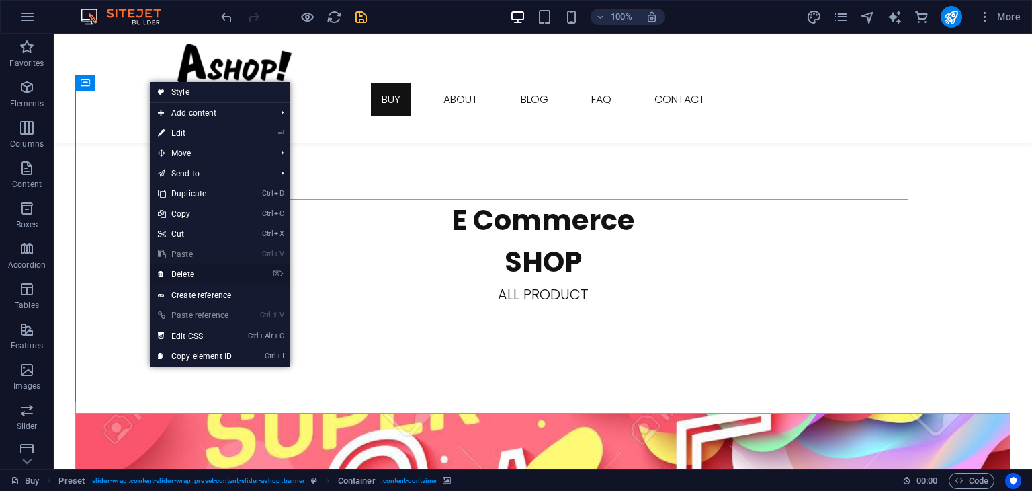
click at [196, 267] on link "⌦ Delete" at bounding box center [195, 274] width 90 height 20
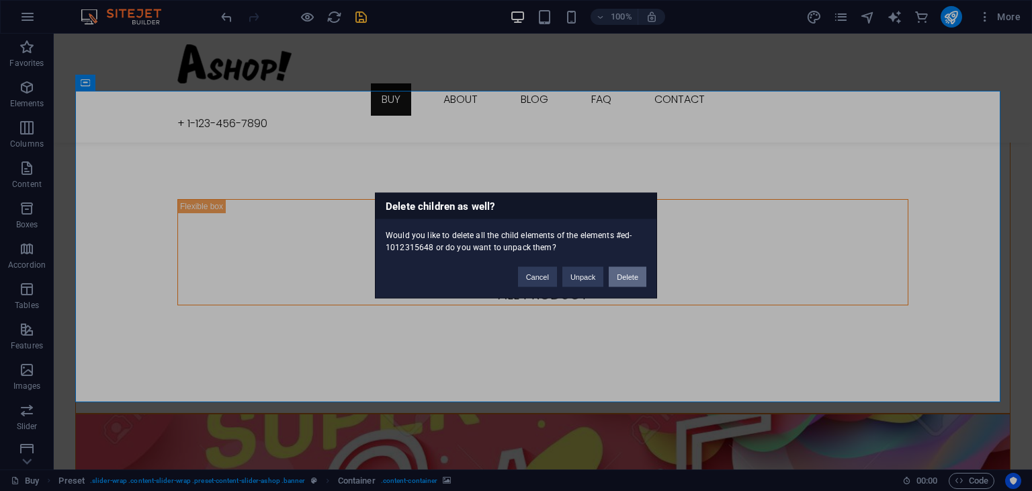
click at [635, 272] on button "Delete" at bounding box center [628, 277] width 38 height 20
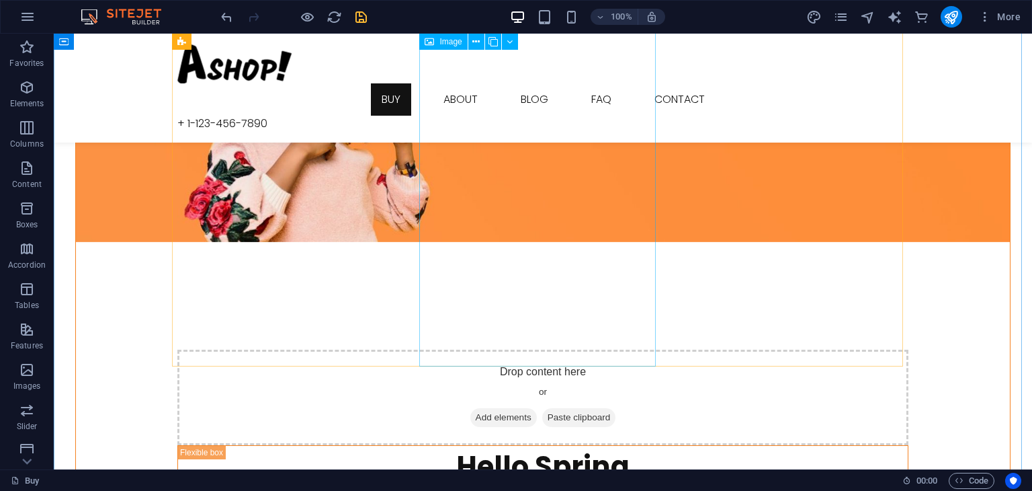
scroll to position [803, 0]
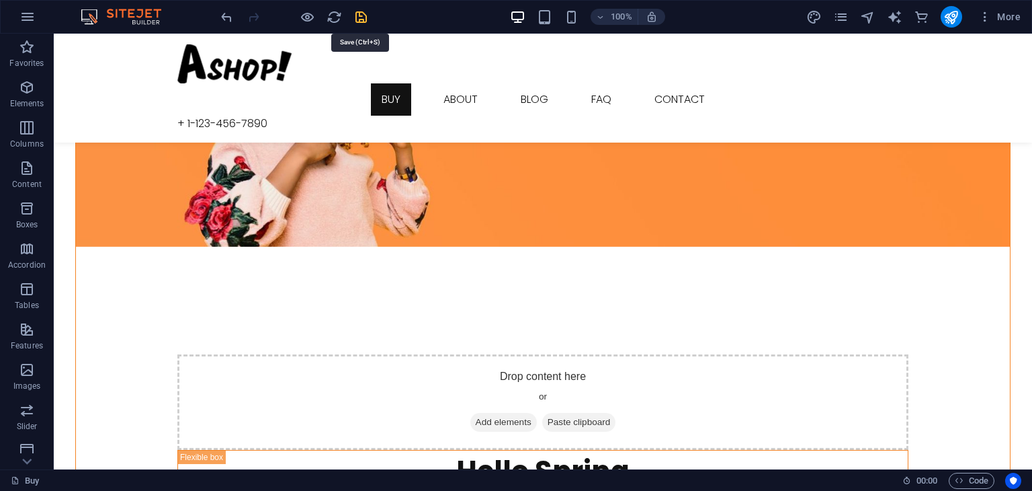
click at [361, 17] on icon "save" at bounding box center [361, 16] width 15 height 15
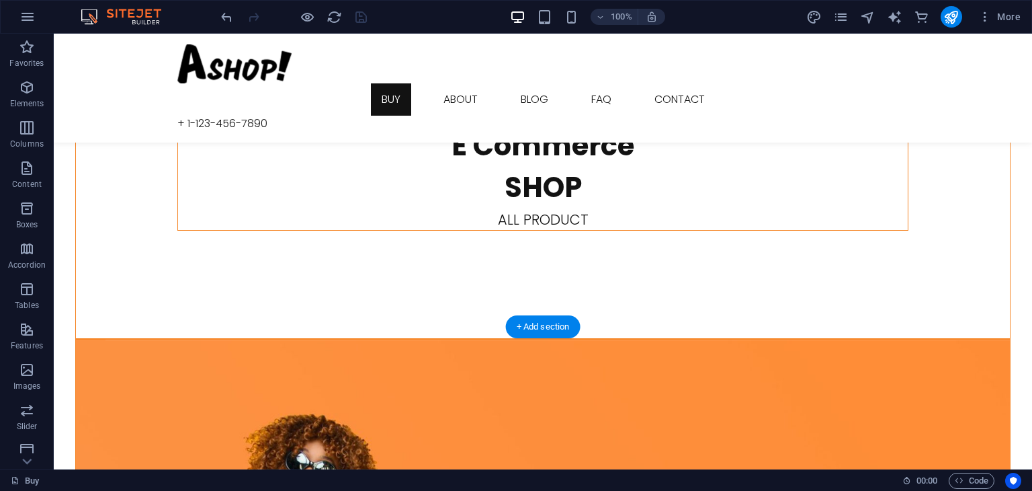
scroll to position [401, 0]
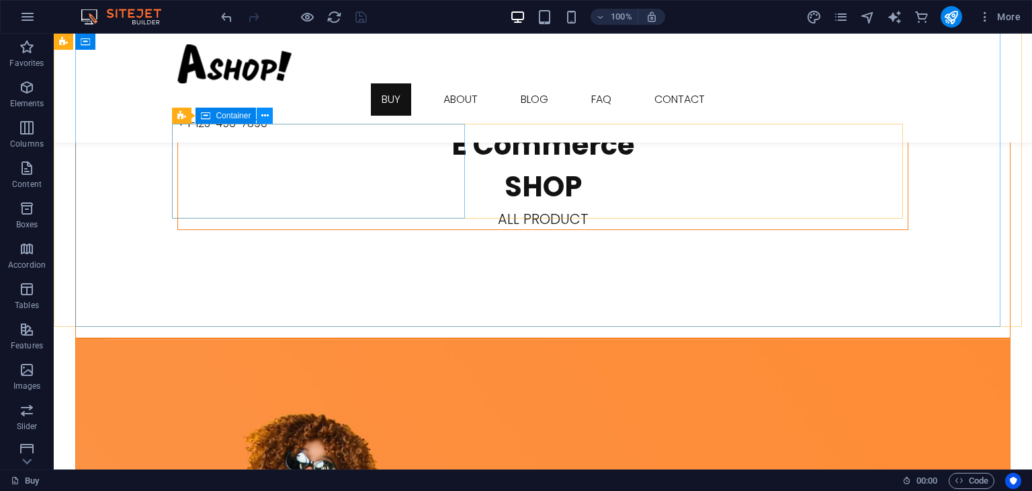
click at [265, 113] on icon at bounding box center [264, 116] width 7 height 14
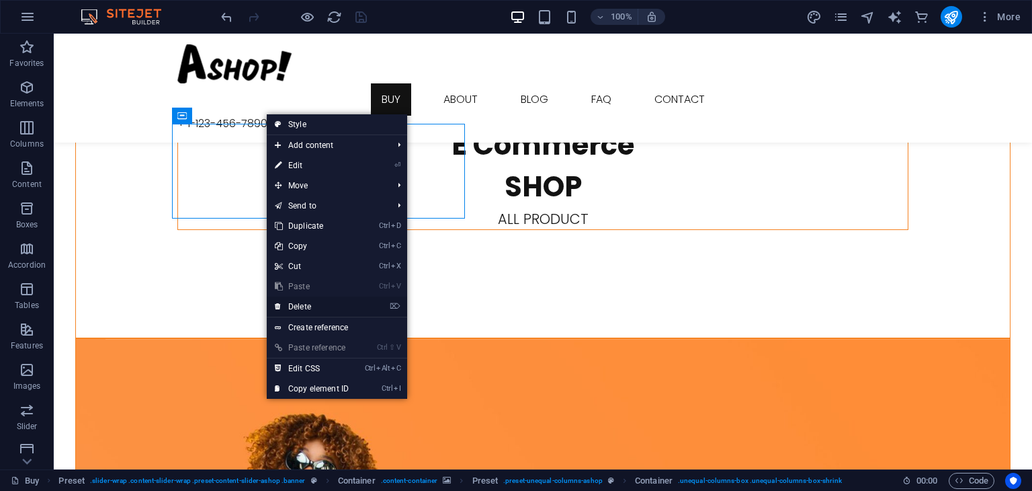
click at [297, 301] on link "⌦ Delete" at bounding box center [312, 306] width 90 height 20
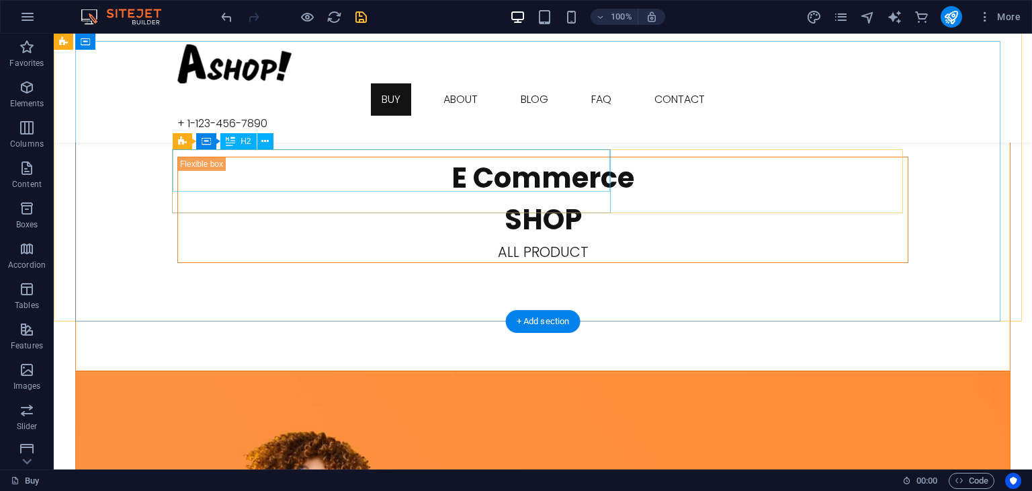
scroll to position [349, 0]
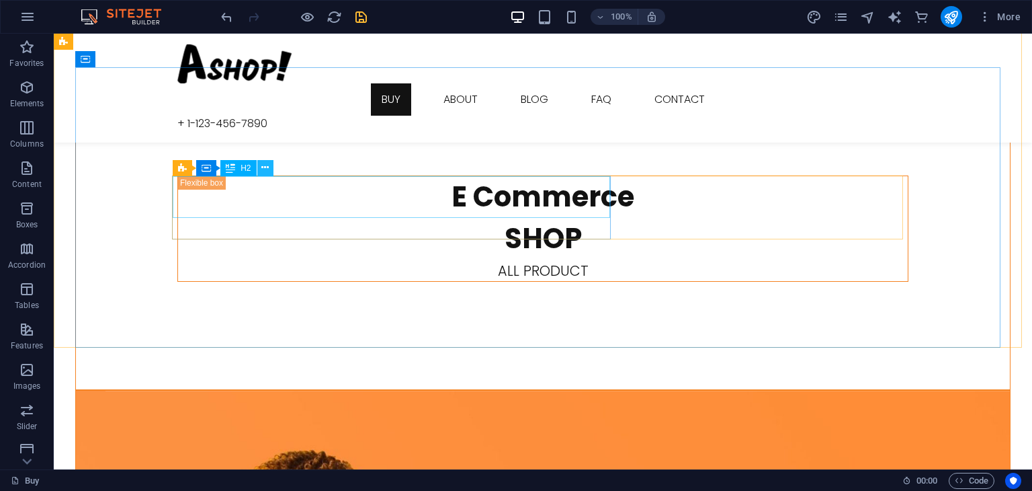
click at [261, 165] on icon at bounding box center [264, 168] width 7 height 14
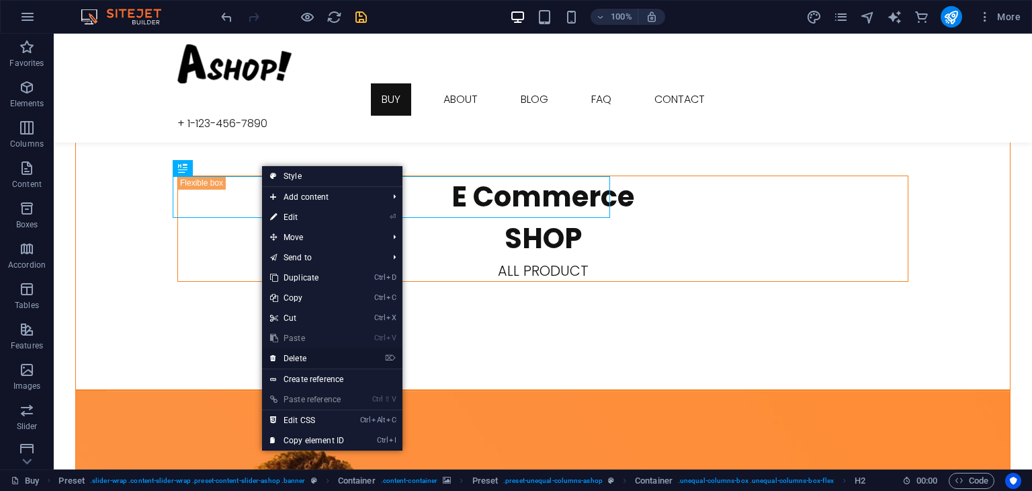
click at [296, 351] on link "⌦ Delete" at bounding box center [307, 358] width 90 height 20
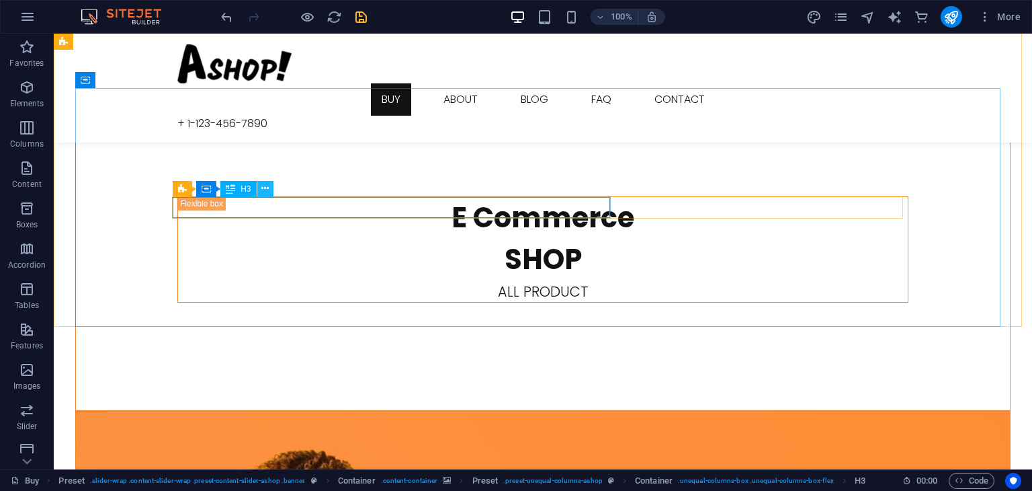
click at [266, 189] on icon at bounding box center [264, 188] width 7 height 14
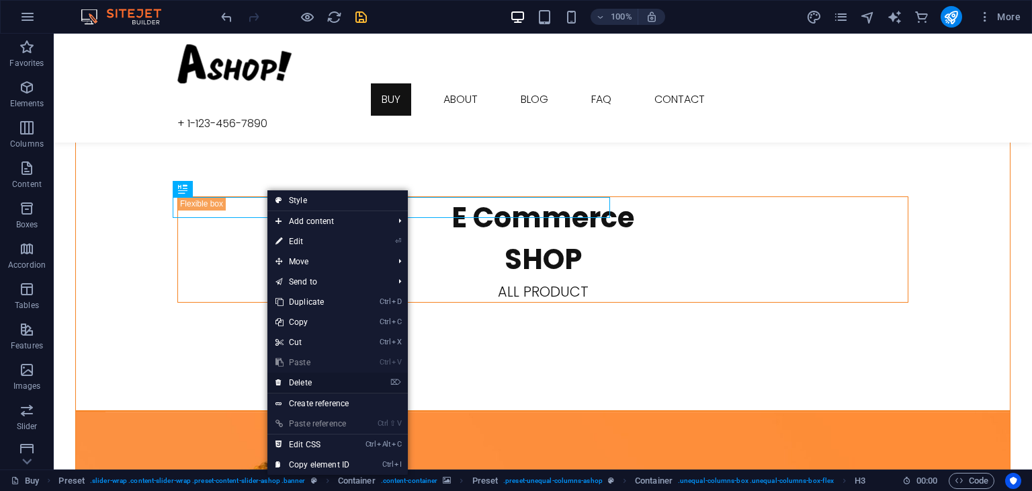
click at [331, 381] on link "⌦ Delete" at bounding box center [313, 382] width 90 height 20
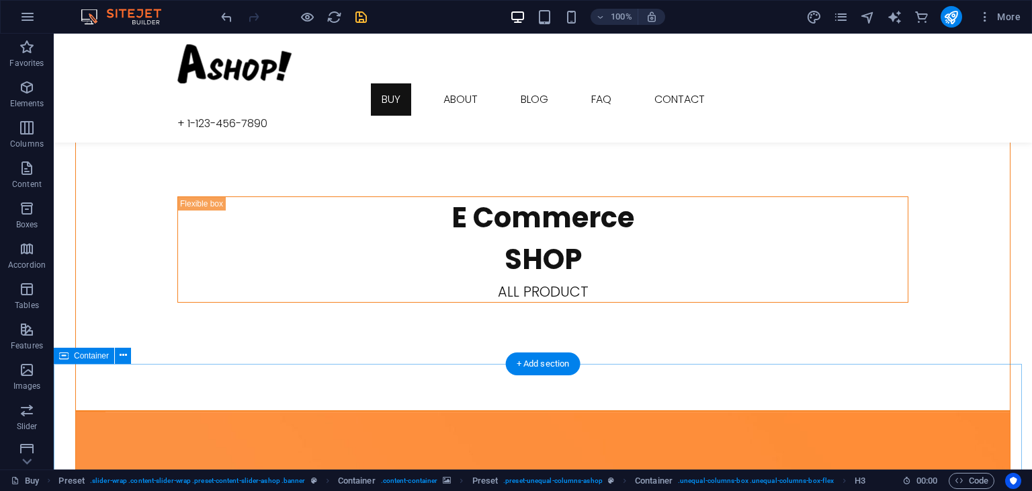
scroll to position [364, 0]
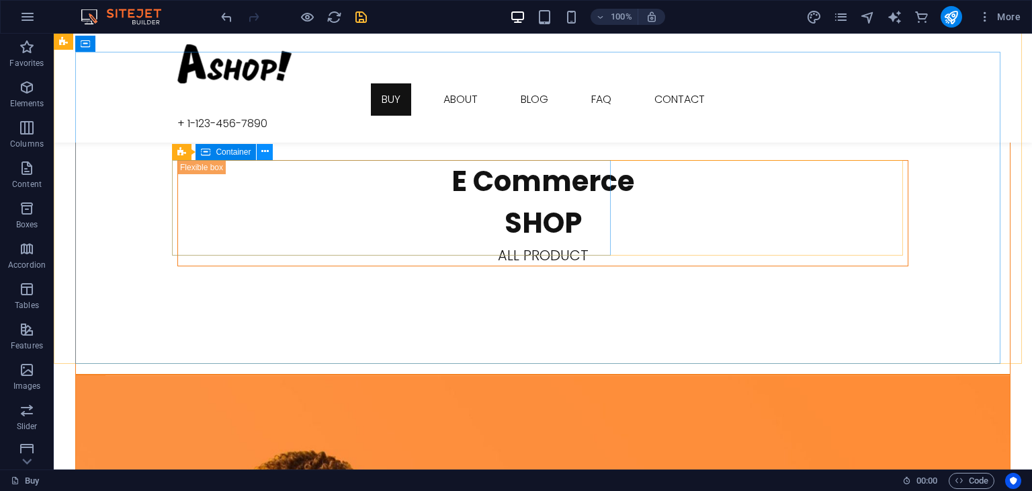
click at [268, 147] on icon at bounding box center [264, 152] width 7 height 14
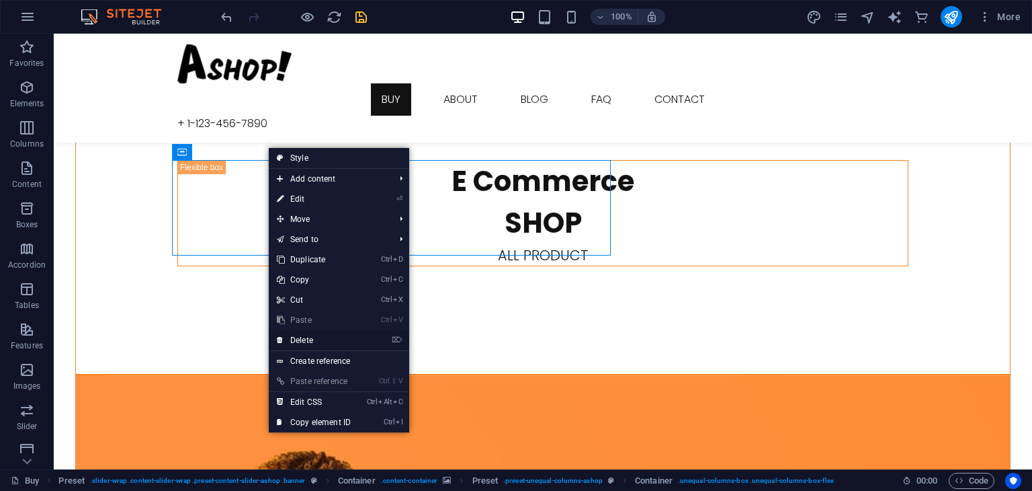
click at [296, 334] on link "⌦ Delete" at bounding box center [314, 340] width 90 height 20
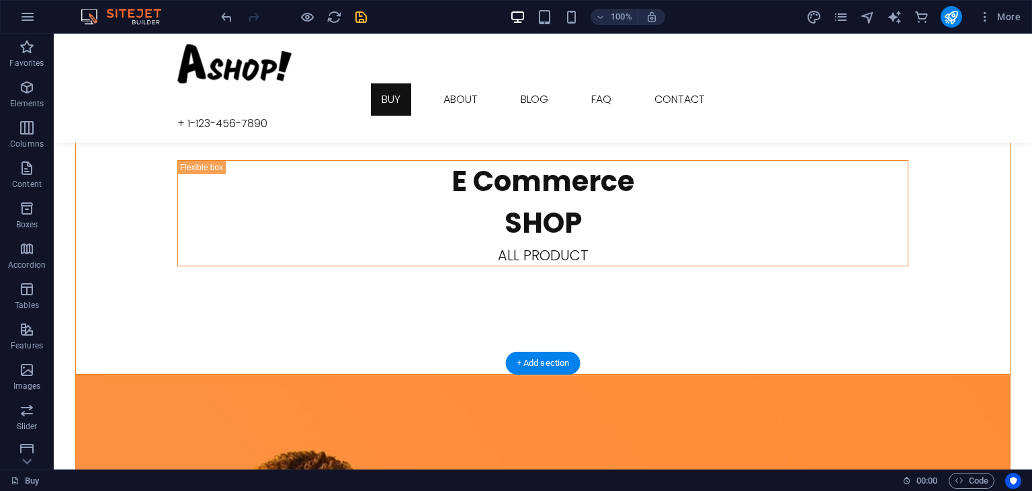
scroll to position [364, 0]
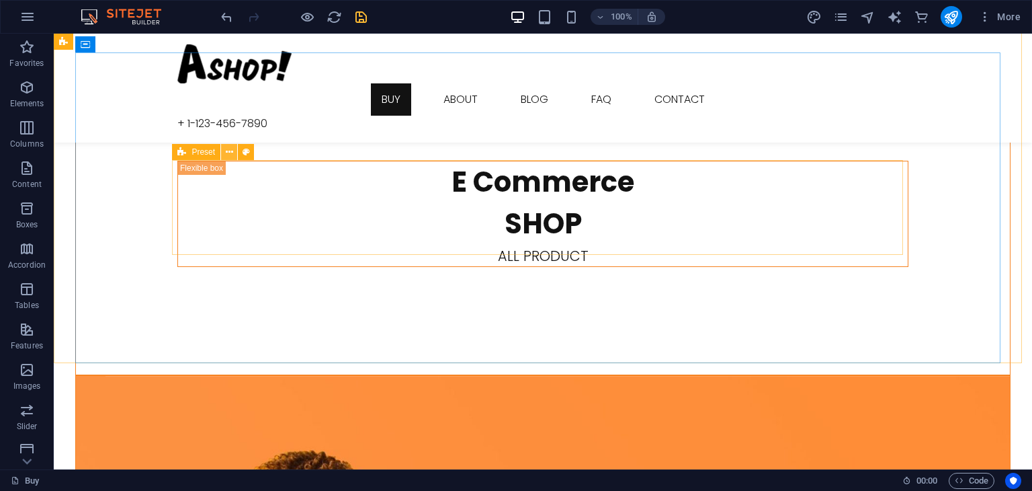
click at [229, 147] on icon at bounding box center [229, 152] width 7 height 14
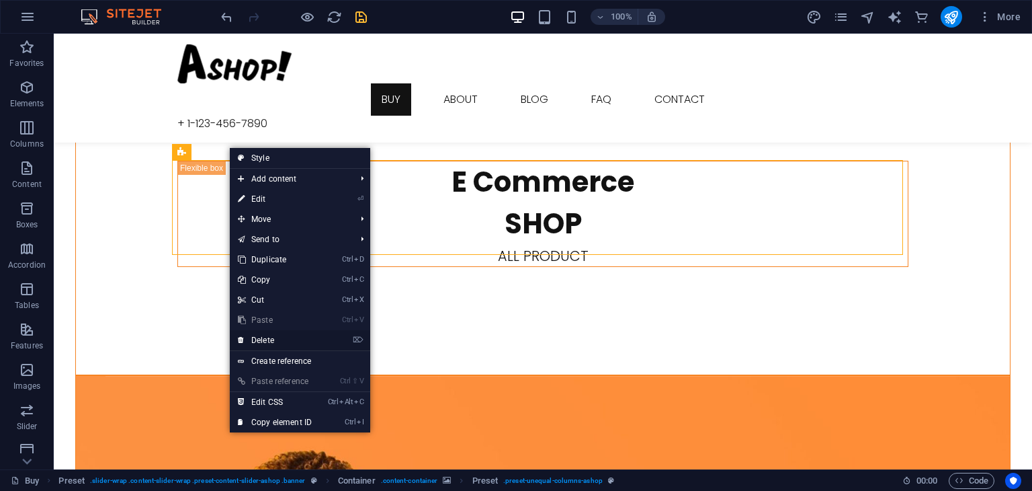
click at [277, 334] on link "⌦ Delete" at bounding box center [275, 340] width 90 height 20
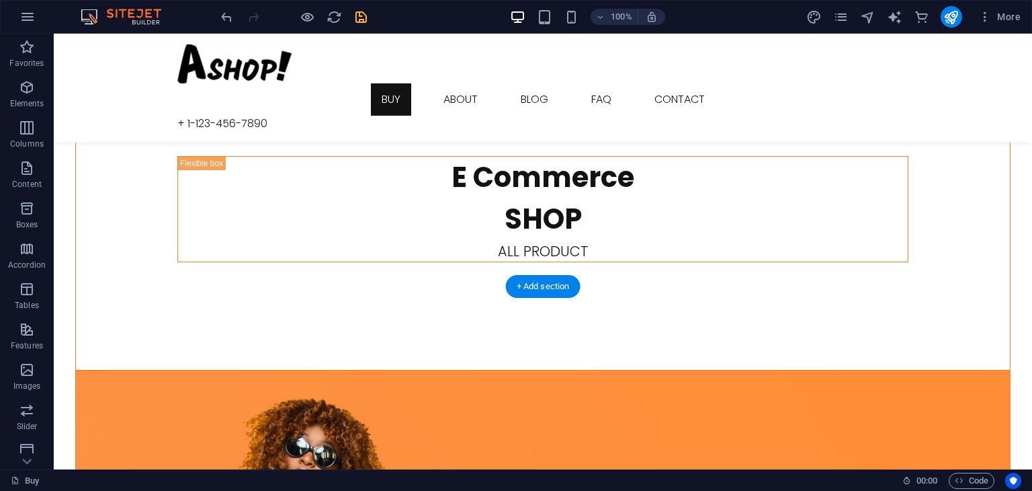
scroll to position [346, 0]
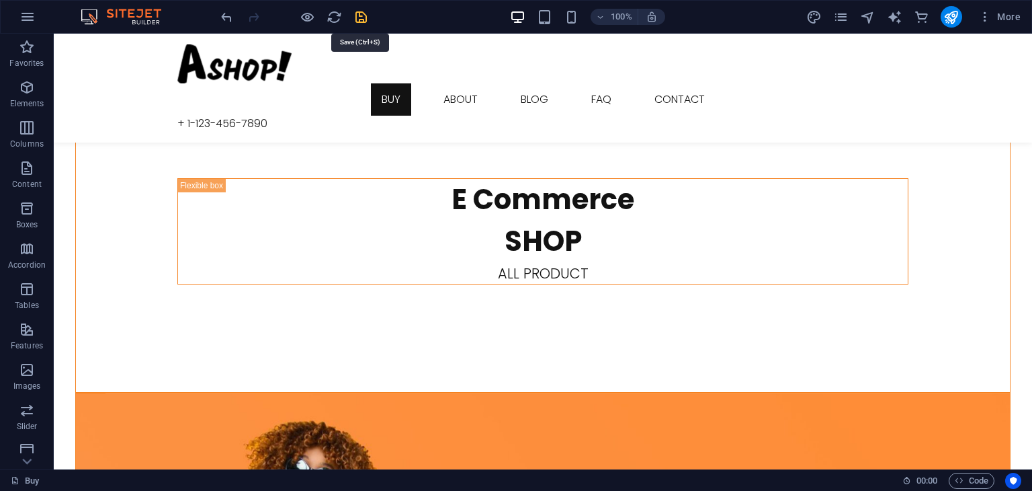
click at [363, 15] on icon "save" at bounding box center [361, 16] width 15 height 15
checkbox input "false"
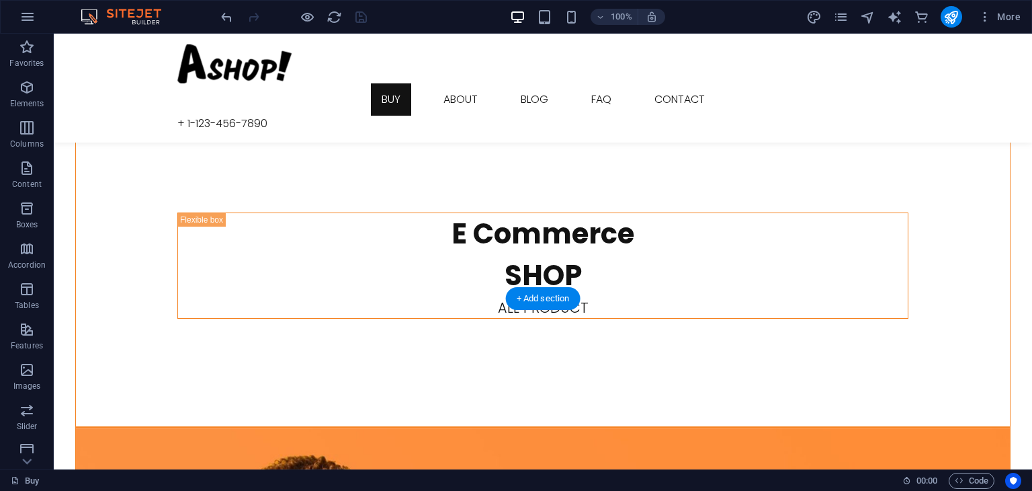
scroll to position [304, 0]
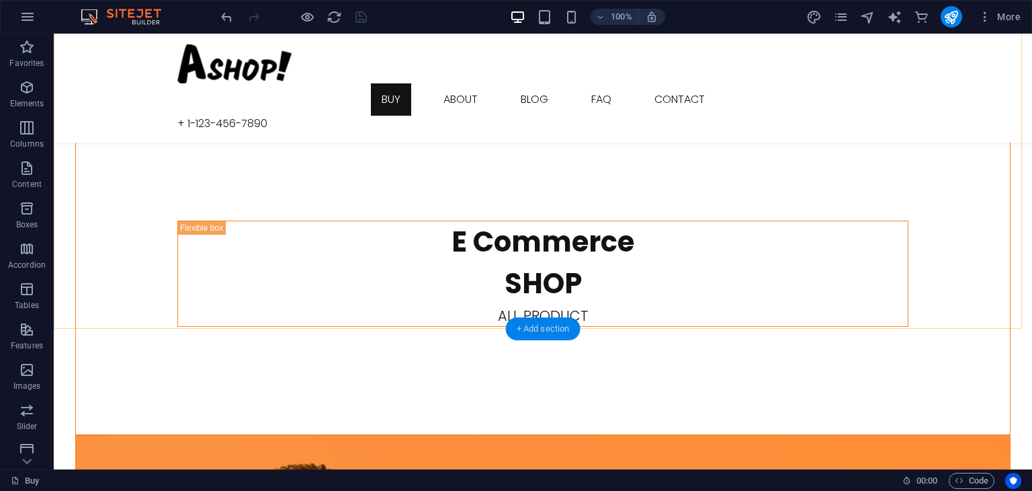
click at [528, 325] on div "+ Add section" at bounding box center [543, 328] width 75 height 23
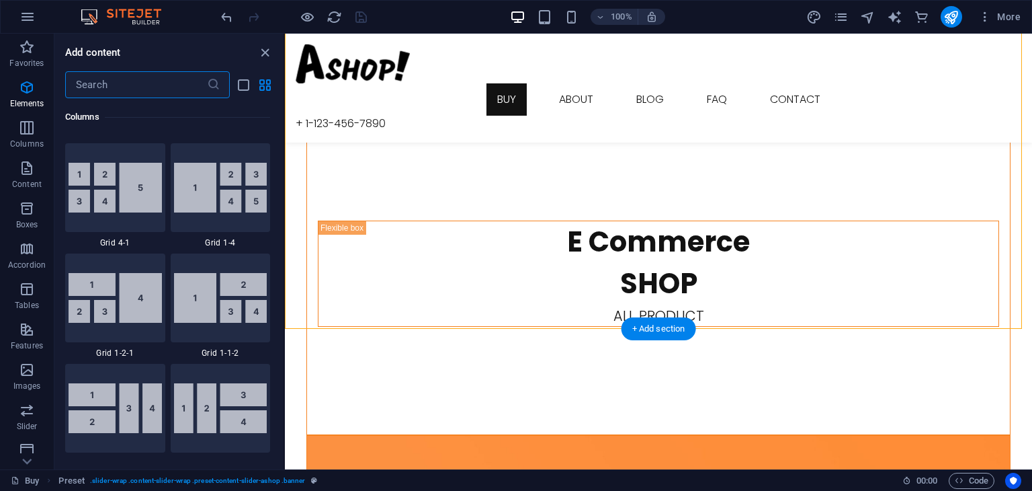
scroll to position [2352, 0]
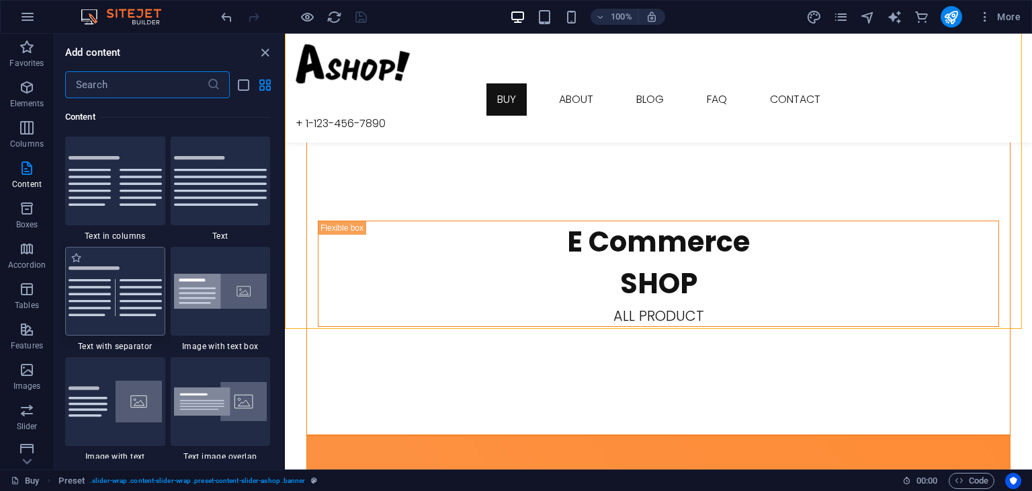
click at [140, 307] on img at bounding box center [115, 291] width 93 height 50
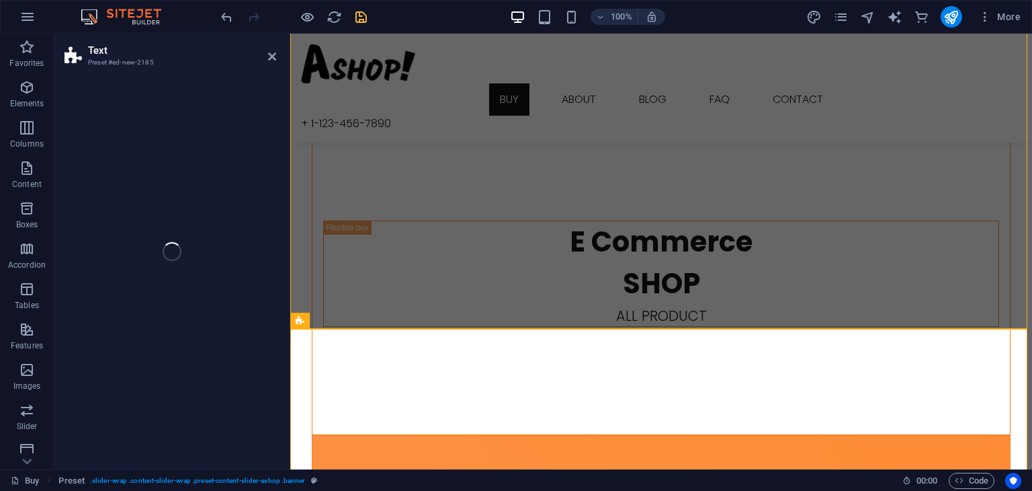
select select "rem"
select select "px"
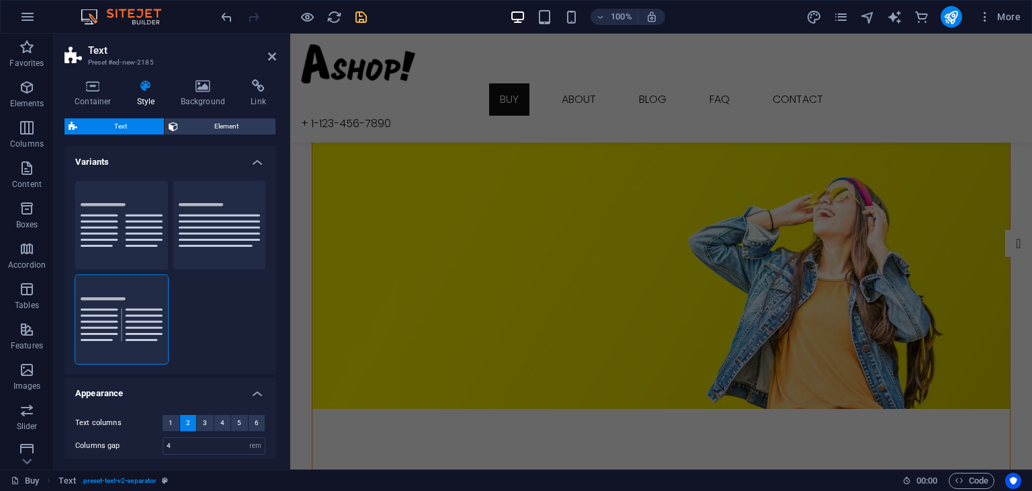
scroll to position [0, 0]
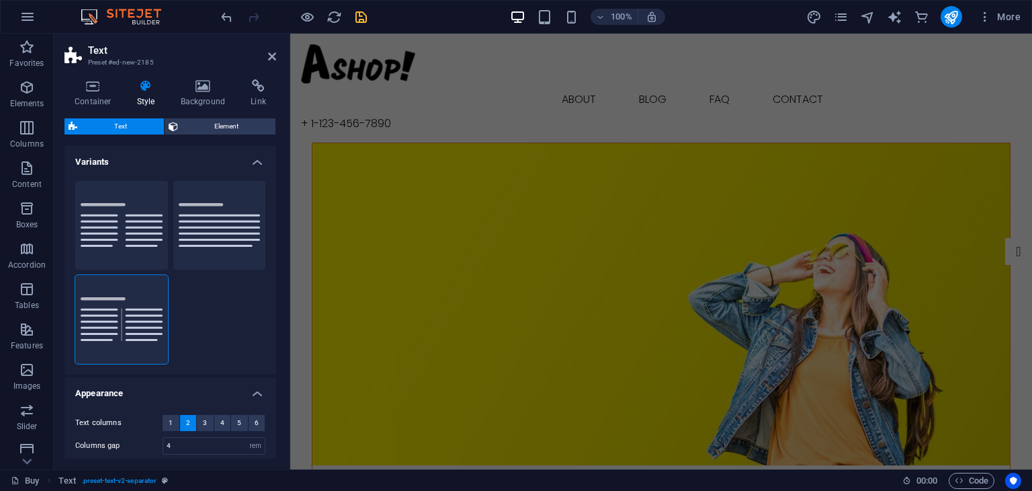
click at [278, 54] on aside "Text Preset #ed-new-2185 Container Style Background Link Size Height Default px…" at bounding box center [172, 252] width 237 height 436
click at [272, 59] on icon at bounding box center [272, 56] width 8 height 11
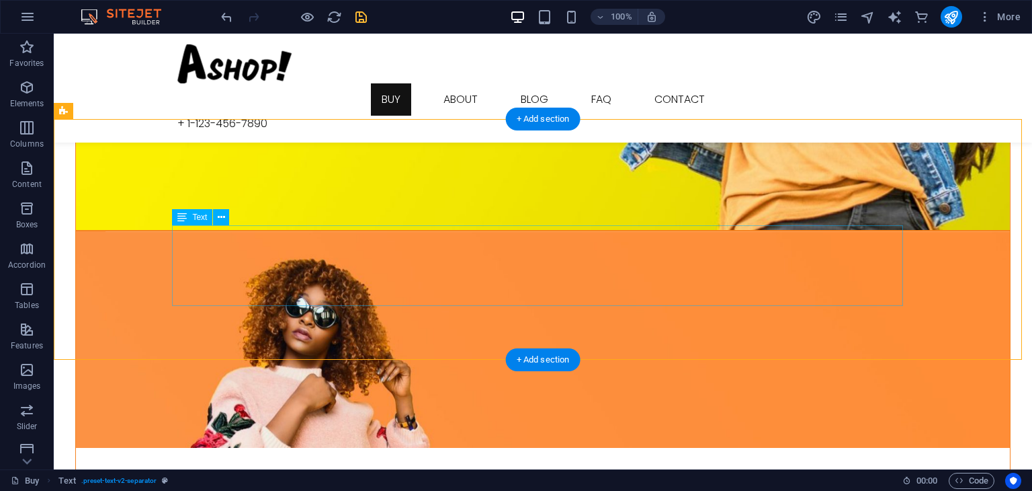
scroll to position [487, 0]
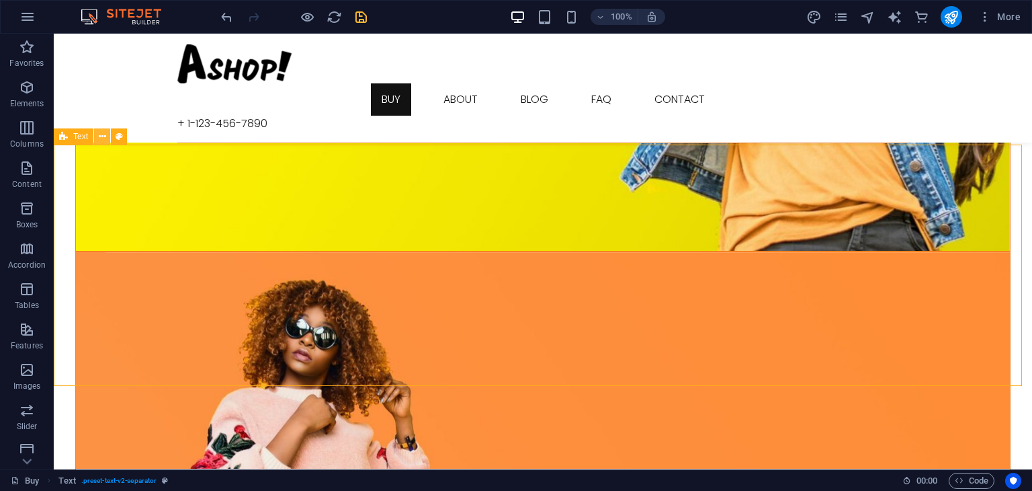
click at [102, 136] on icon at bounding box center [102, 137] width 7 height 14
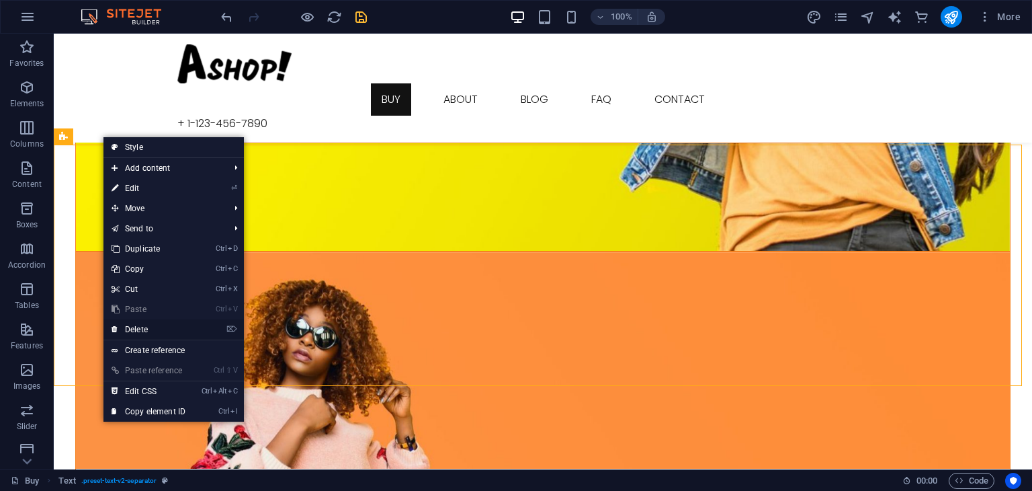
click at [144, 330] on link "⌦ Delete" at bounding box center [149, 329] width 90 height 20
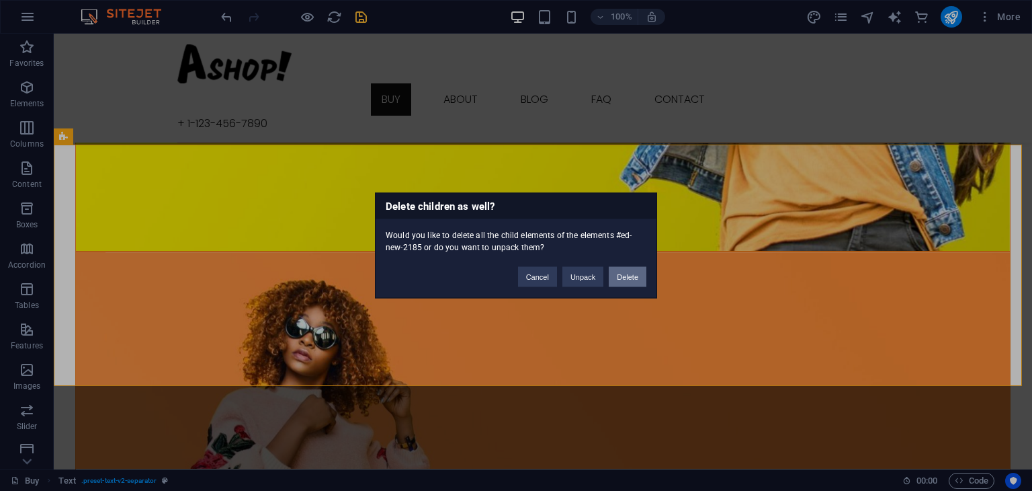
click at [635, 280] on button "Delete" at bounding box center [628, 277] width 38 height 20
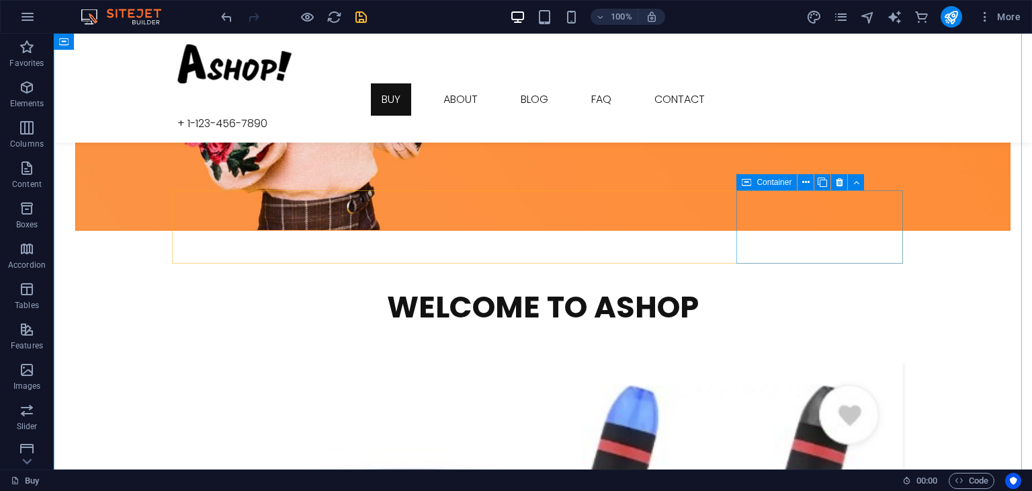
scroll to position [942, 0]
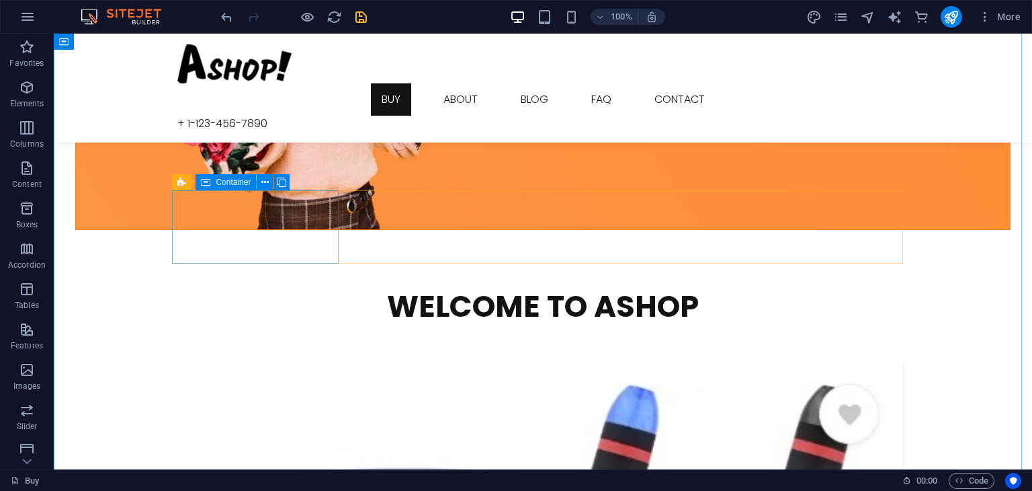
click at [294, 178] on icon at bounding box center [291, 182] width 7 height 14
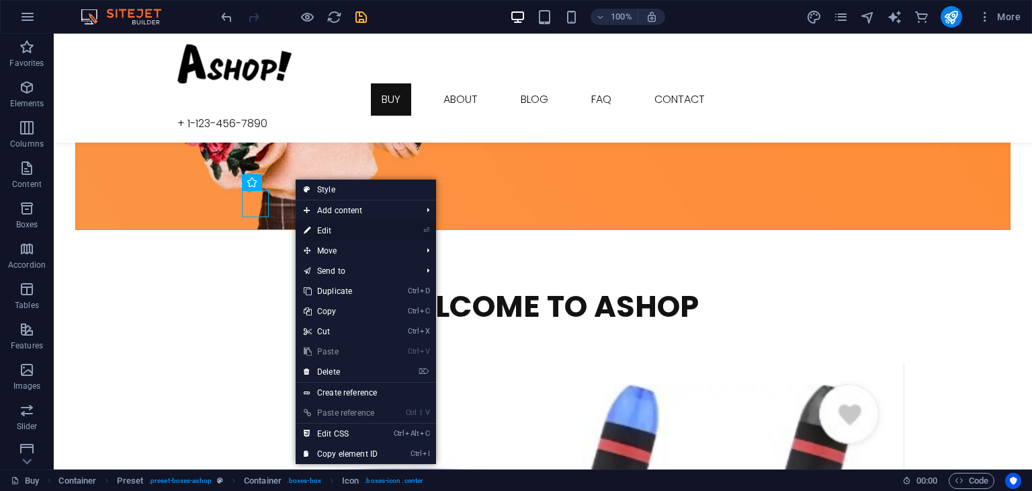
click at [315, 232] on link "⏎ Edit" at bounding box center [341, 230] width 90 height 20
select select "xMidYMid"
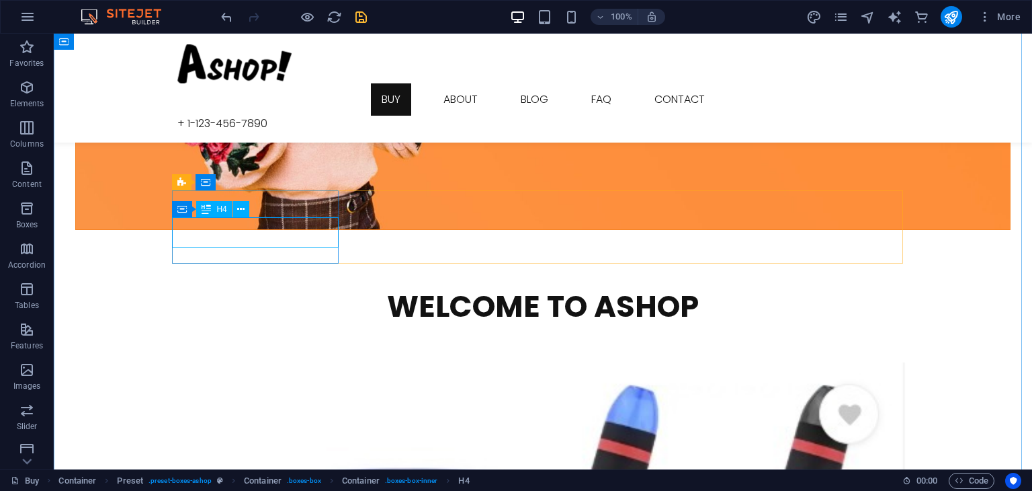
click at [237, 212] on icon at bounding box center [240, 209] width 7 height 14
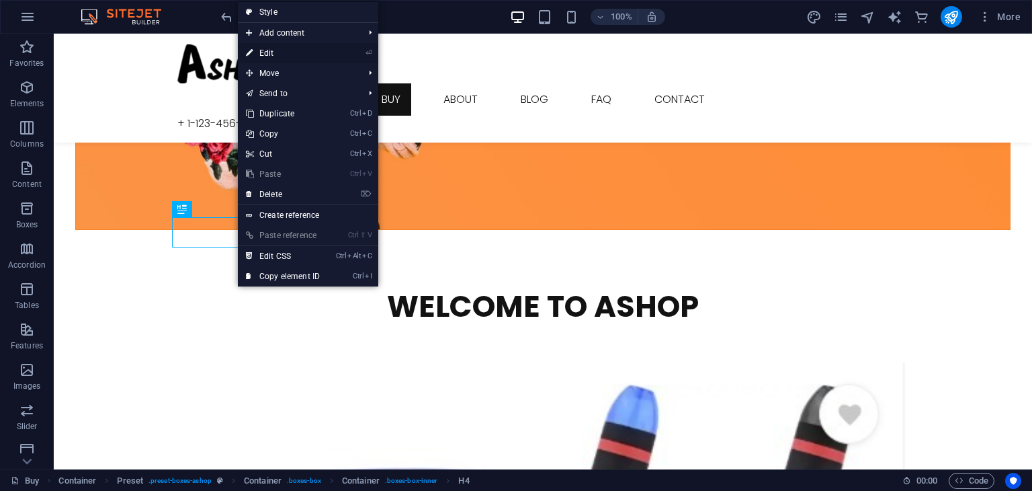
click at [300, 48] on link "⏎ Edit" at bounding box center [283, 53] width 90 height 20
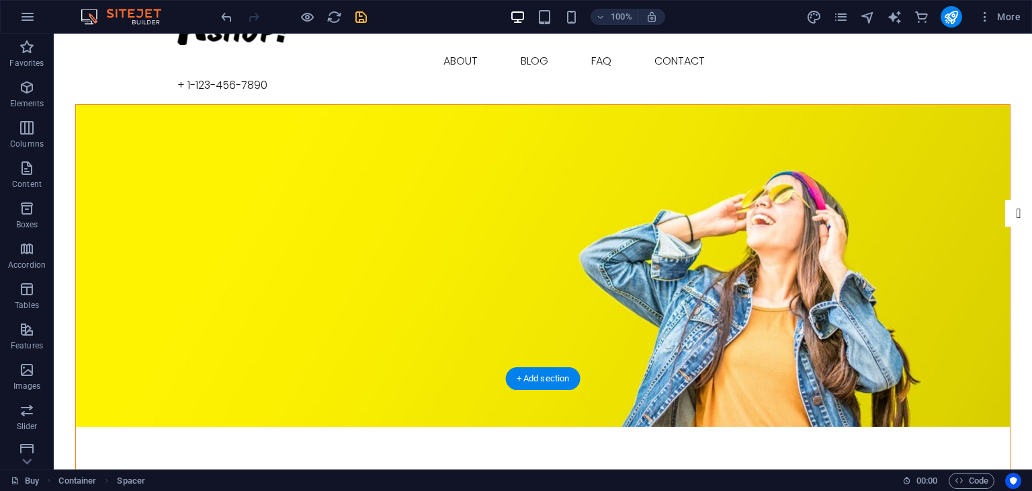
scroll to position [0, 0]
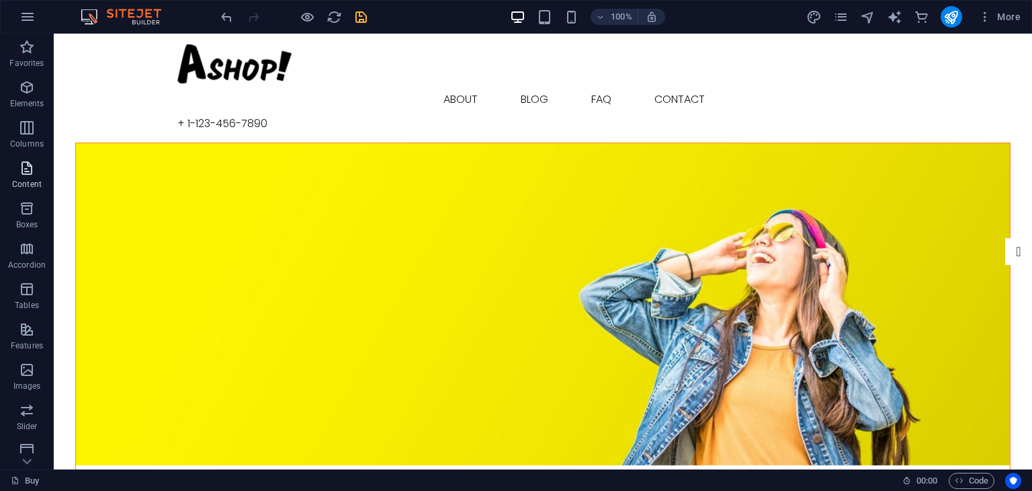
click at [25, 163] on icon "button" at bounding box center [27, 168] width 16 height 16
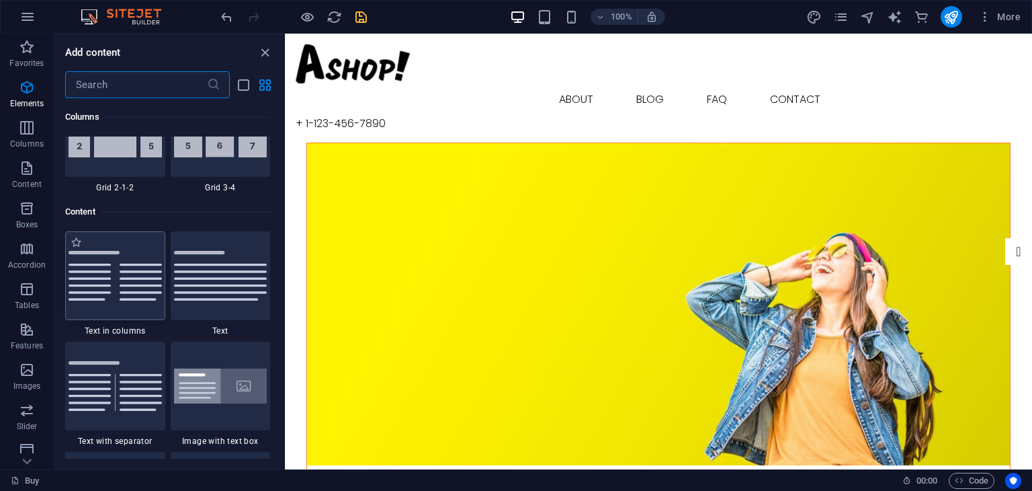
scroll to position [2352, 0]
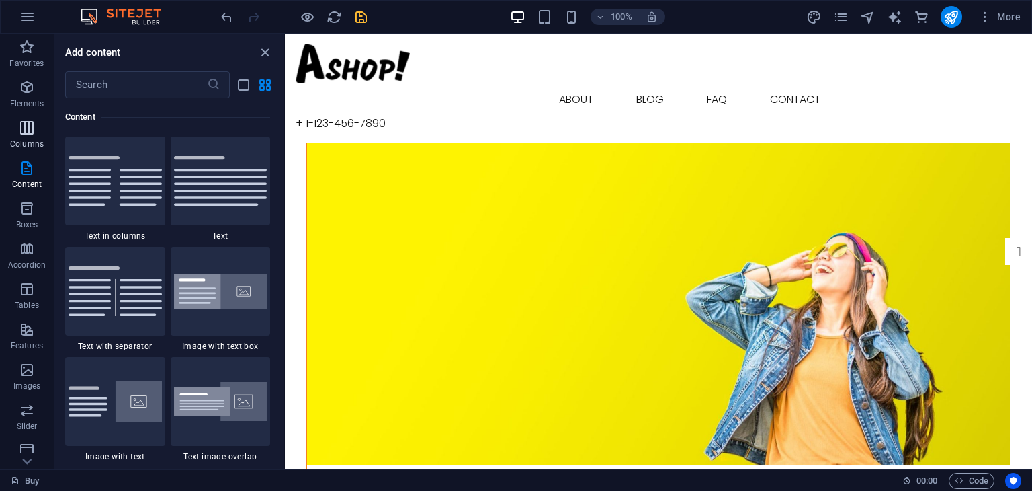
click at [32, 136] on span "Columns" at bounding box center [27, 136] width 54 height 32
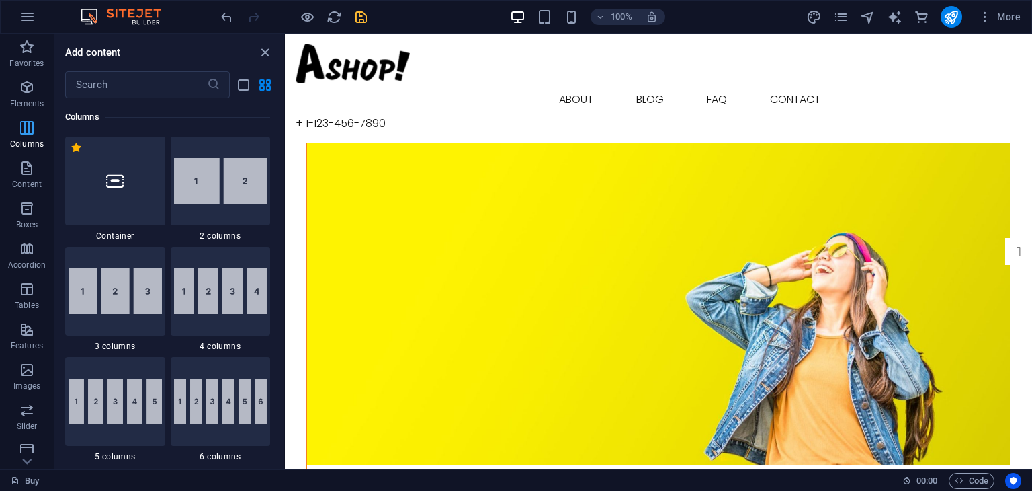
scroll to position [665, 0]
click at [227, 169] on img at bounding box center [220, 181] width 93 height 46
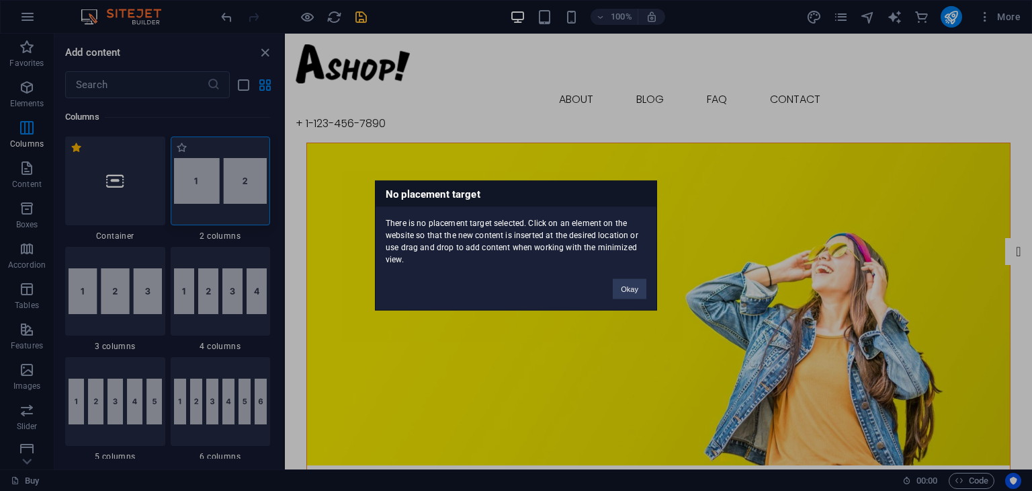
click at [227, 169] on div "No placement target There is no placement target selected. Click on an element …" at bounding box center [516, 245] width 1032 height 491
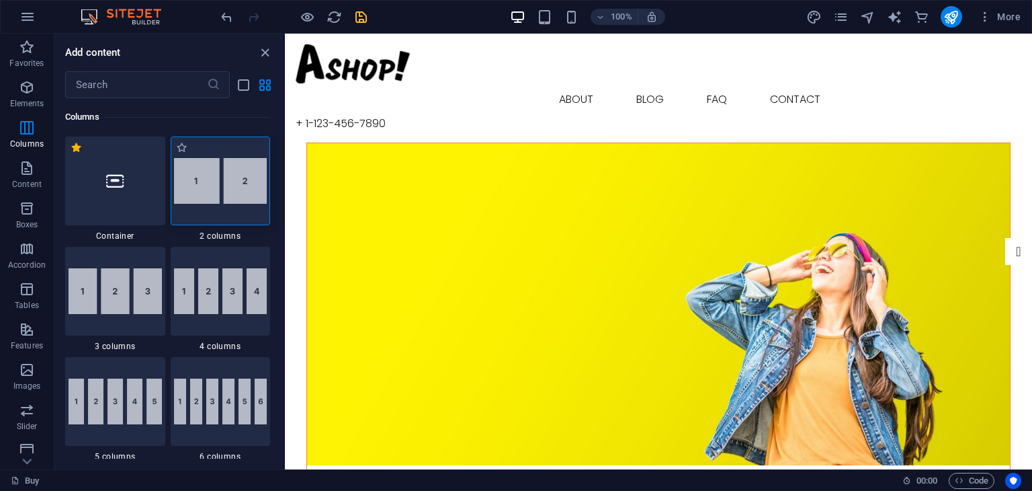
click at [220, 194] on img at bounding box center [220, 181] width 93 height 46
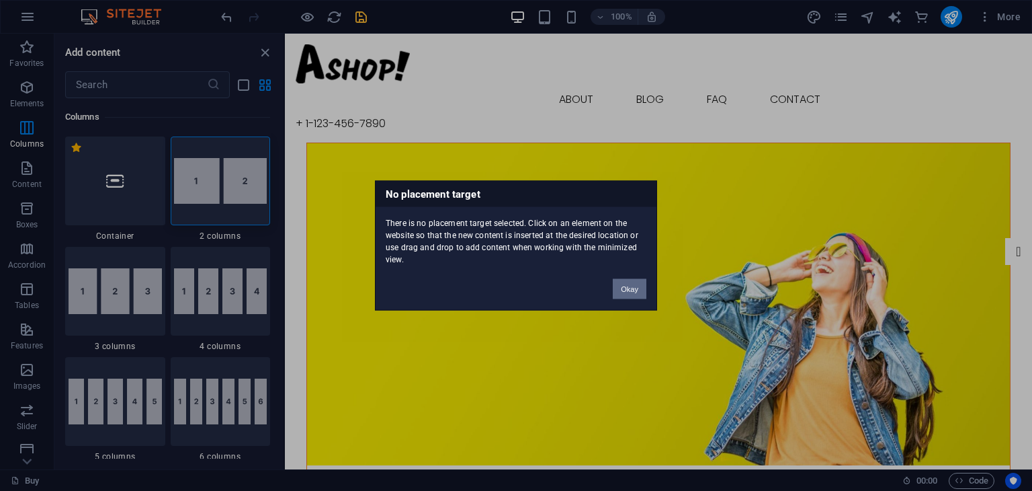
click at [624, 286] on button "Okay" at bounding box center [630, 289] width 34 height 20
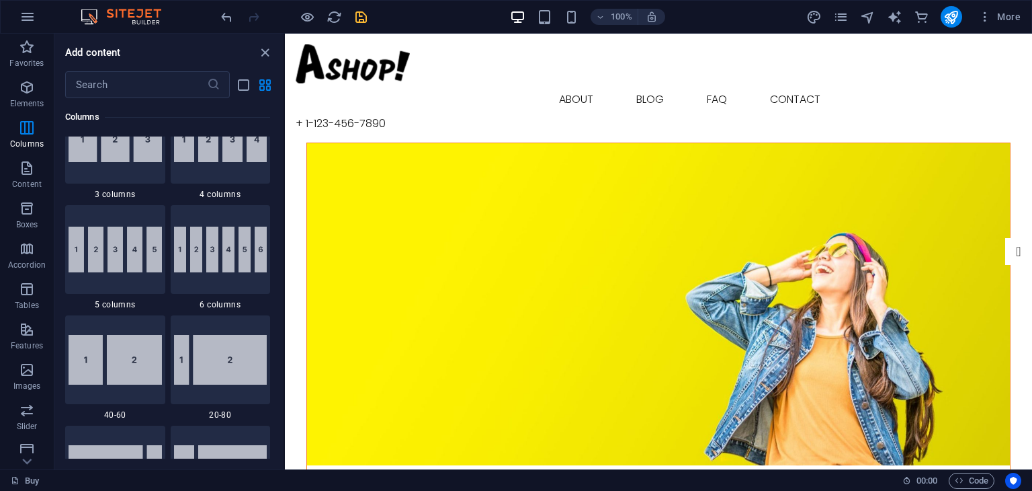
scroll to position [819, 0]
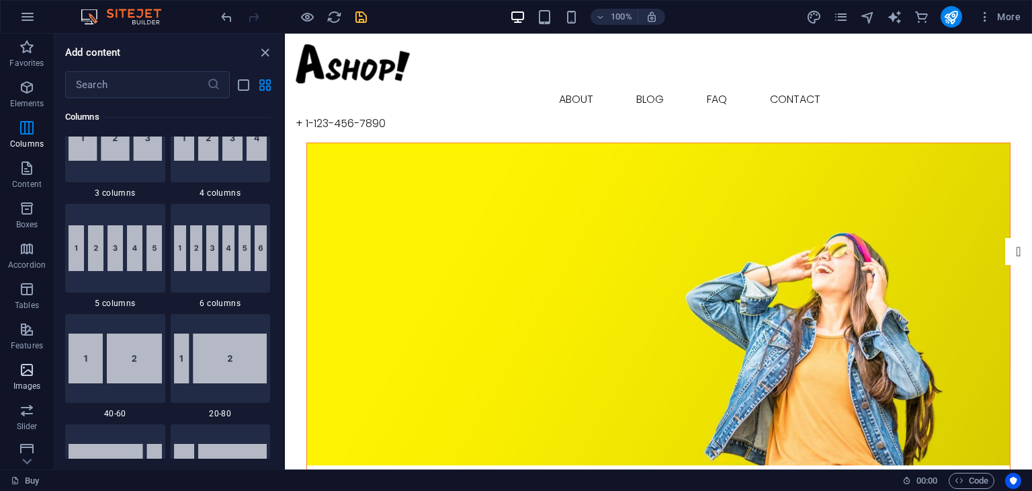
click at [16, 383] on p "Images" at bounding box center [27, 385] width 28 height 11
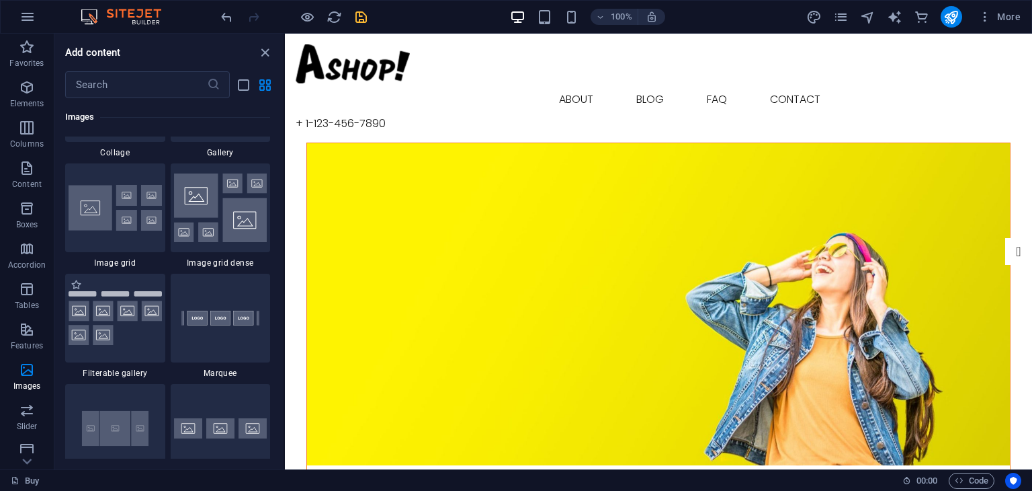
scroll to position [7154, 0]
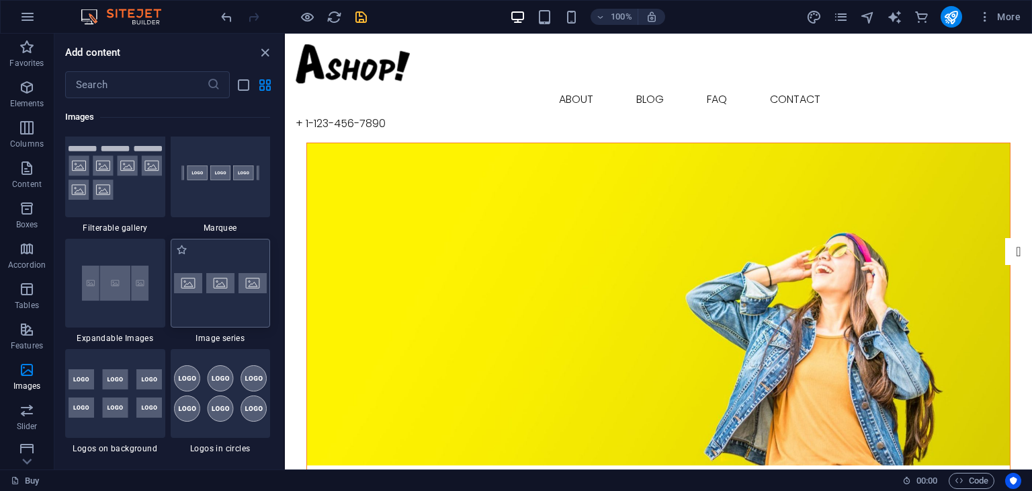
click at [198, 299] on div at bounding box center [221, 283] width 100 height 89
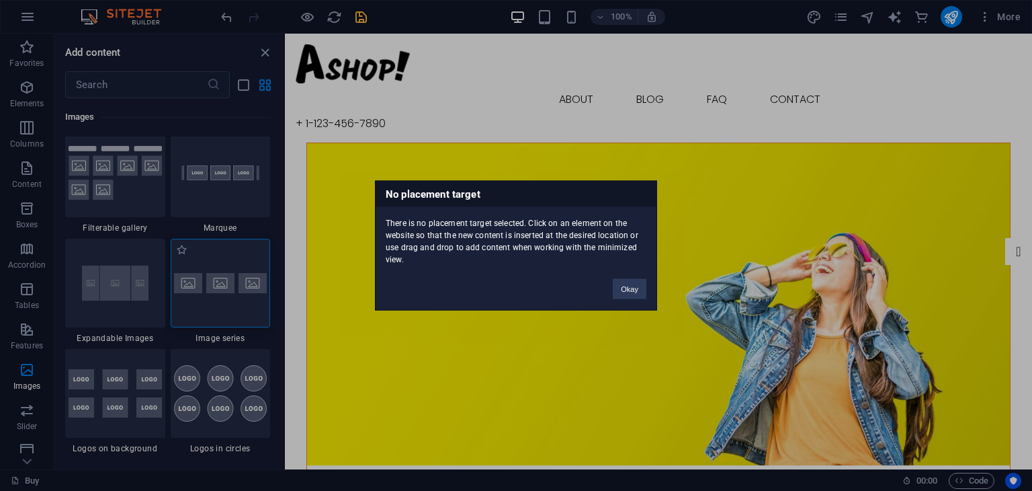
click at [198, 299] on div "No placement target There is no placement target selected. Click on an element …" at bounding box center [516, 245] width 1032 height 491
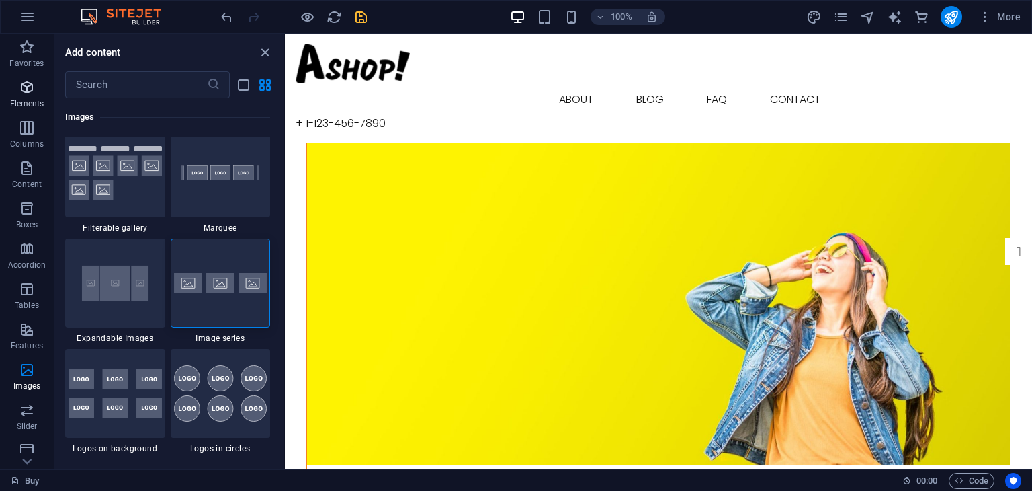
click at [18, 103] on p "Elements" at bounding box center [27, 103] width 34 height 11
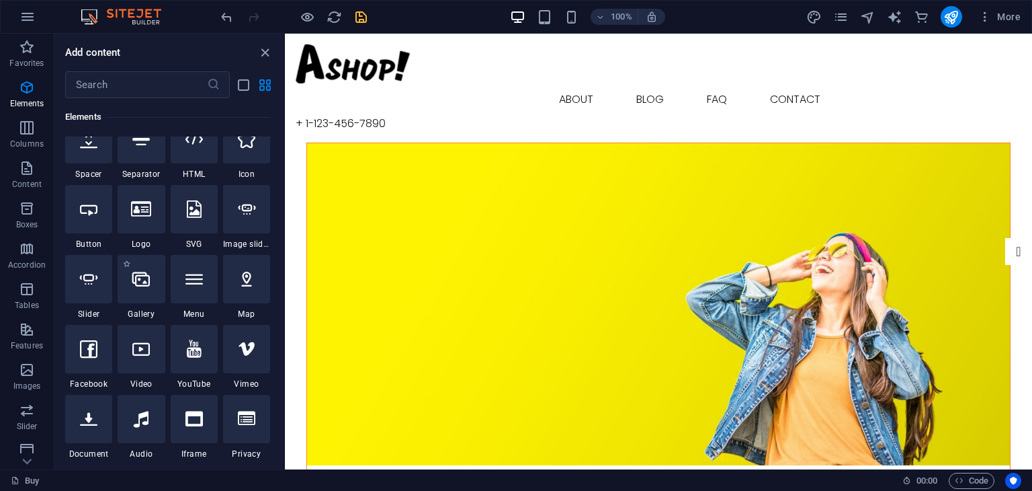
scroll to position [234, 0]
click at [149, 296] on div at bounding box center [141, 279] width 47 height 48
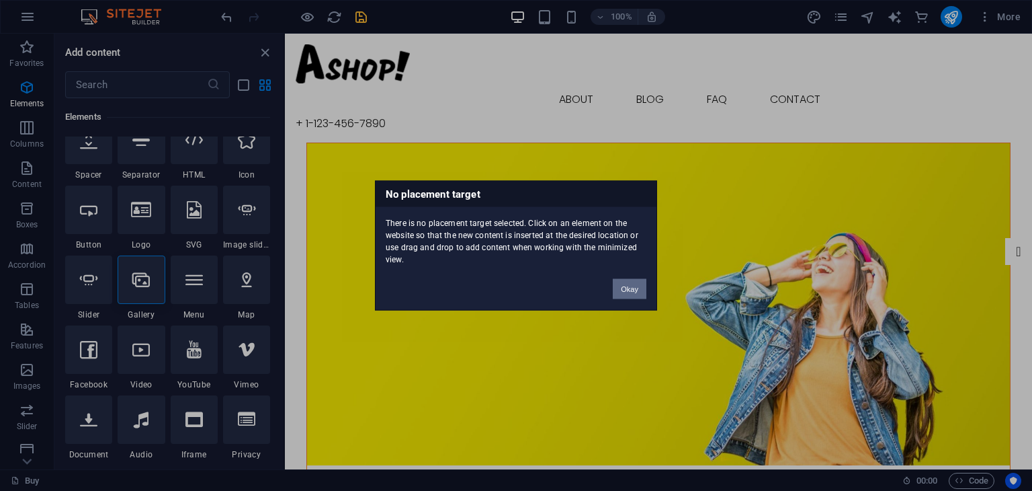
click at [632, 287] on button "Okay" at bounding box center [630, 289] width 34 height 20
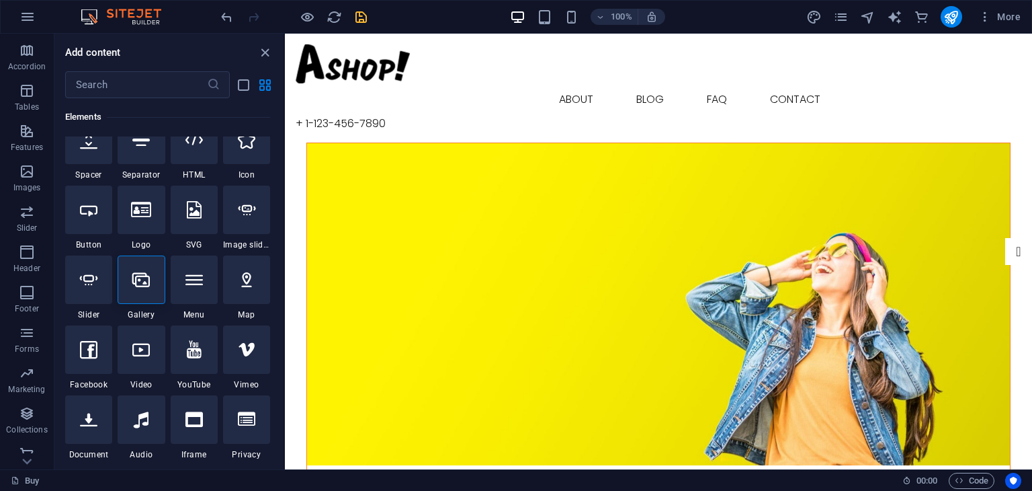
scroll to position [210, 0]
click at [26, 437] on icon "button" at bounding box center [27, 442] width 16 height 16
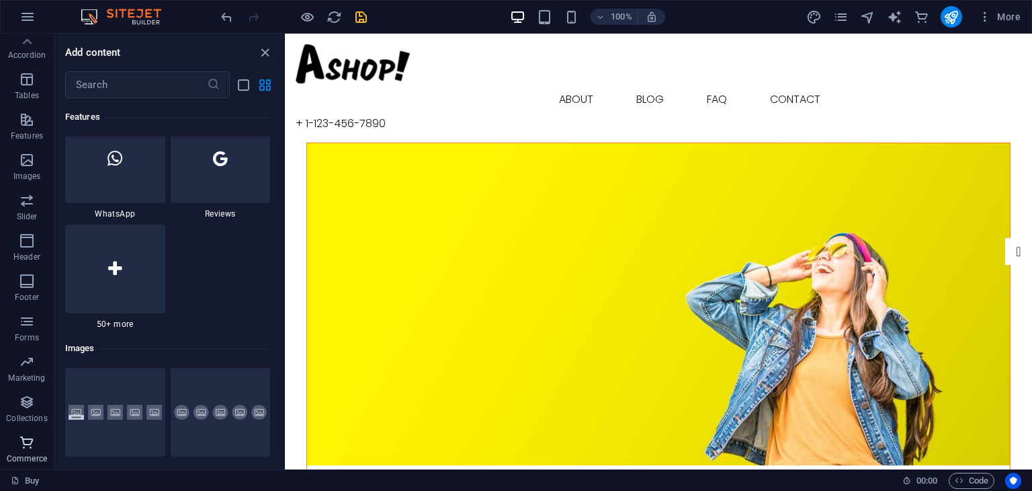
scroll to position [12953, 0]
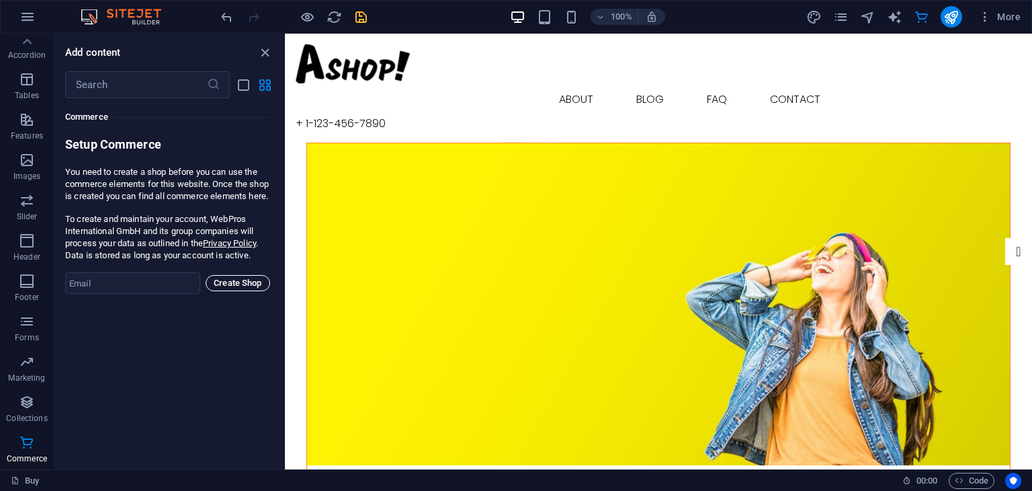
click at [235, 291] on span "Create Shop" at bounding box center [238, 283] width 52 height 16
click at [28, 243] on icon "button" at bounding box center [27, 241] width 16 height 16
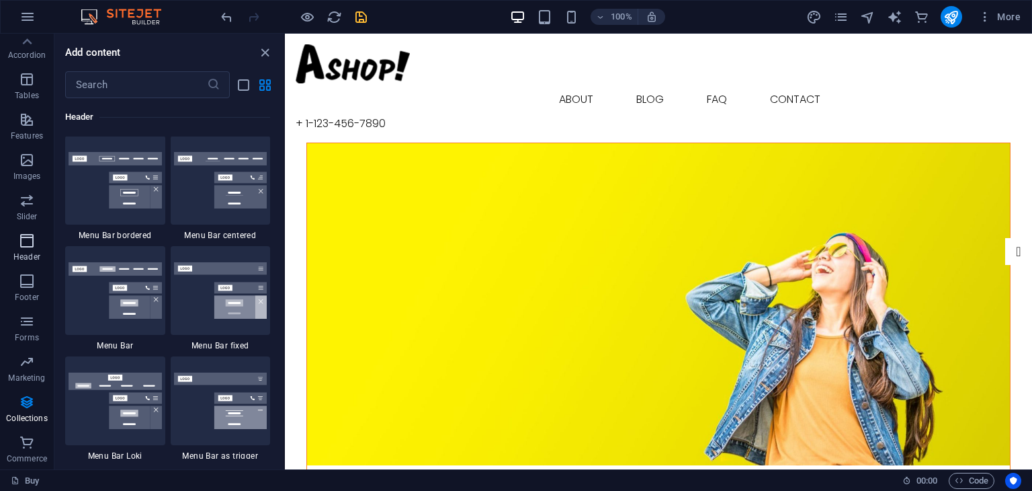
scroll to position [8094, 0]
click at [19, 276] on icon "button" at bounding box center [27, 281] width 16 height 16
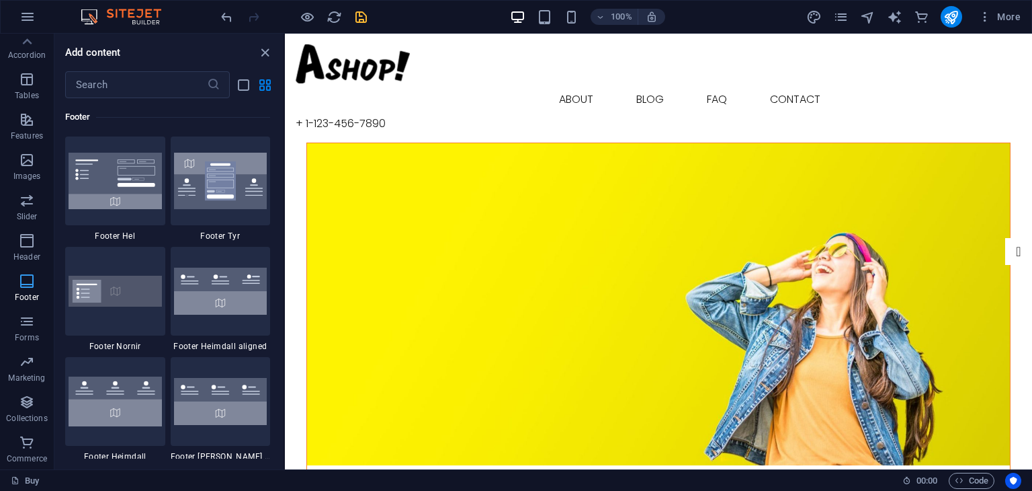
scroll to position [8899, 0]
click at [32, 132] on p "Features" at bounding box center [27, 135] width 32 height 11
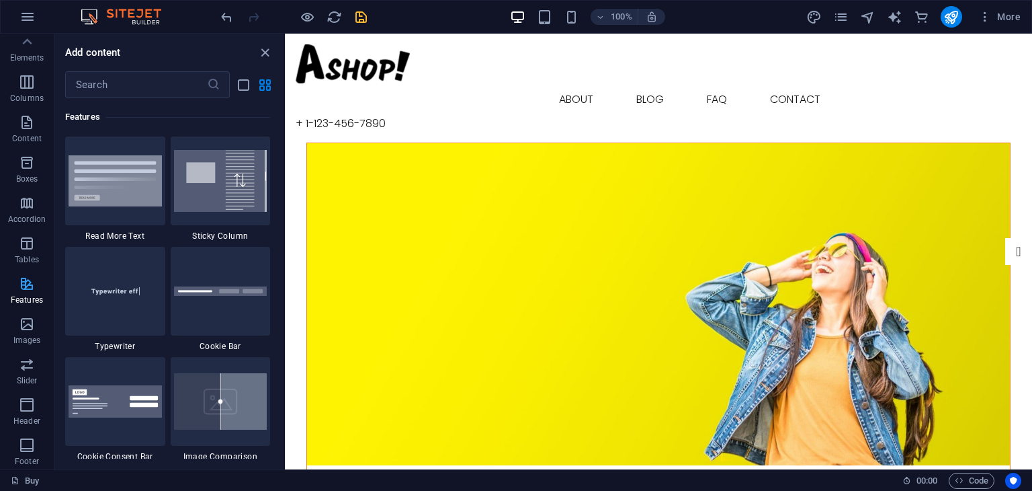
scroll to position [38, 0]
click at [19, 176] on icon "button" at bounding box center [27, 171] width 16 height 16
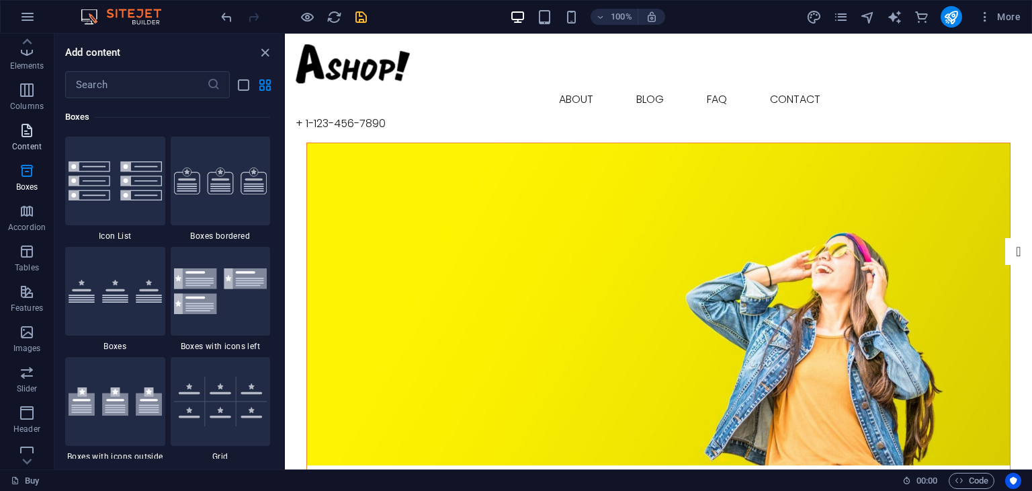
scroll to position [0, 0]
click at [30, 96] on span "Elements" at bounding box center [27, 95] width 54 height 32
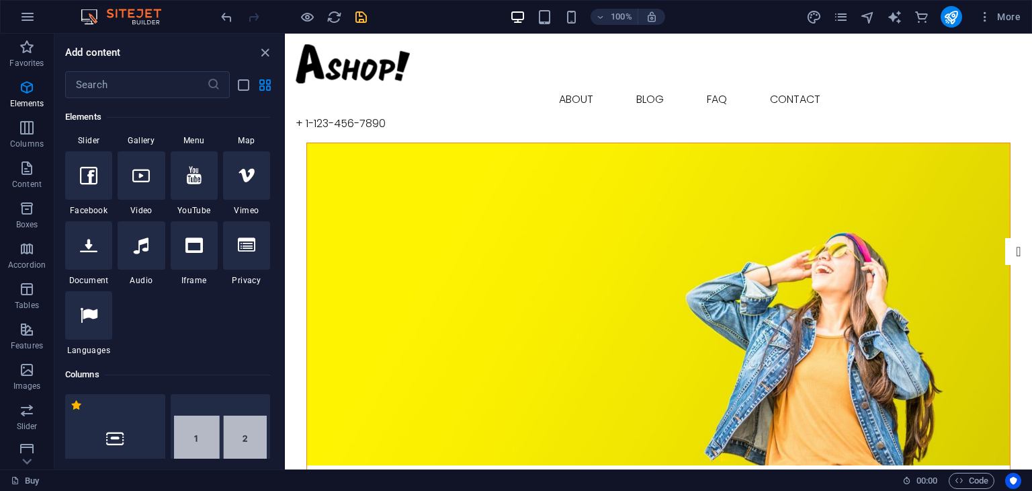
scroll to position [384, 0]
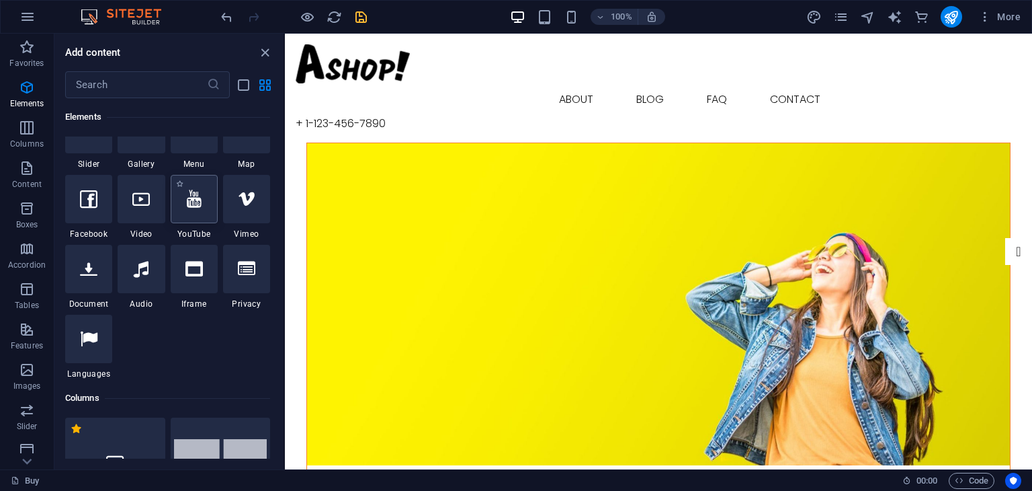
click at [207, 194] on div at bounding box center [194, 199] width 47 height 48
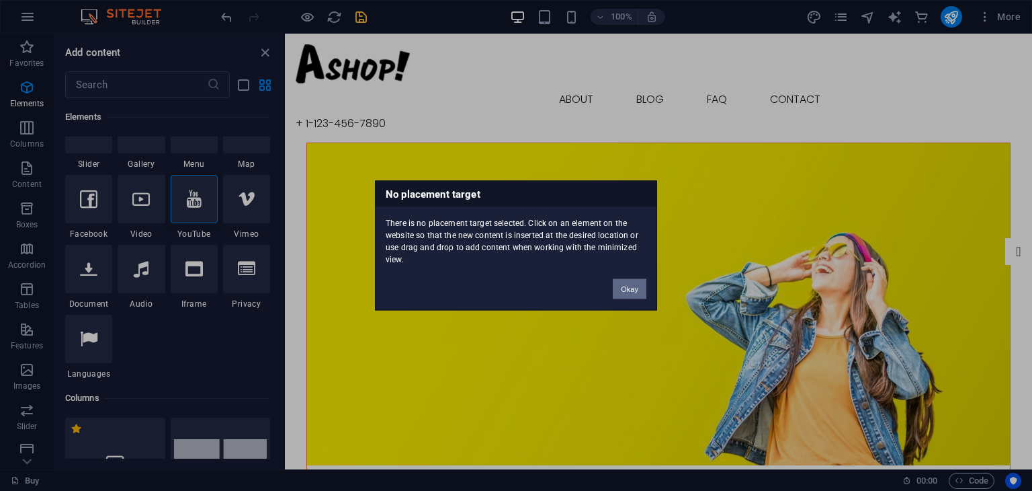
click at [620, 283] on button "Okay" at bounding box center [630, 289] width 34 height 20
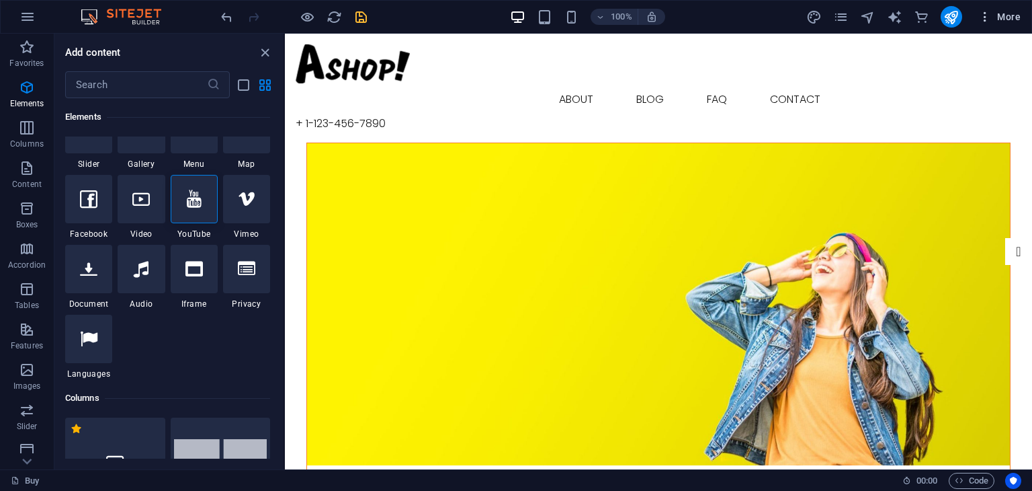
click at [997, 14] on span "More" at bounding box center [1000, 16] width 42 height 13
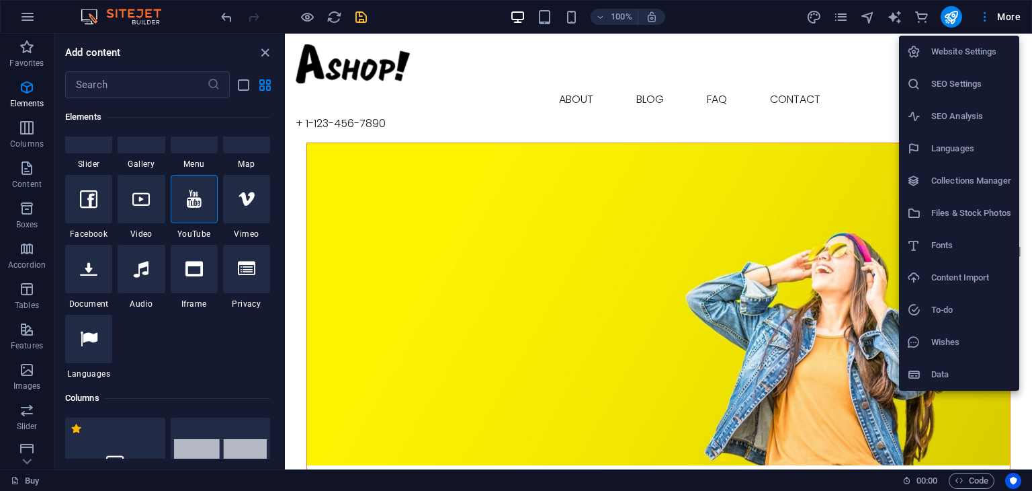
click at [928, 268] on li "Content Import" at bounding box center [959, 277] width 120 height 32
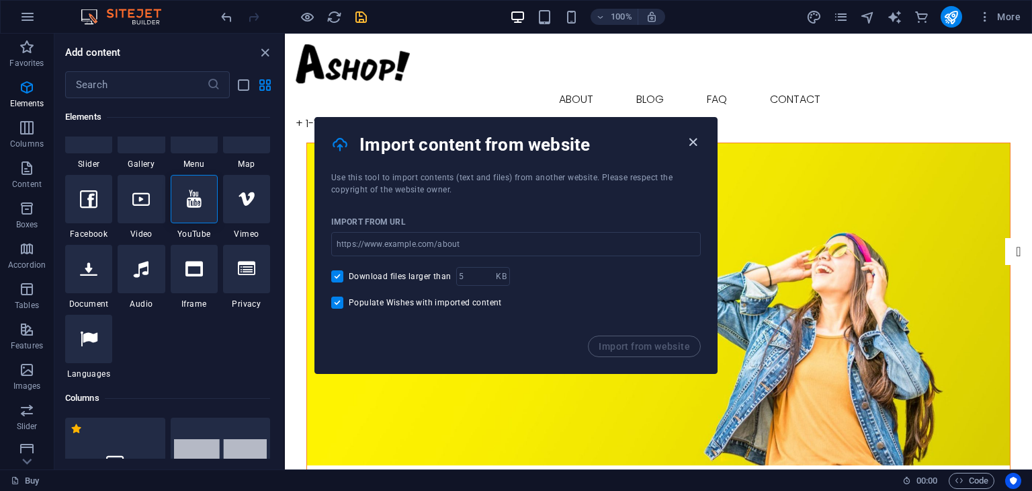
click at [694, 143] on icon "button" at bounding box center [693, 141] width 15 height 15
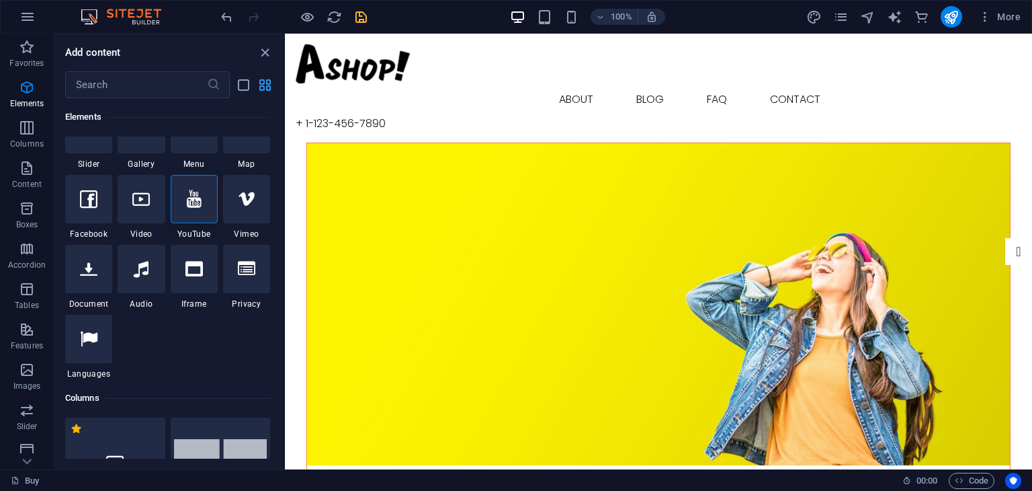
click at [263, 77] on icon "grid-view" at bounding box center [264, 84] width 15 height 15
click at [316, 22] on div at bounding box center [293, 17] width 151 height 22
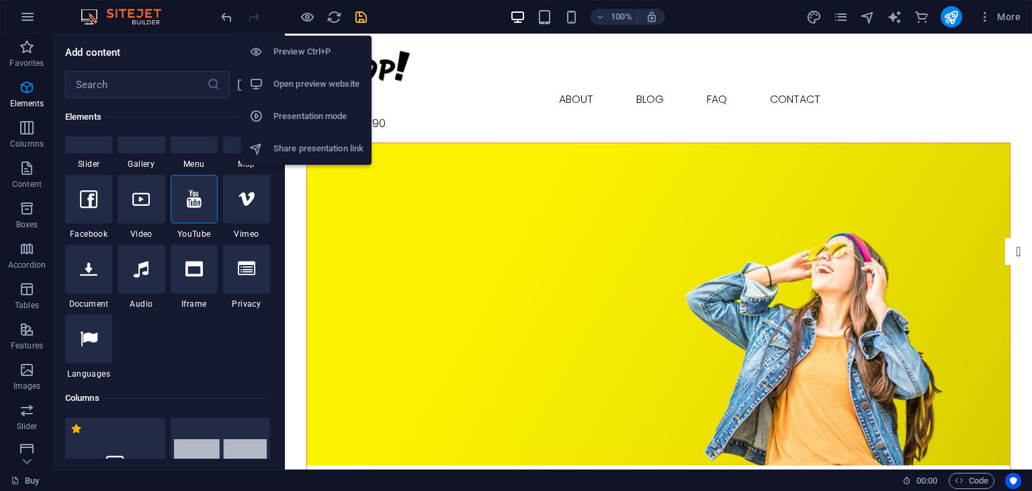
click at [304, 47] on h6 "Preview Ctrl+P" at bounding box center [319, 52] width 90 height 16
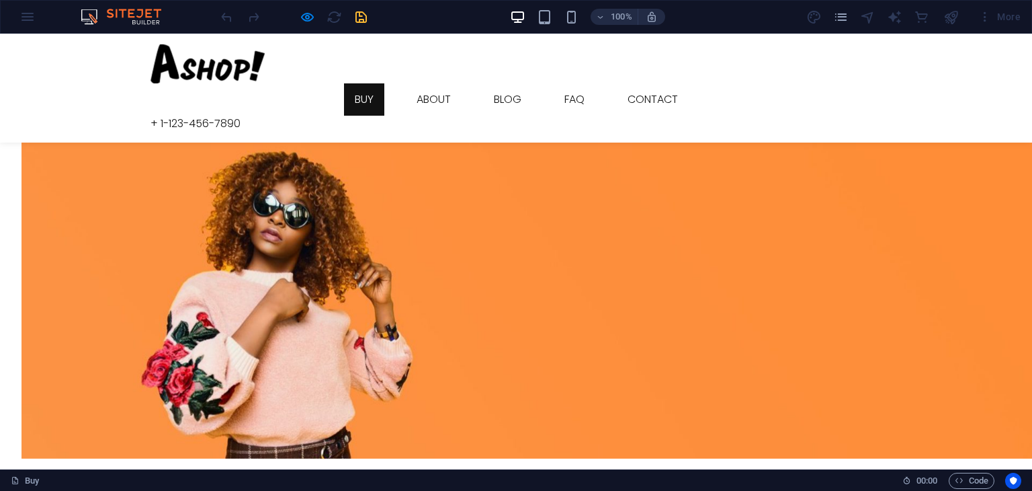
scroll to position [709, 0]
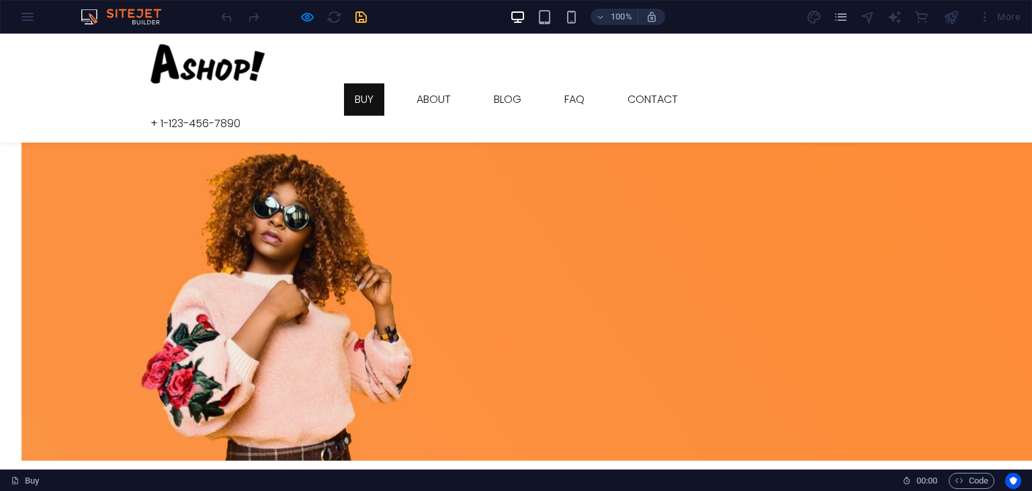
click at [358, 83] on link "Buy" at bounding box center [364, 99] width 40 height 32
click at [356, 83] on link "Buy" at bounding box center [364, 99] width 40 height 32
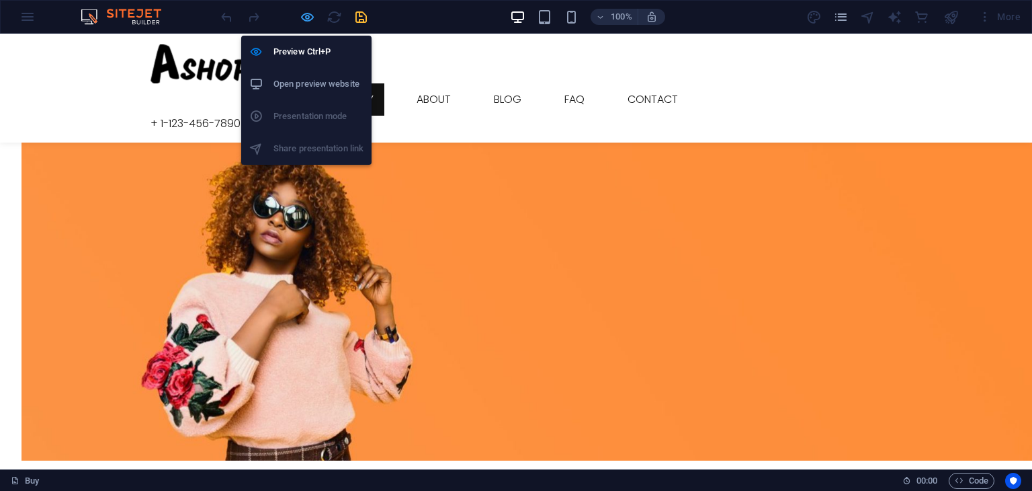
click at [307, 9] on icon "button" at bounding box center [307, 16] width 15 height 15
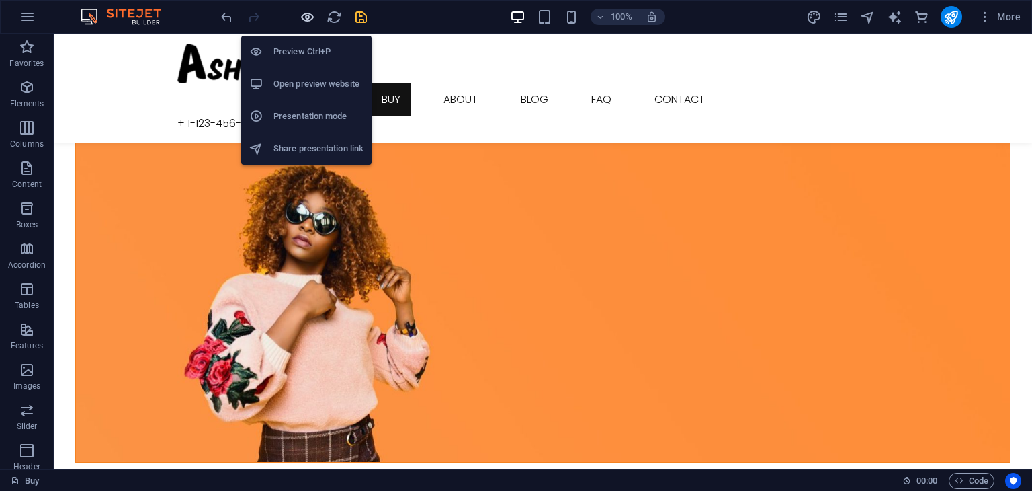
scroll to position [712, 0]
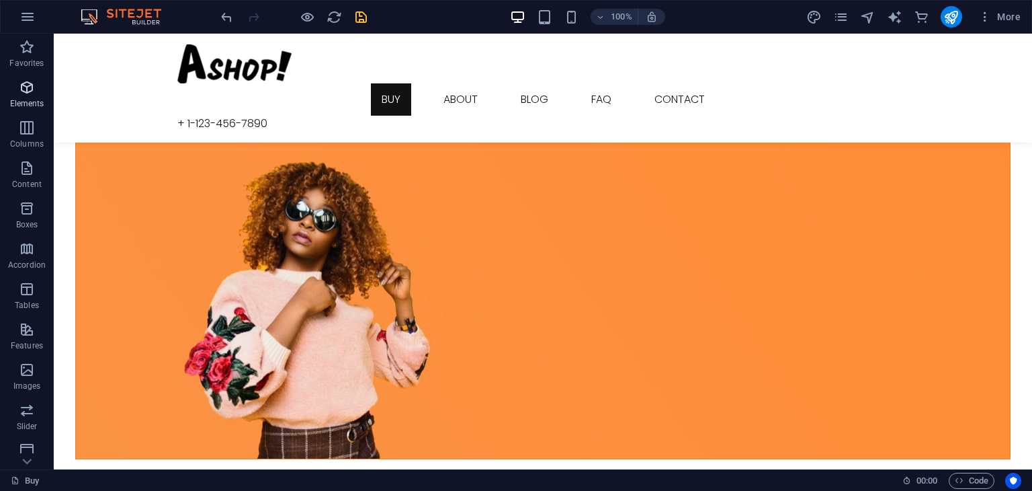
drag, startPoint x: 28, startPoint y: 92, endPoint x: 88, endPoint y: 7, distance: 104.2
click at [28, 92] on icon "button" at bounding box center [27, 87] width 16 height 16
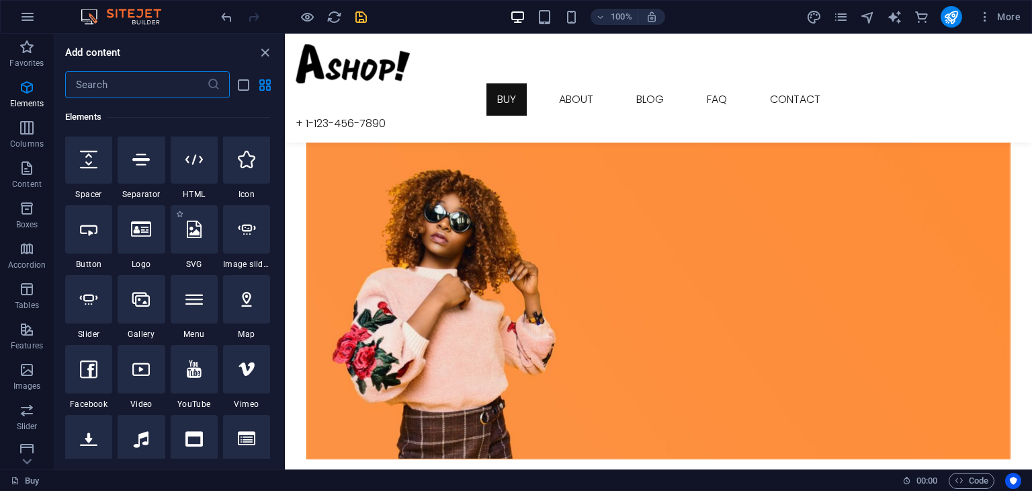
scroll to position [218, 0]
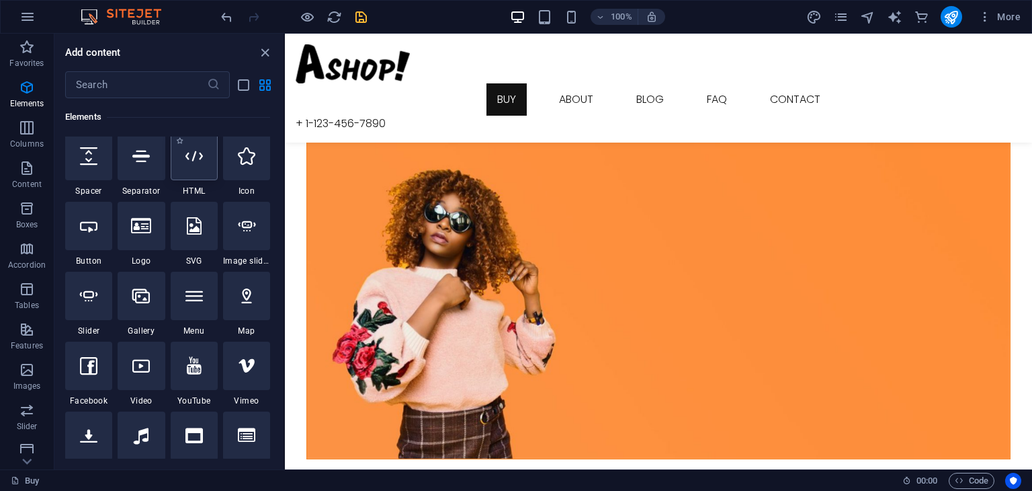
click at [200, 174] on div at bounding box center [194, 156] width 47 height 48
